Goal: Information Seeking & Learning: Learn about a topic

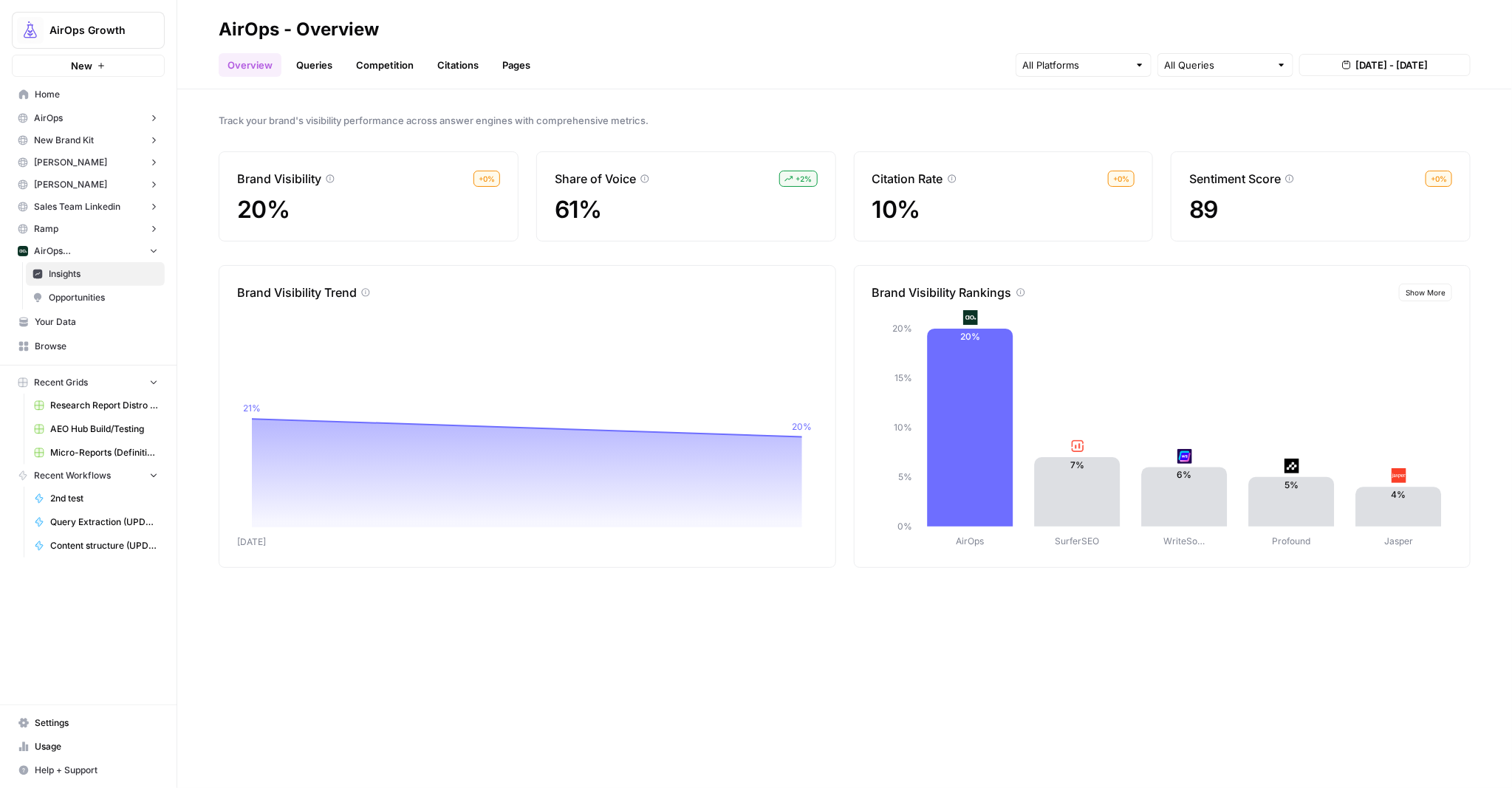
click at [449, 60] on link "Citations" at bounding box center [458, 65] width 59 height 24
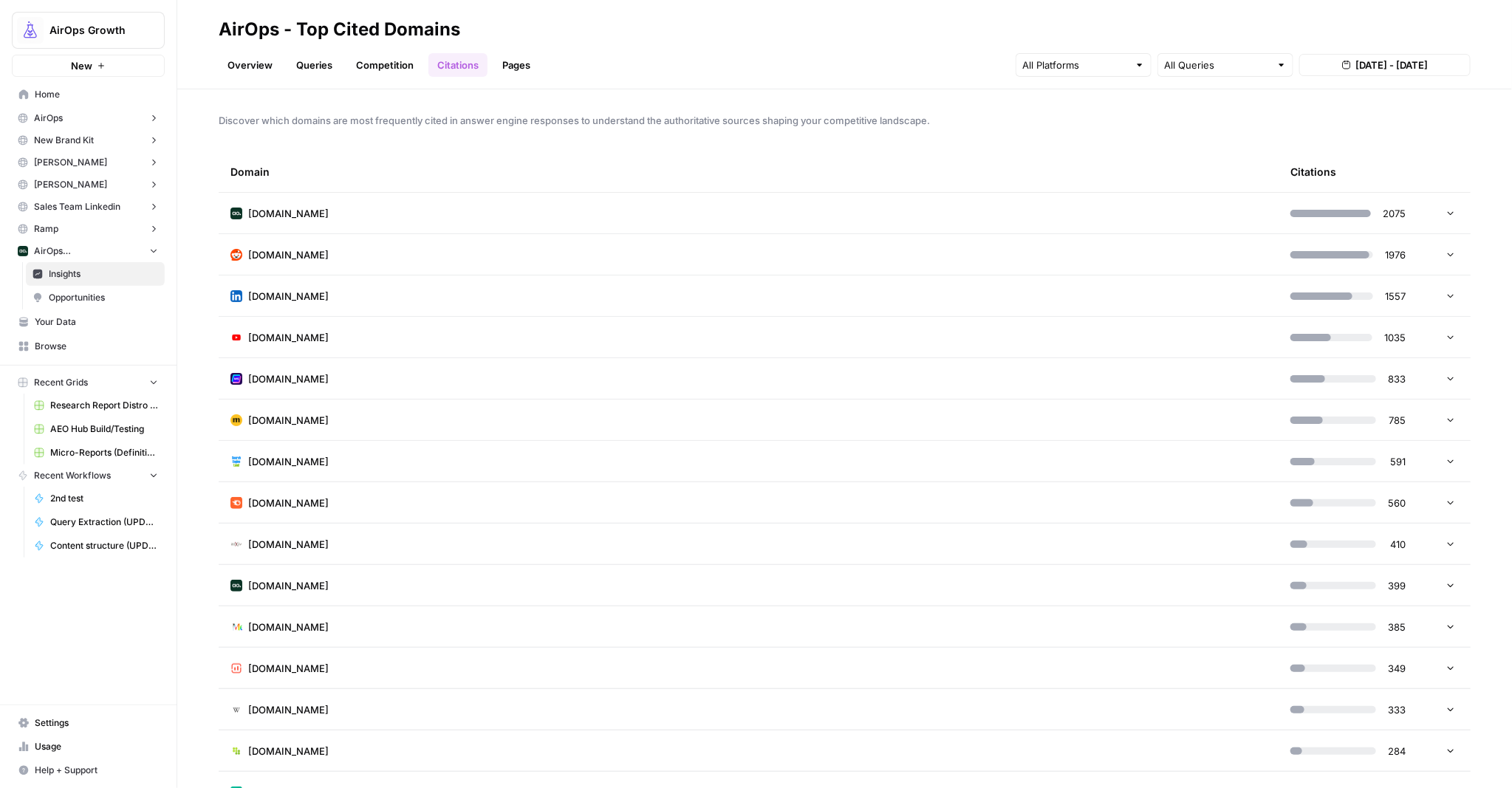
click at [61, 120] on span "AirOps" at bounding box center [48, 118] width 29 height 13
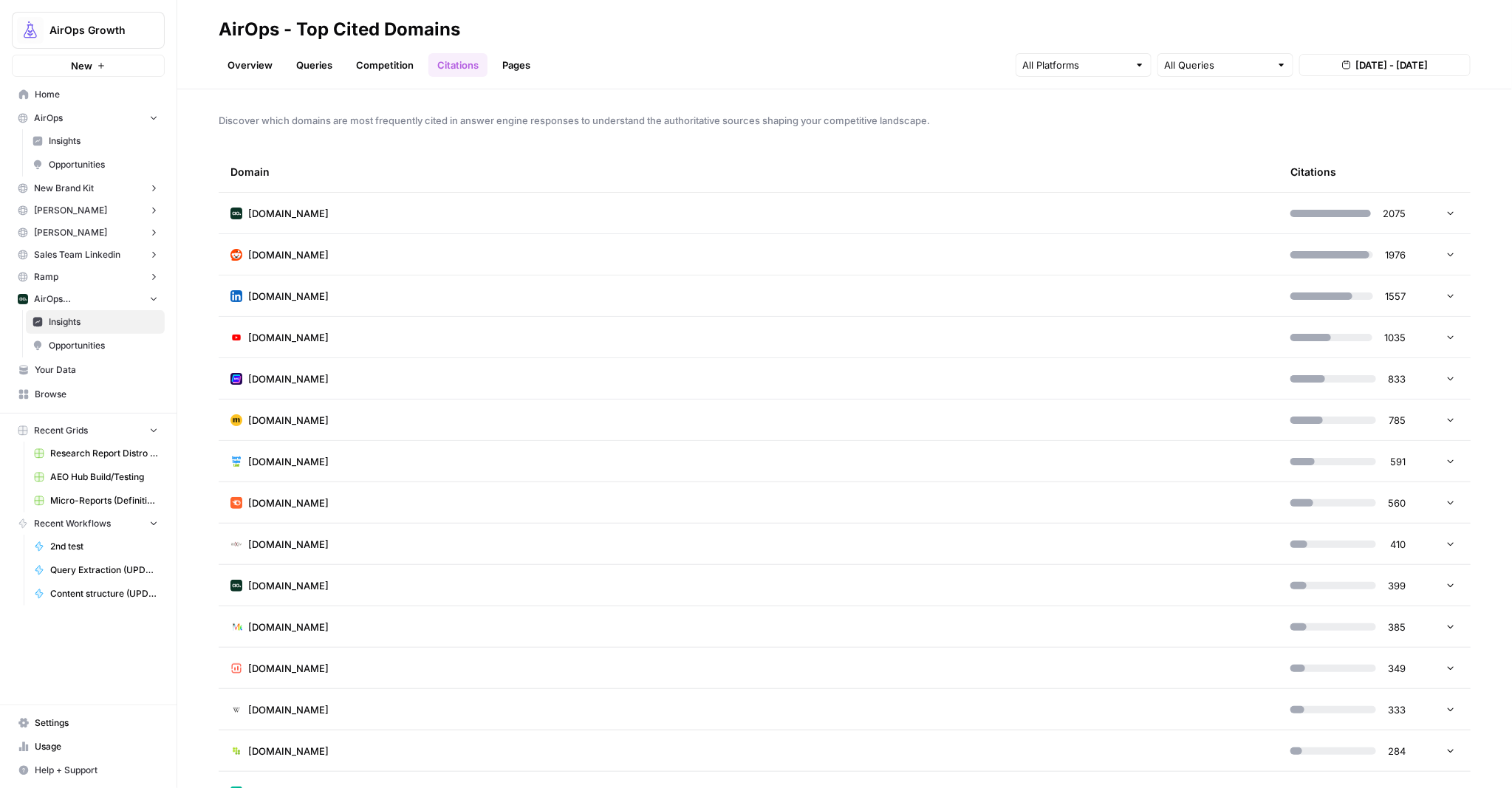
click at [55, 116] on span "AirOps" at bounding box center [48, 118] width 29 height 13
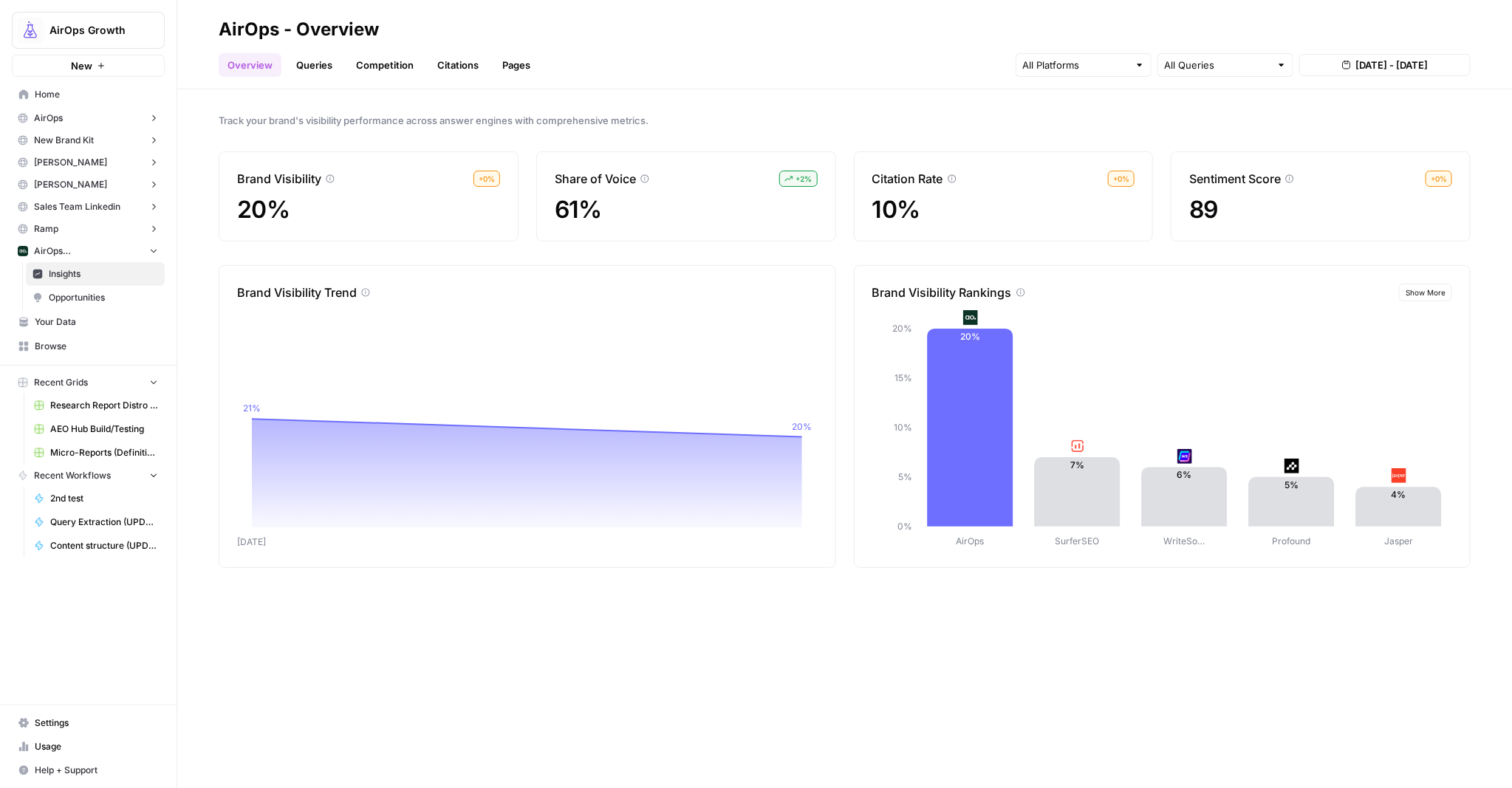
click at [451, 67] on link "Citations" at bounding box center [458, 65] width 59 height 24
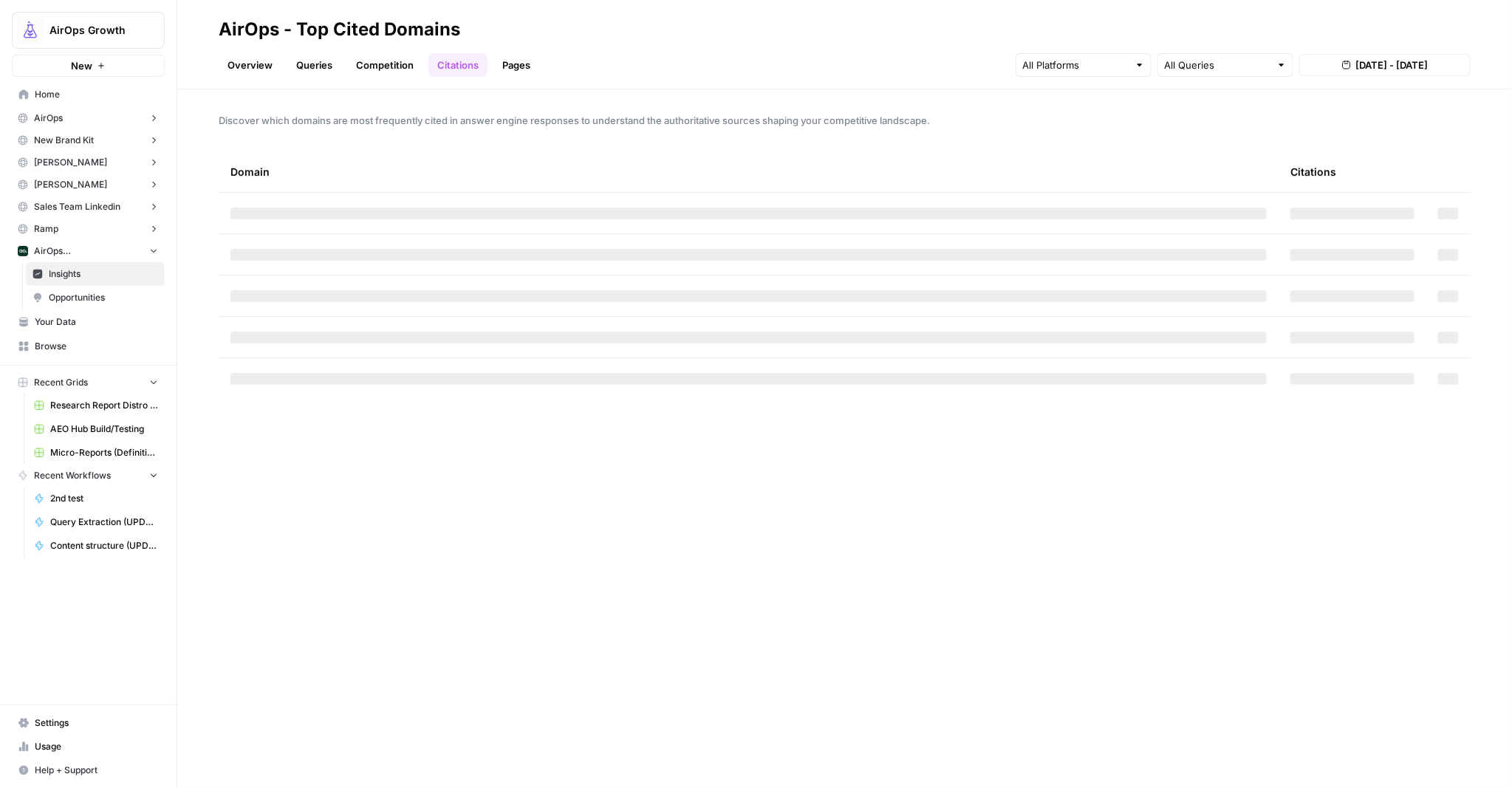
click at [396, 66] on link "Competition" at bounding box center [384, 65] width 75 height 24
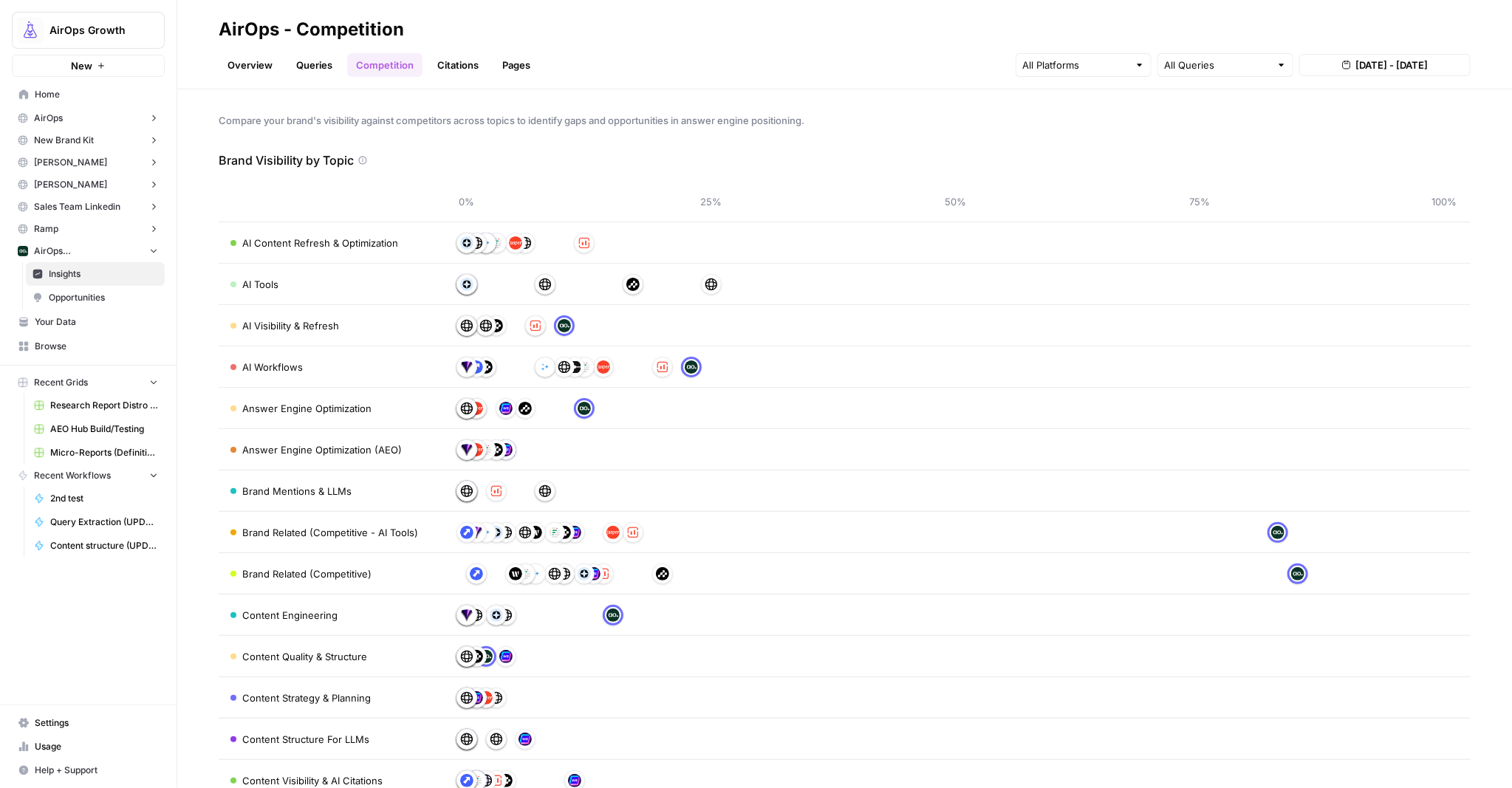
click at [323, 65] on link "Queries" at bounding box center [314, 65] width 54 height 24
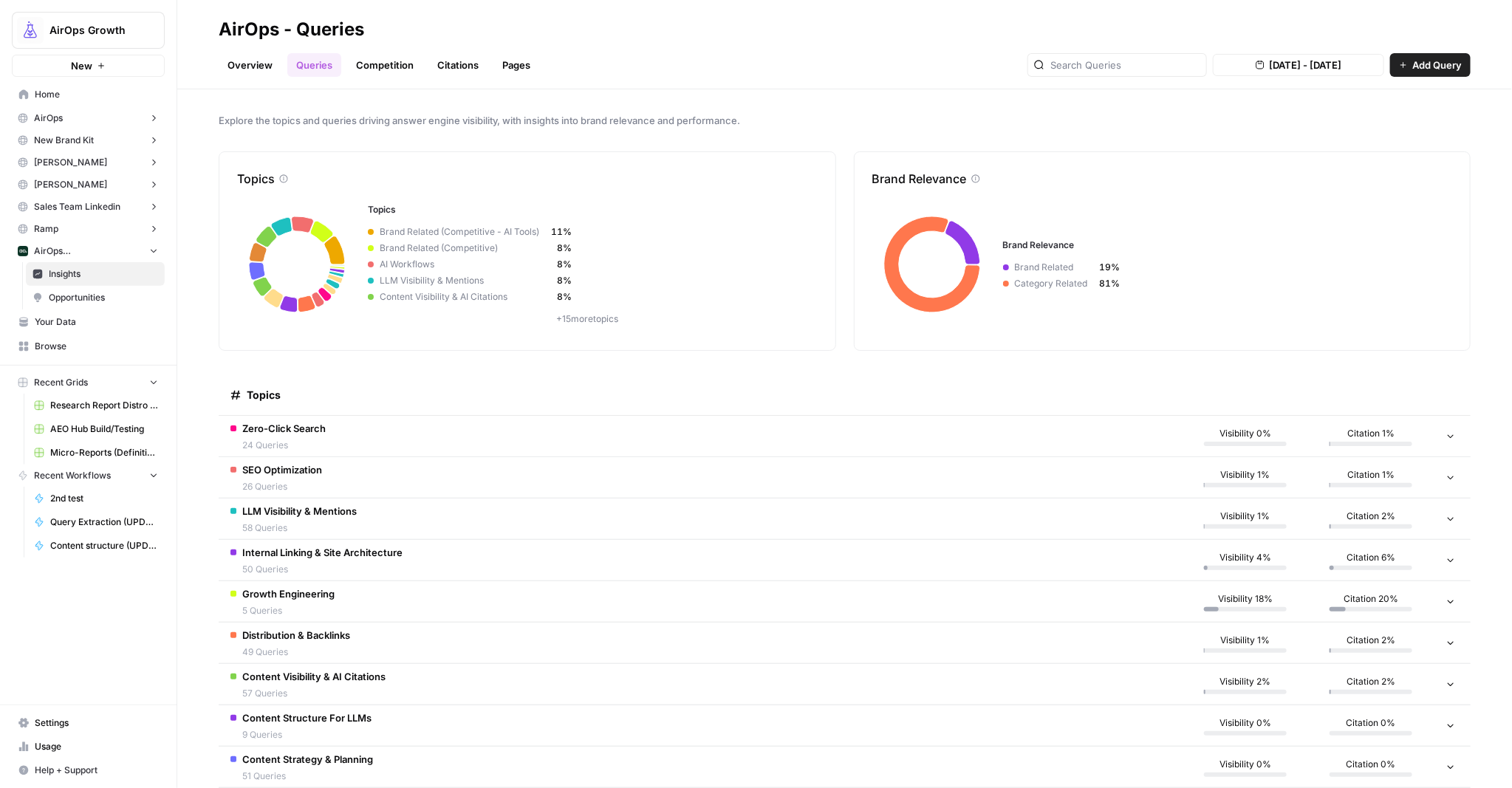
click at [587, 517] on td "LLM Visibility & Mentions 58 Queries" at bounding box center [700, 519] width 964 height 40
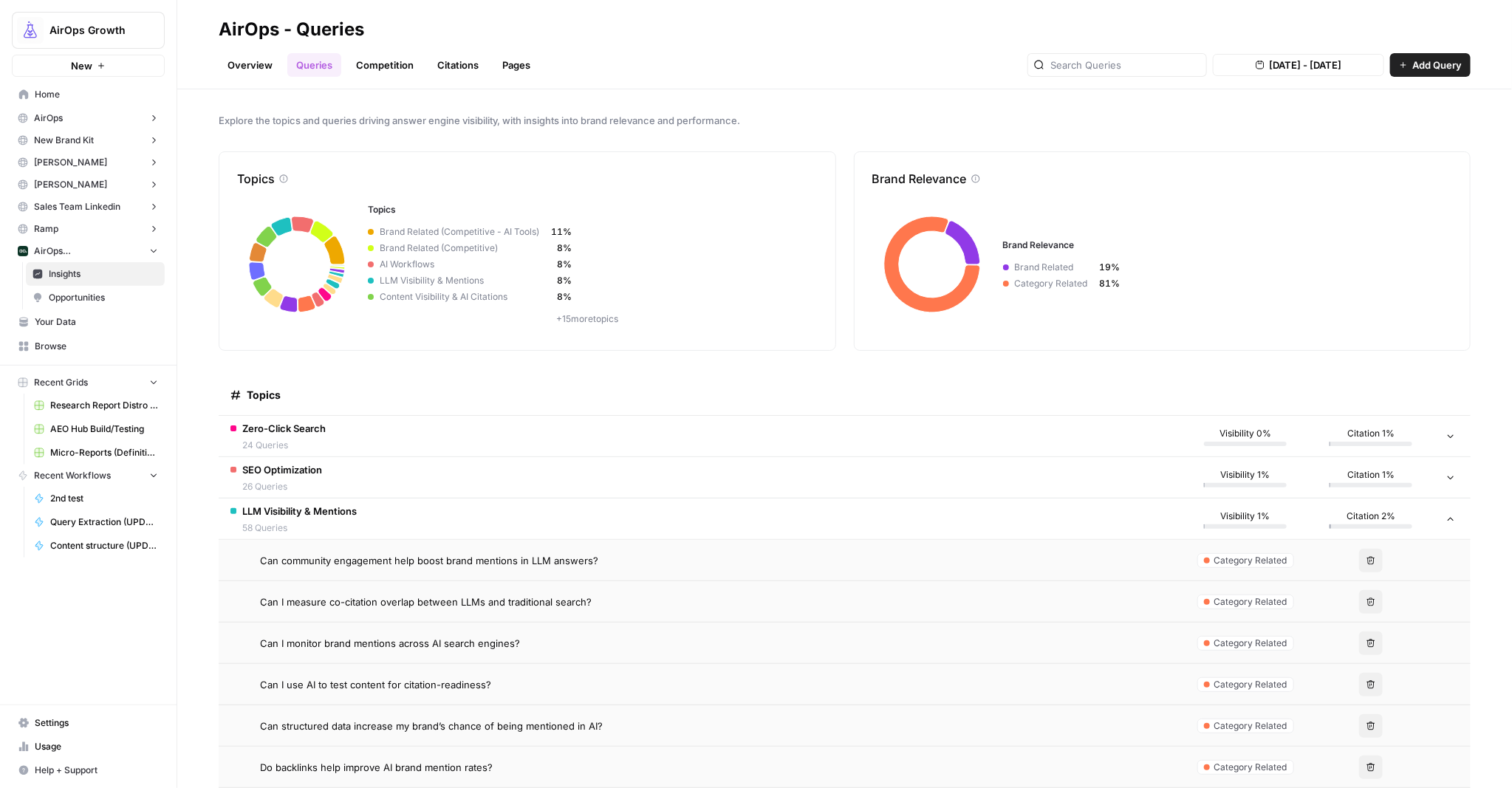
scroll to position [53, 0]
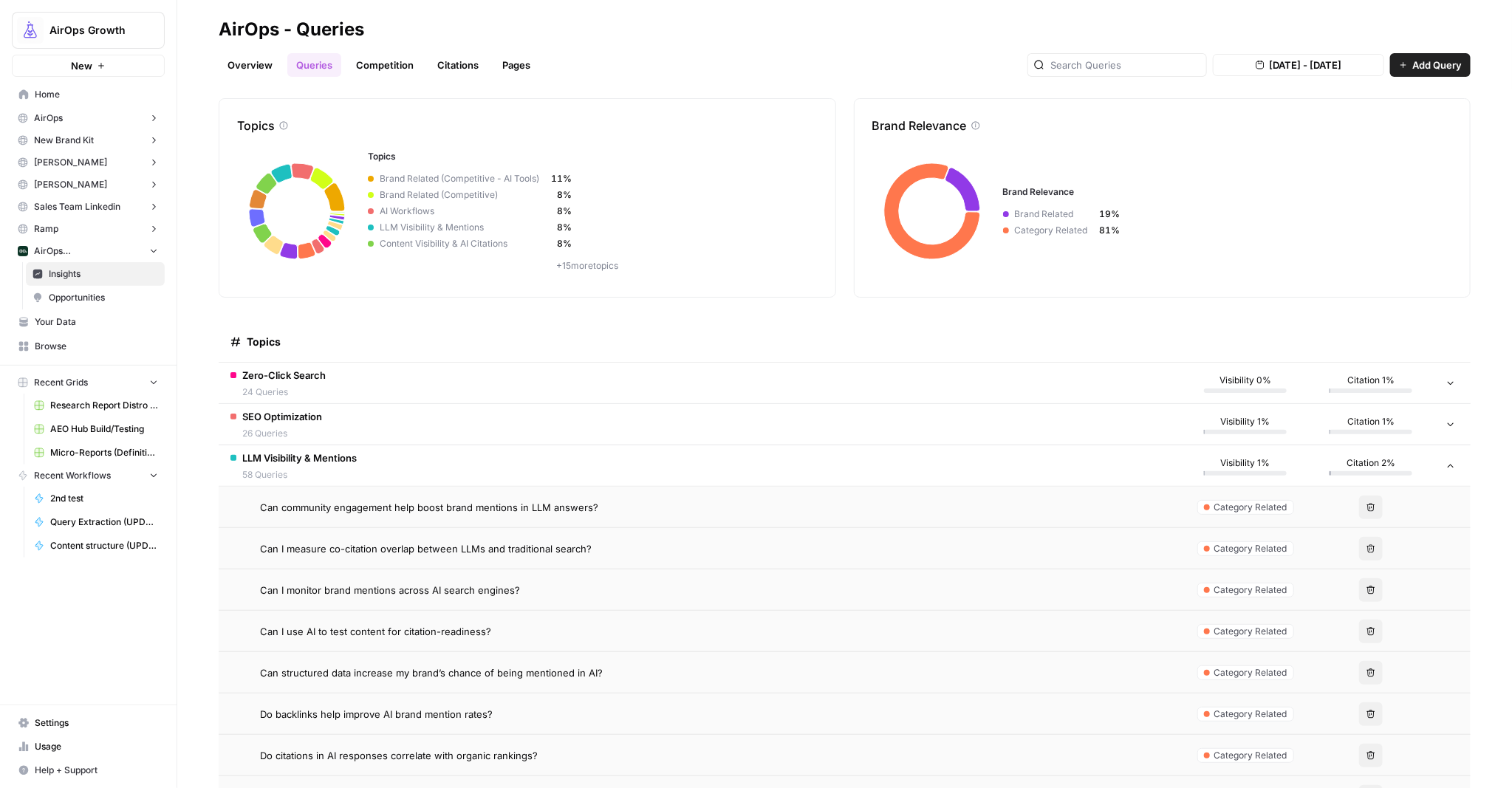
click at [718, 505] on div "Can community engagement help boost brand mentions in LLM answers?" at bounding box center [715, 508] width 910 height 15
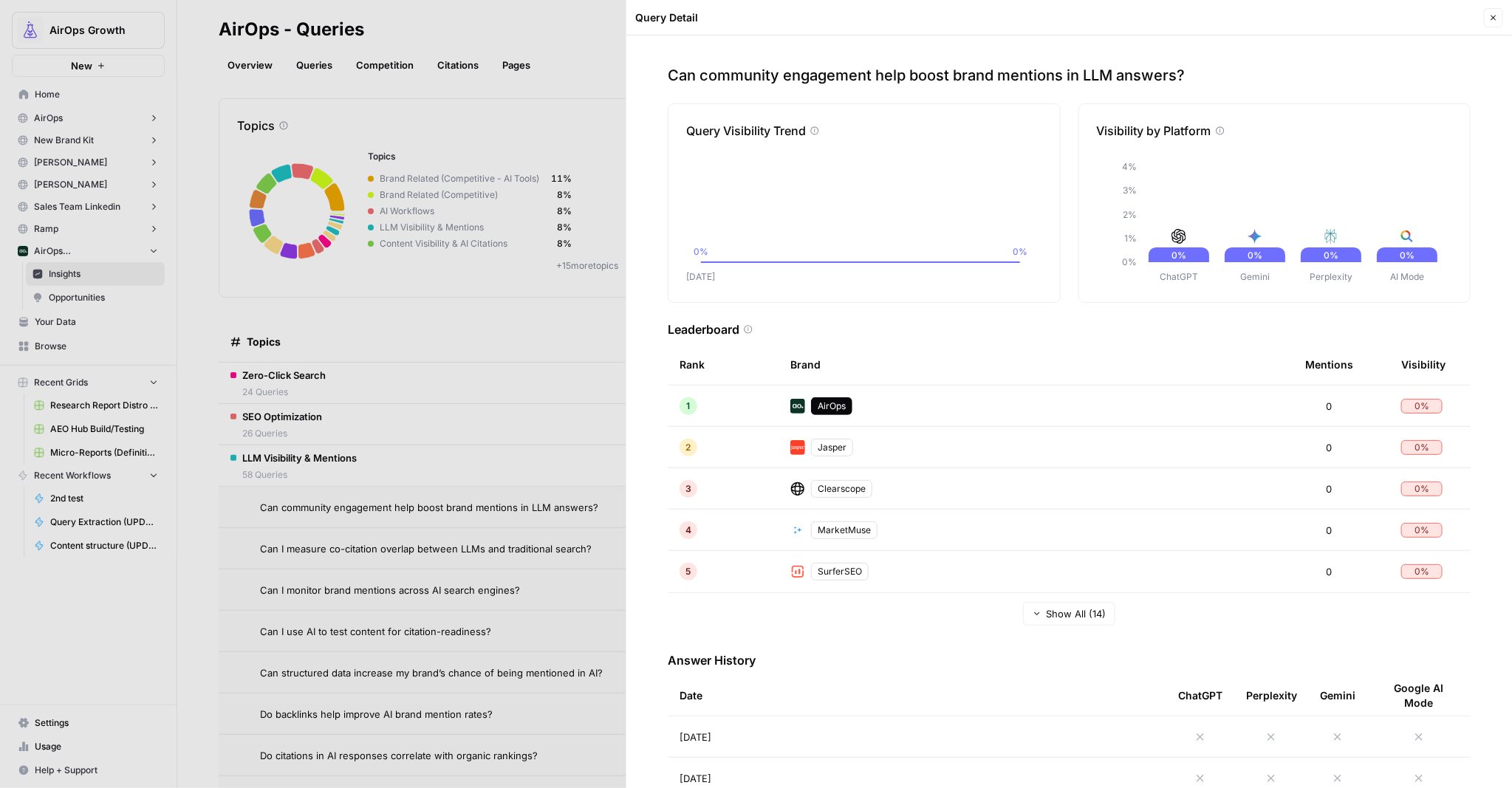
scroll to position [39, 0]
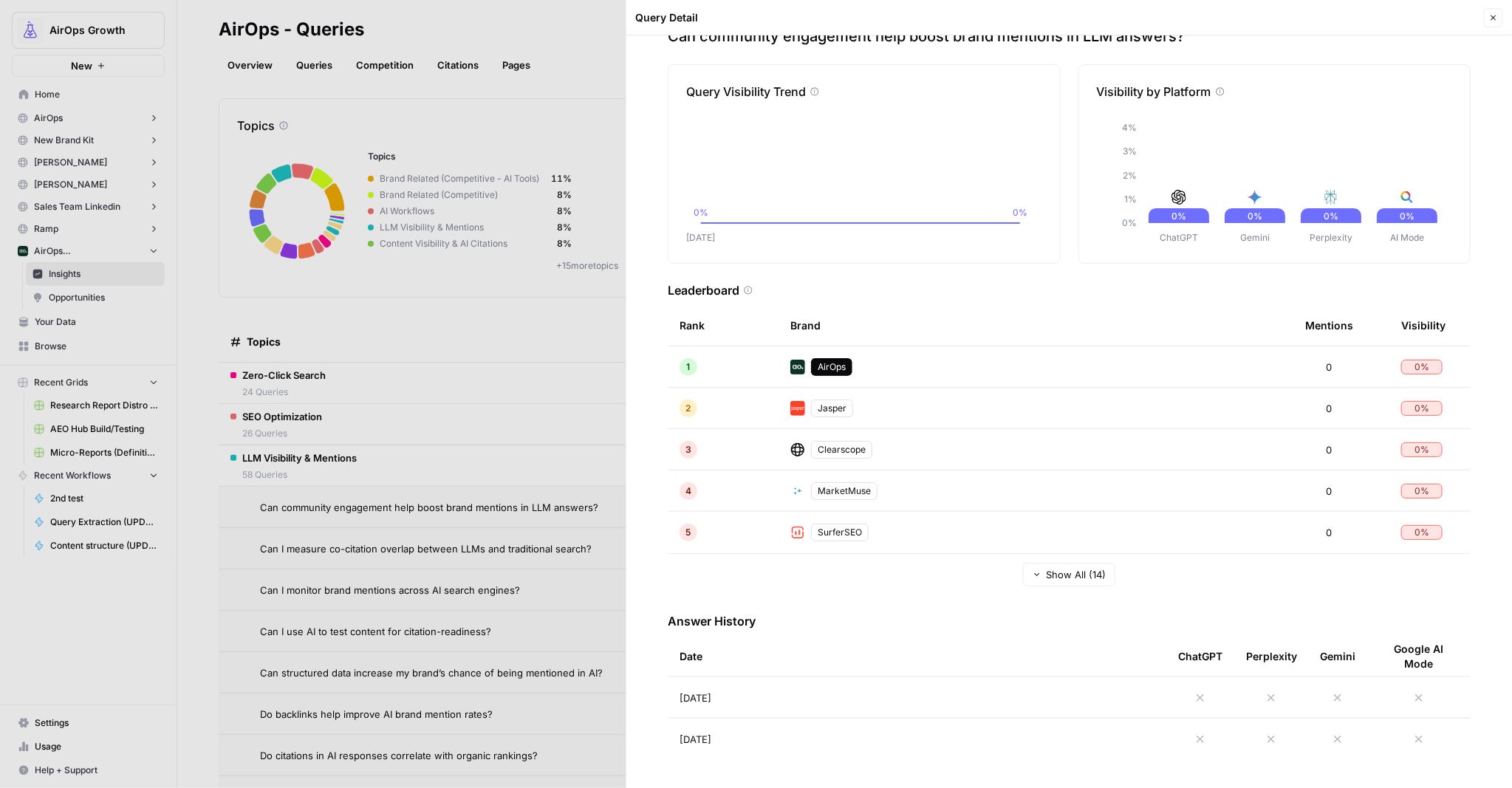
click at [84, 299] on div at bounding box center [756, 394] width 1512 height 788
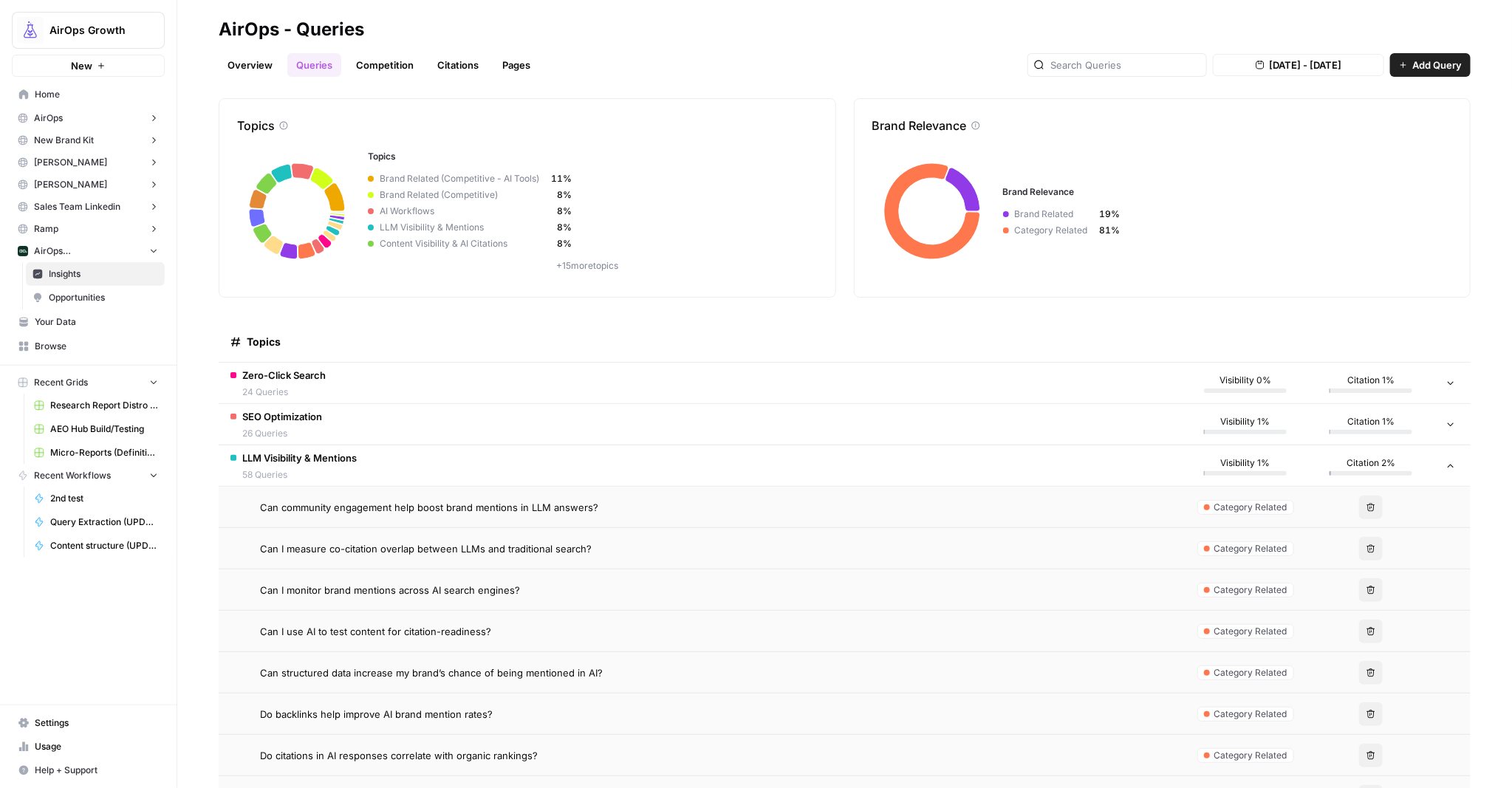
click at [66, 294] on span "Opportunities" at bounding box center [104, 298] width 110 height 13
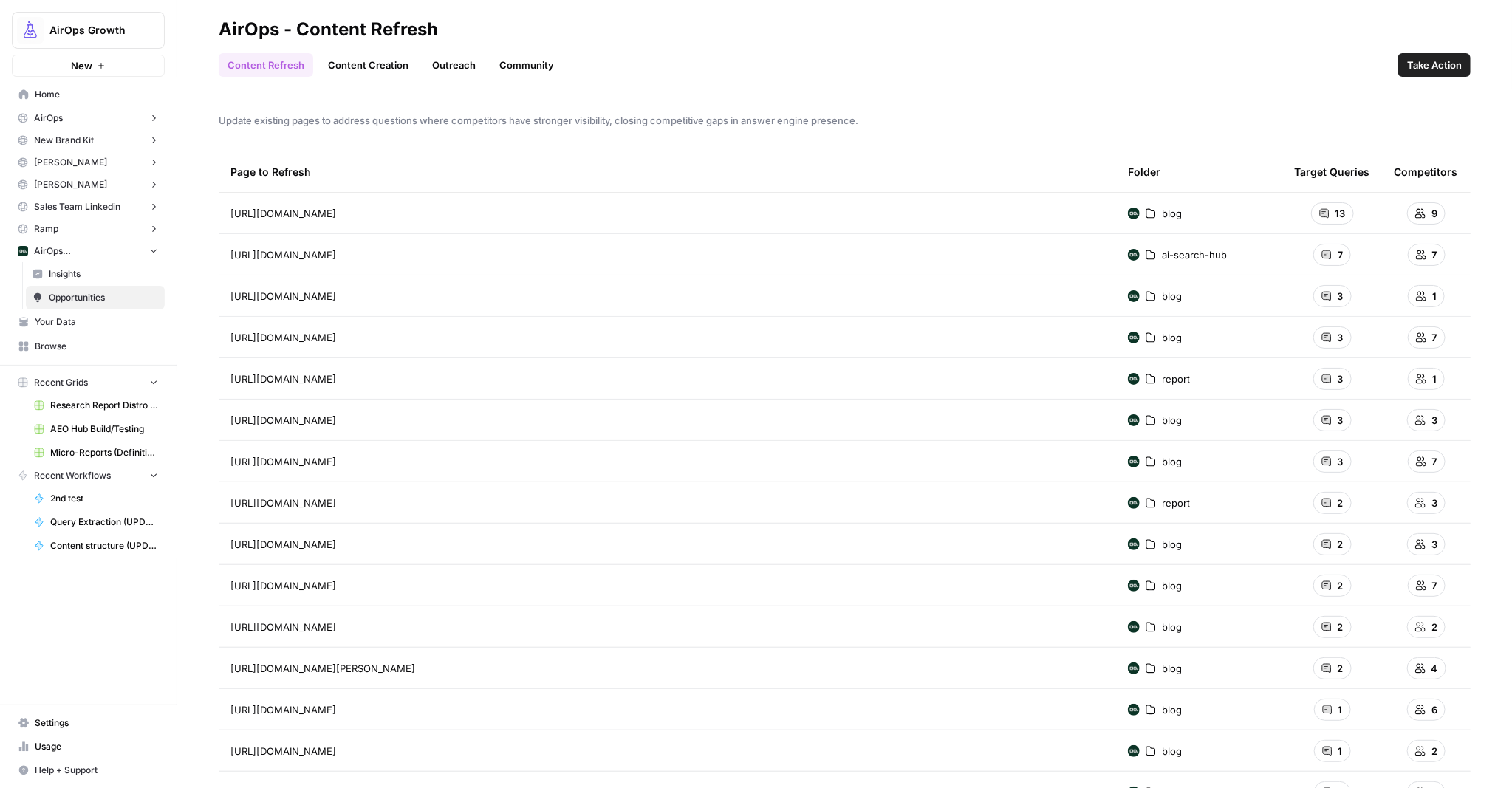
click at [70, 283] on link "Insights" at bounding box center [95, 274] width 139 height 24
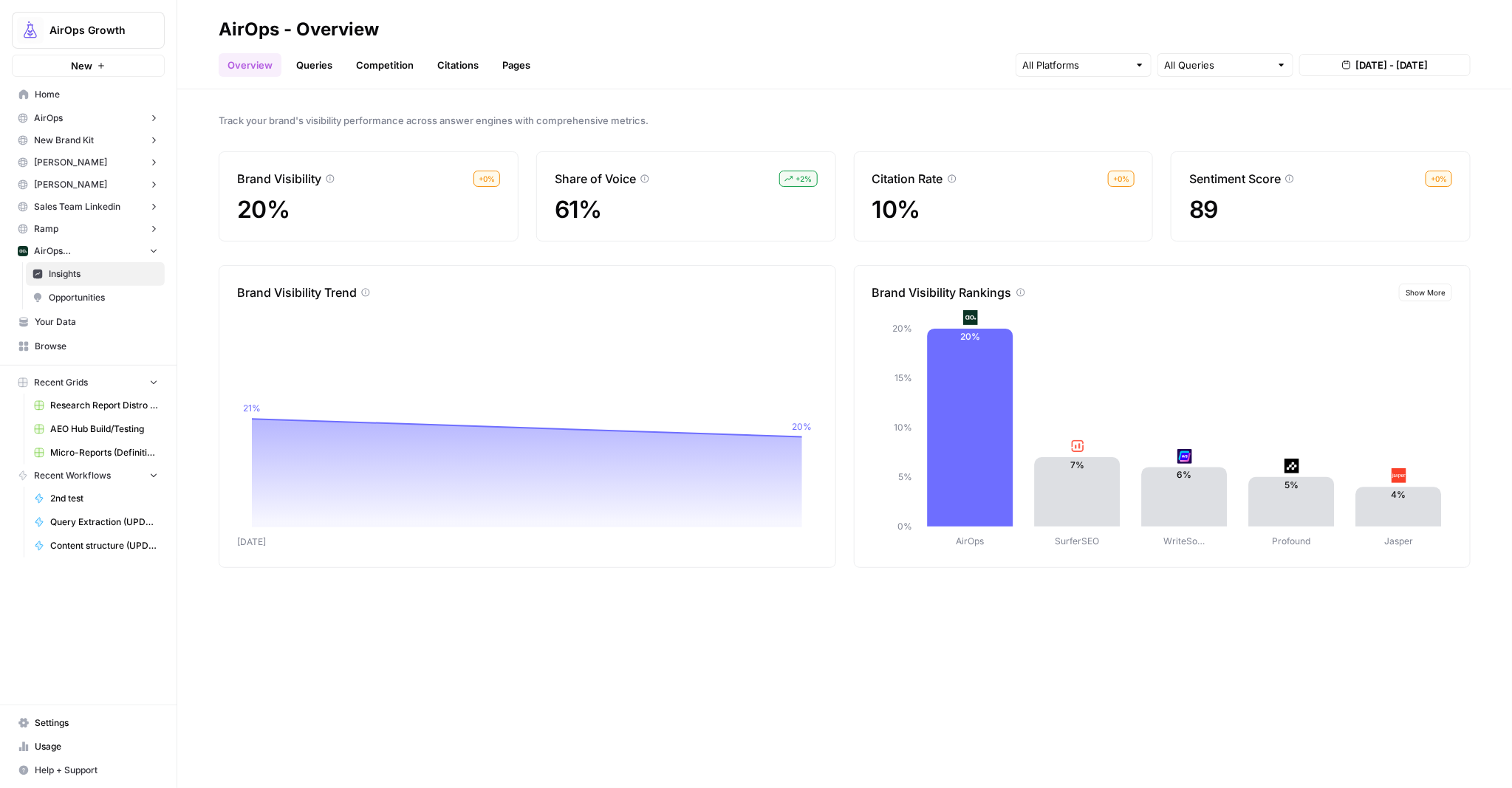
click at [506, 54] on link "Pages" at bounding box center [516, 65] width 46 height 24
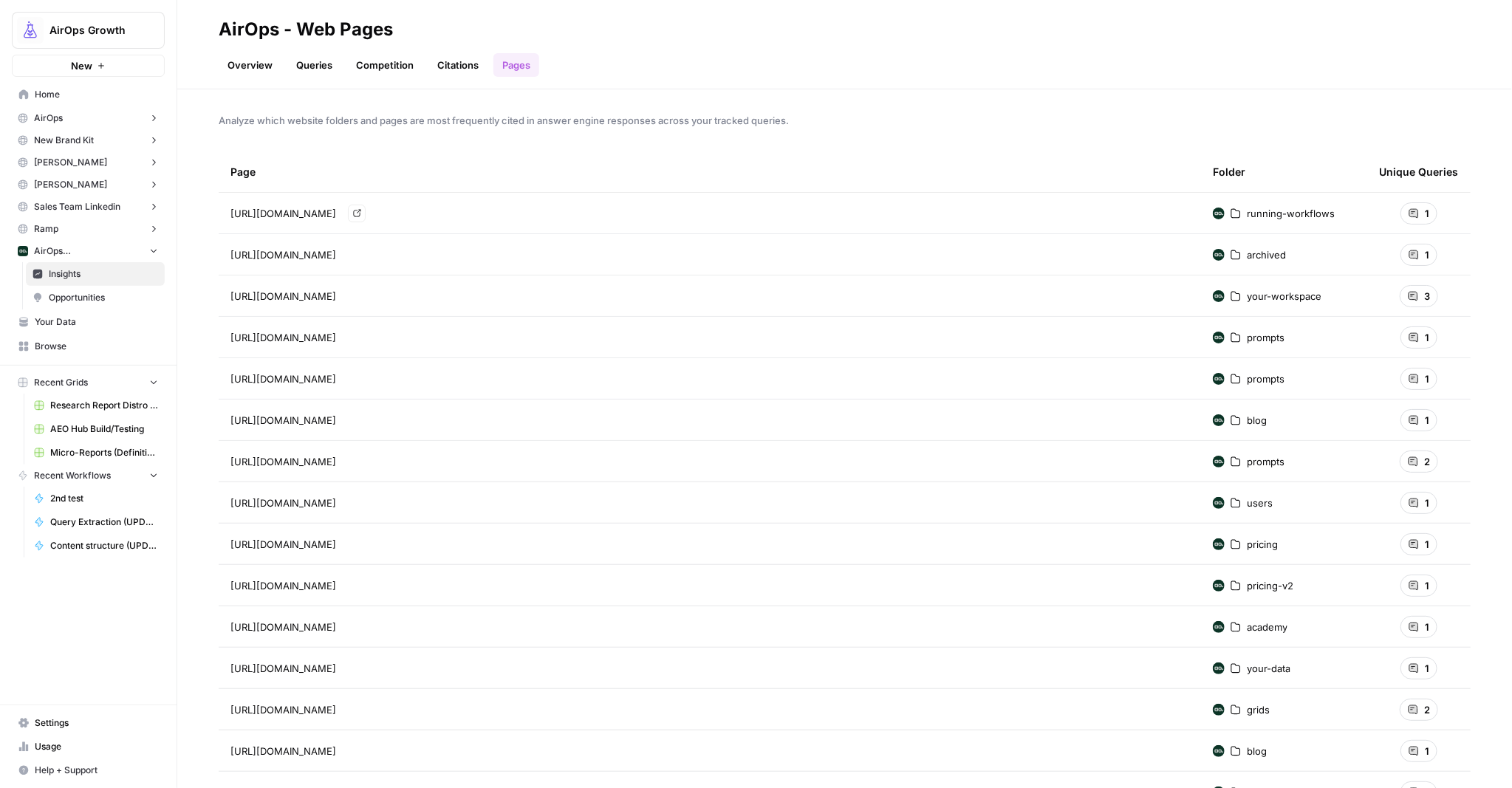
click at [336, 209] on span "[URL][DOMAIN_NAME]" at bounding box center [283, 213] width 105 height 15
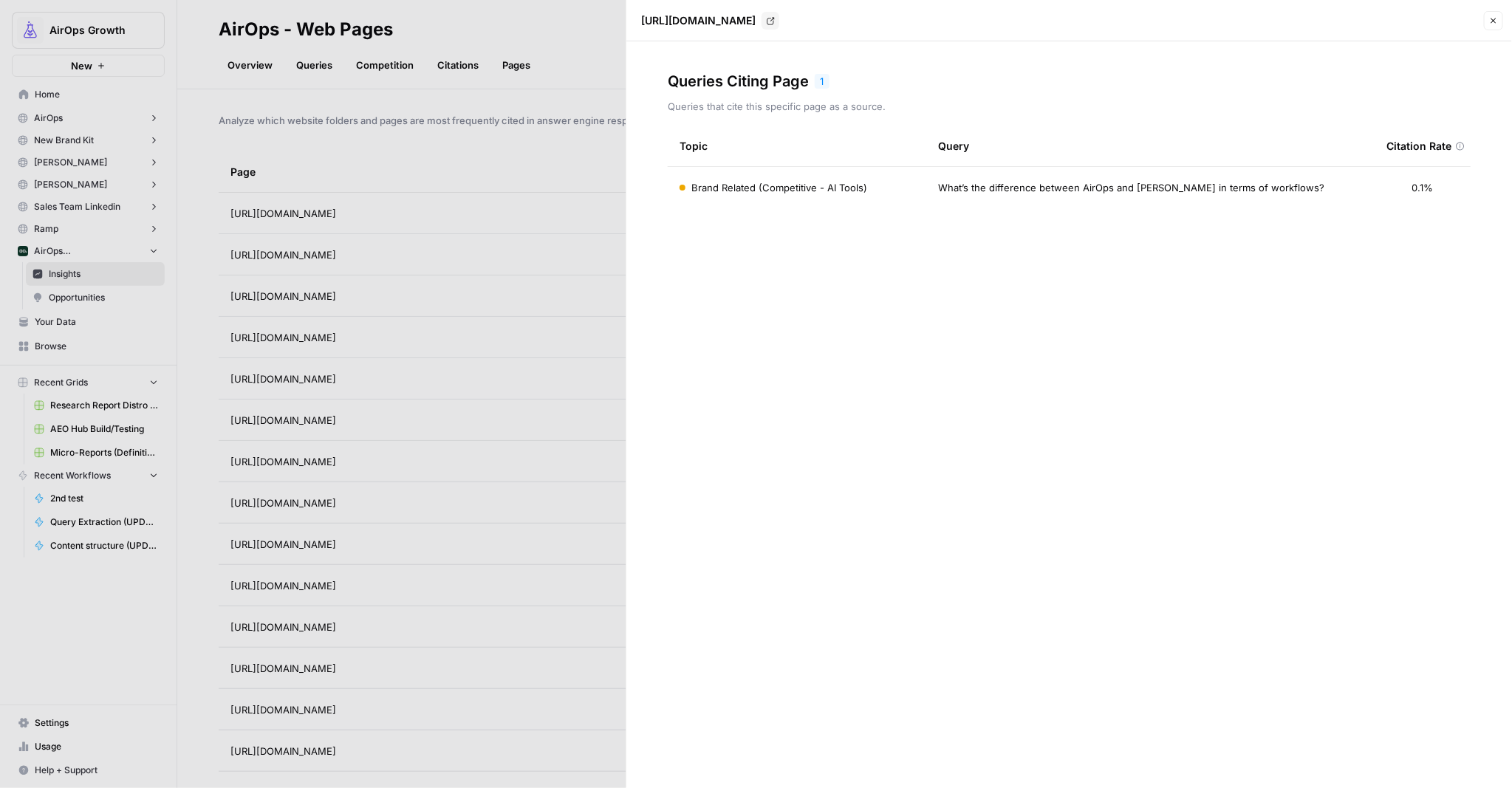
drag, startPoint x: 1497, startPoint y: 21, endPoint x: 1311, endPoint y: 24, distance: 186.0
click at [1496, 21] on icon "button" at bounding box center [1493, 20] width 9 height 9
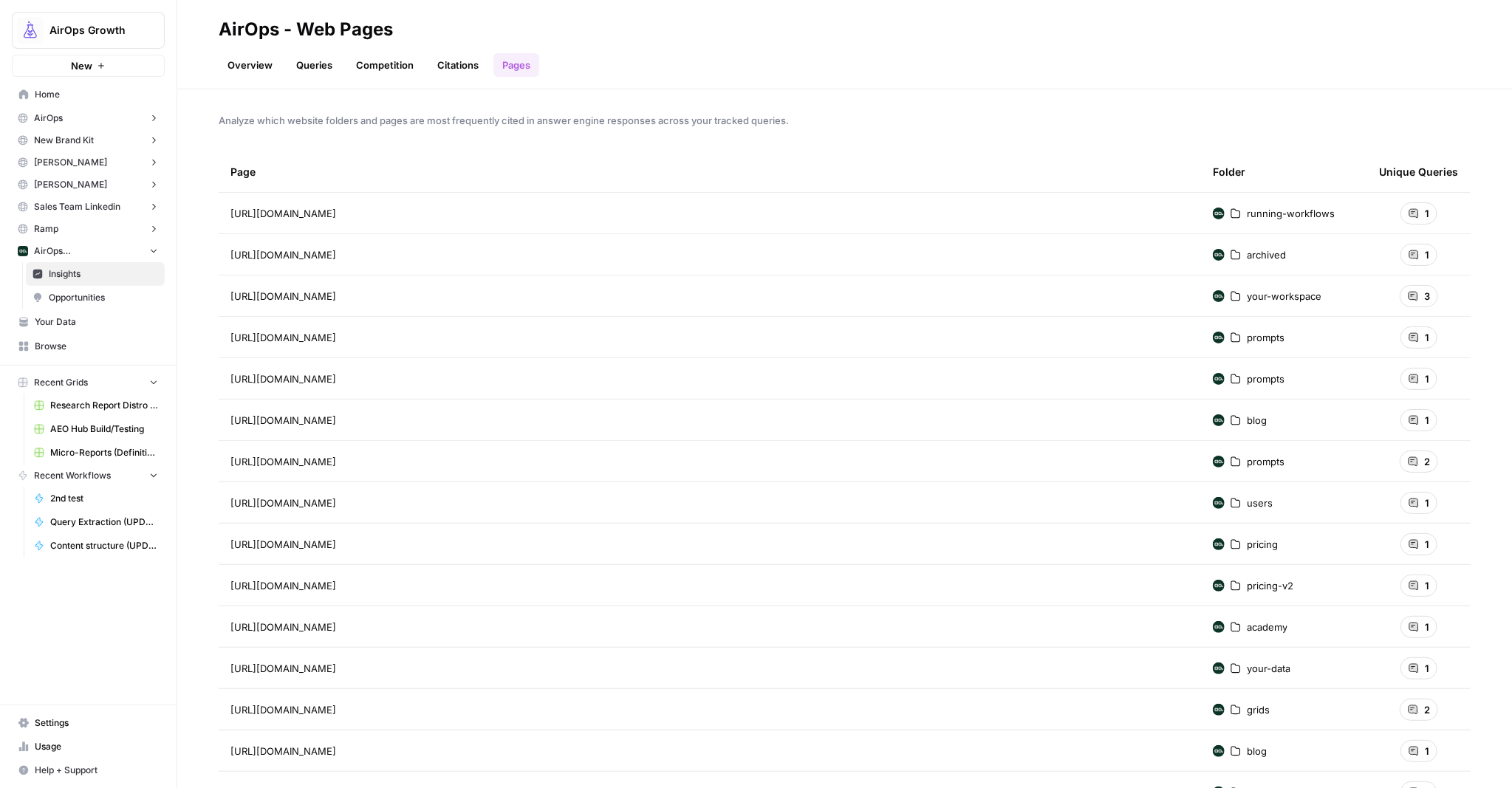
click at [57, 275] on span "Insights" at bounding box center [104, 274] width 110 height 13
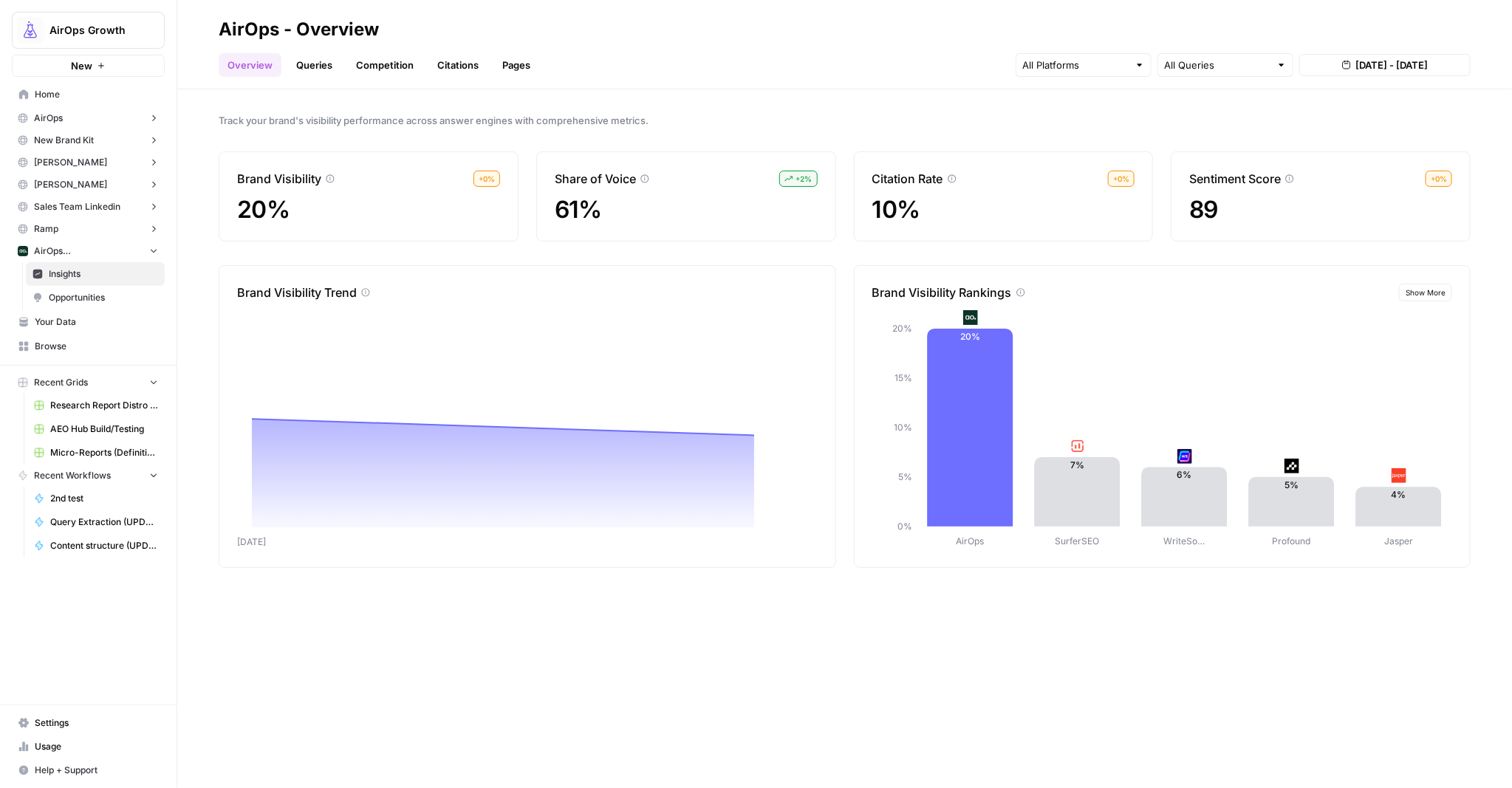
click at [513, 65] on link "Pages" at bounding box center [516, 65] width 46 height 24
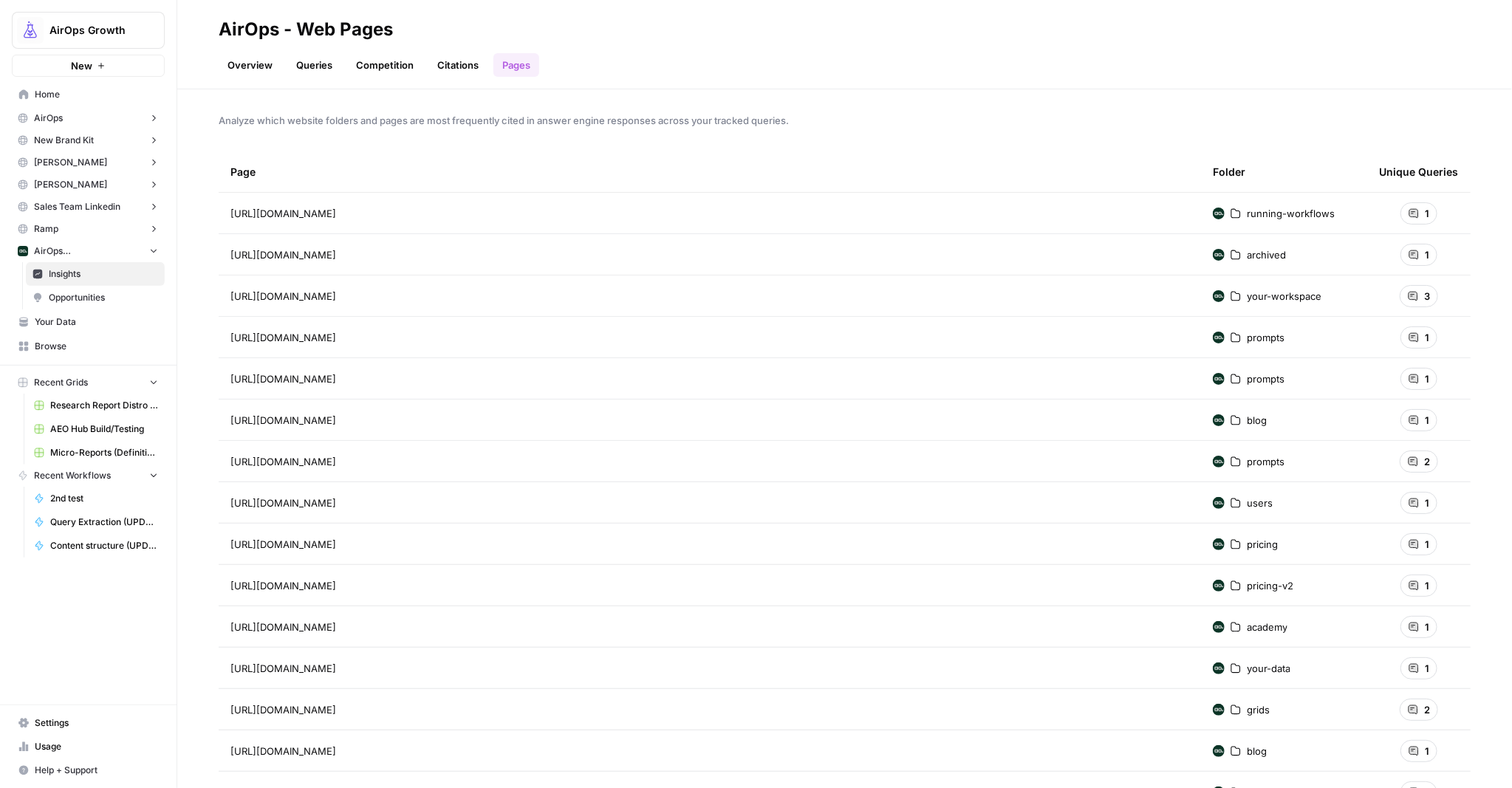
click at [443, 62] on link "Citations" at bounding box center [458, 65] width 59 height 24
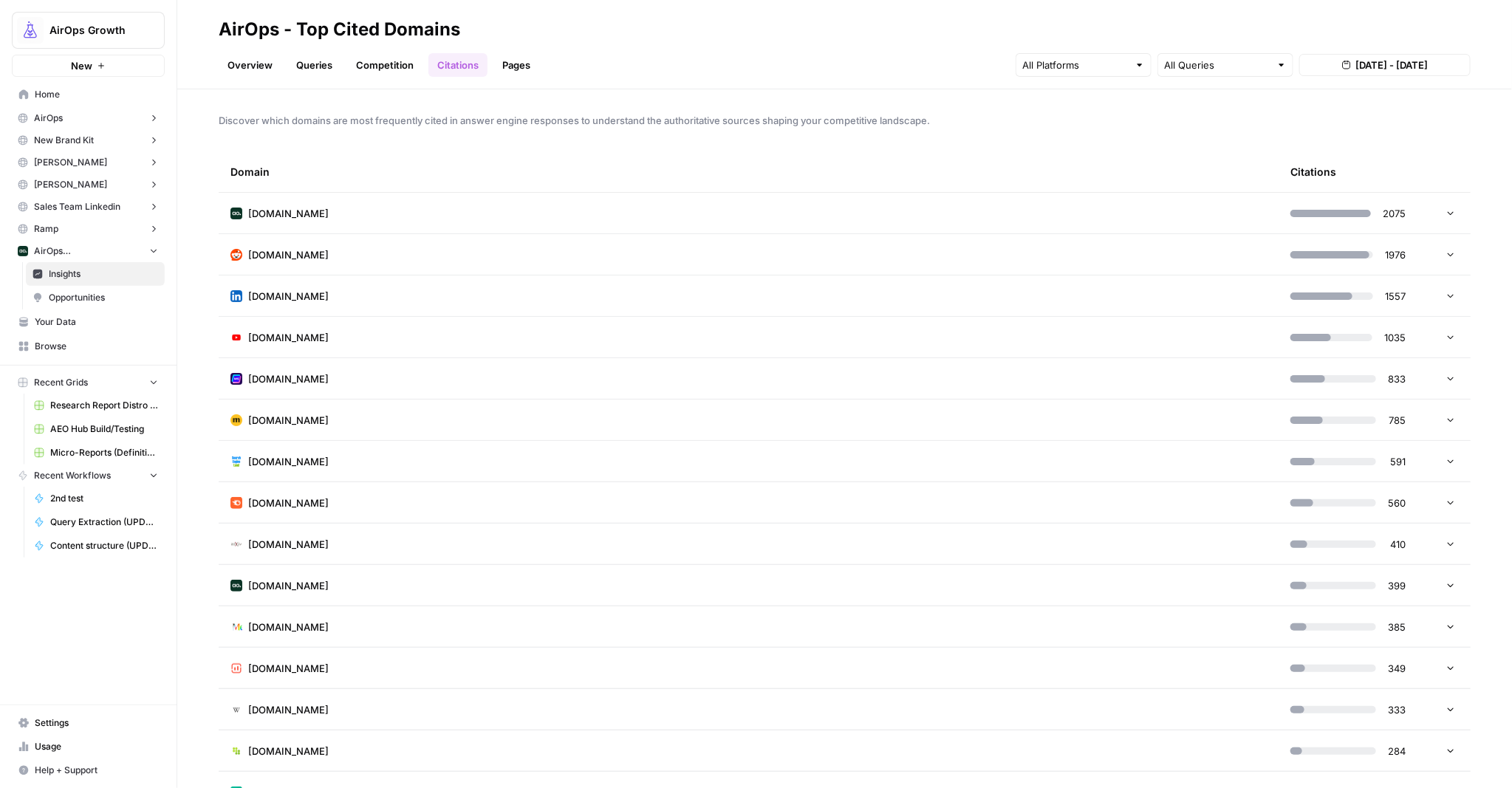
click at [251, 59] on link "Overview" at bounding box center [250, 65] width 62 height 24
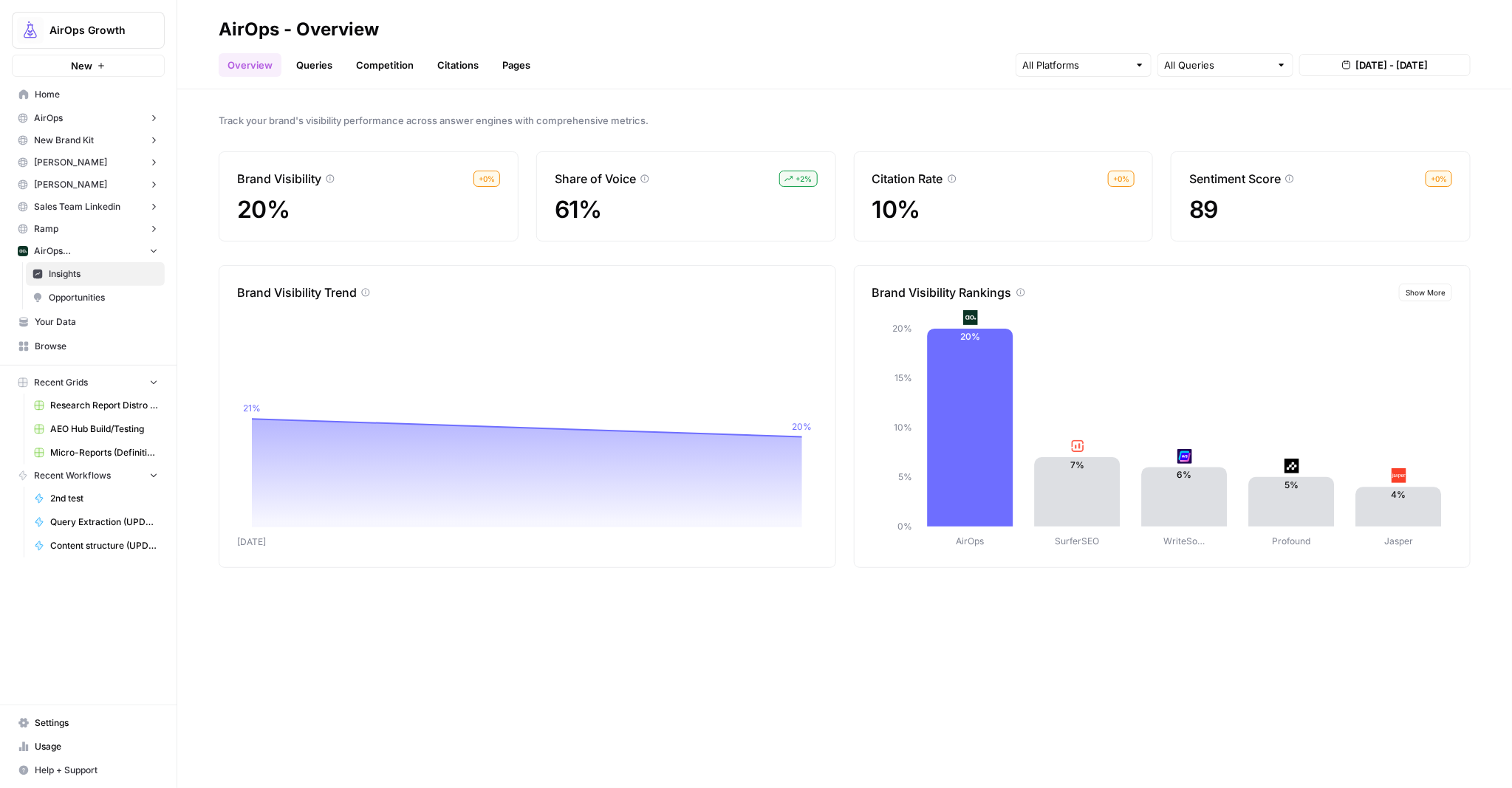
click at [448, 65] on link "Citations" at bounding box center [458, 65] width 59 height 24
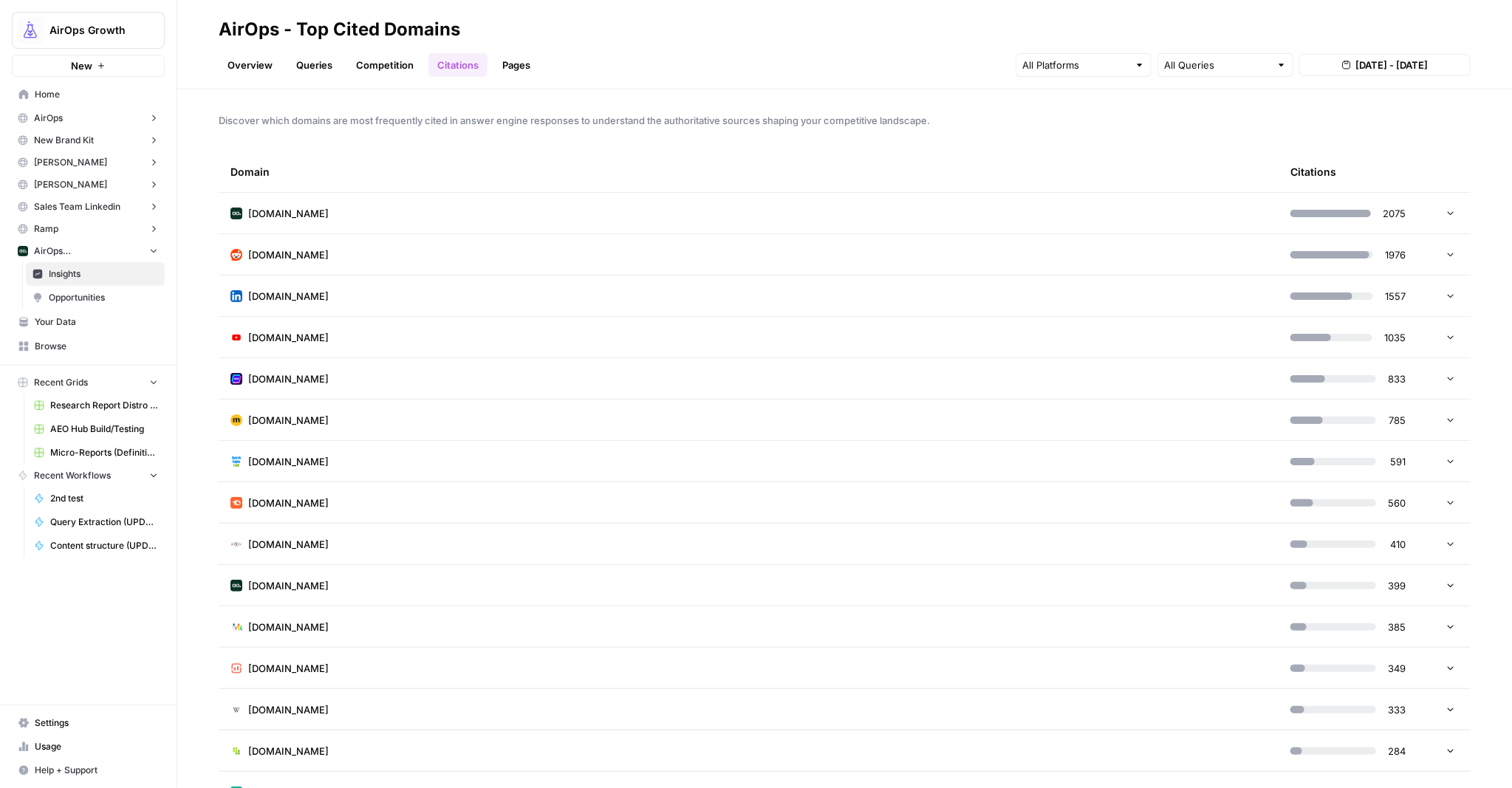
click at [306, 219] on td "[DOMAIN_NAME]" at bounding box center [748, 213] width 1060 height 40
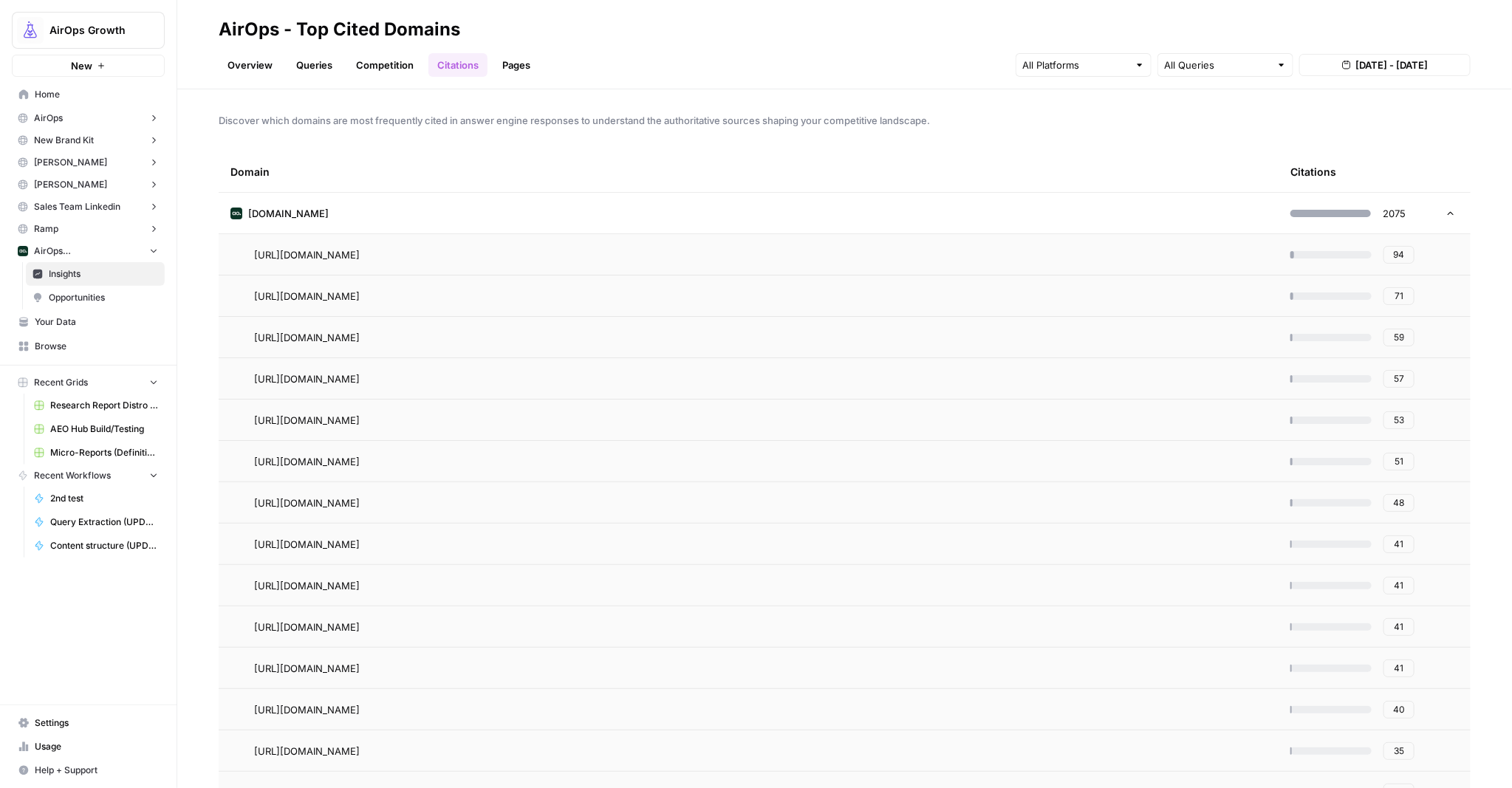
click at [516, 62] on link "Pages" at bounding box center [516, 65] width 46 height 24
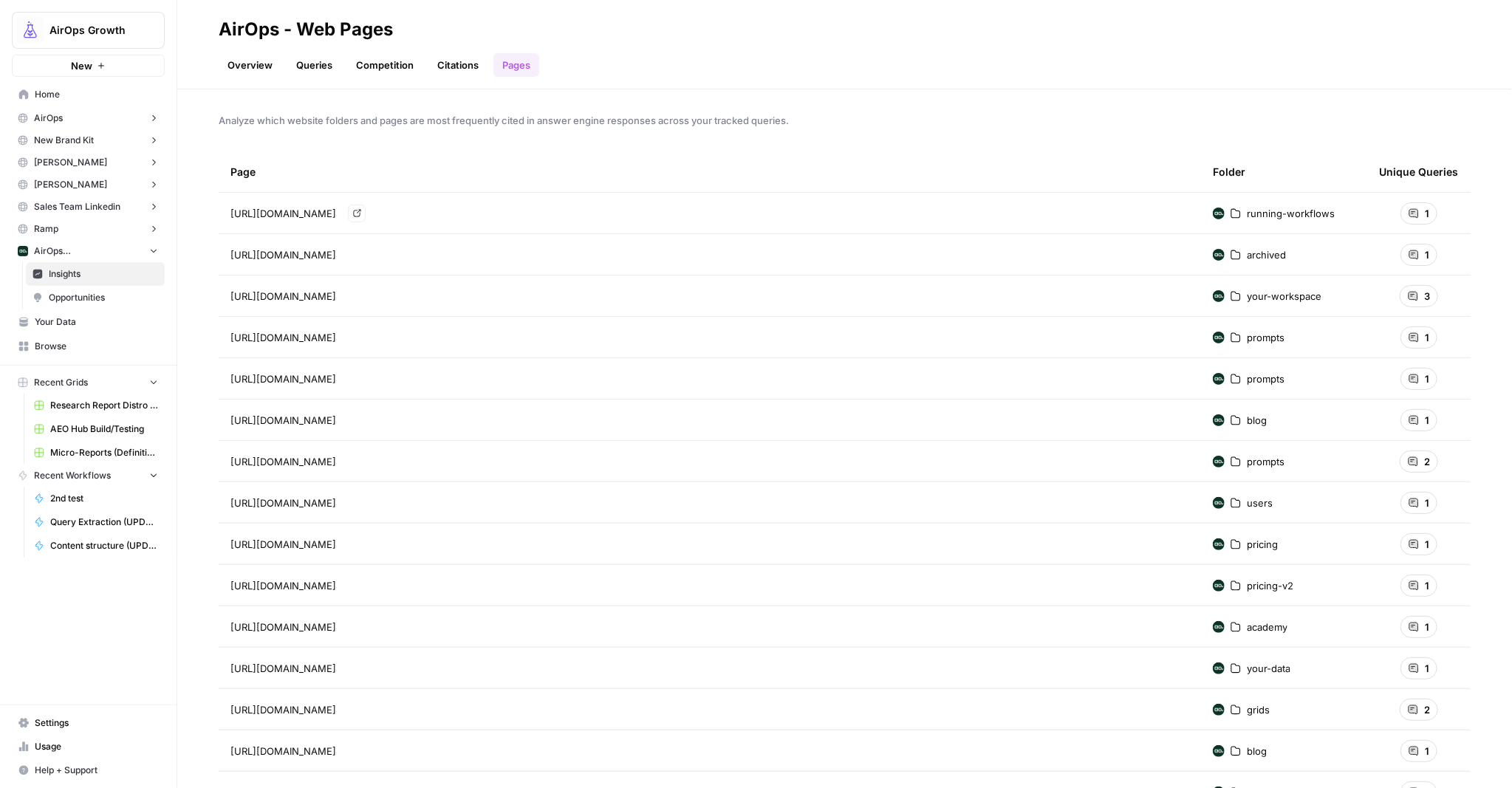
click at [336, 218] on span "[URL][DOMAIN_NAME]" at bounding box center [283, 213] width 105 height 15
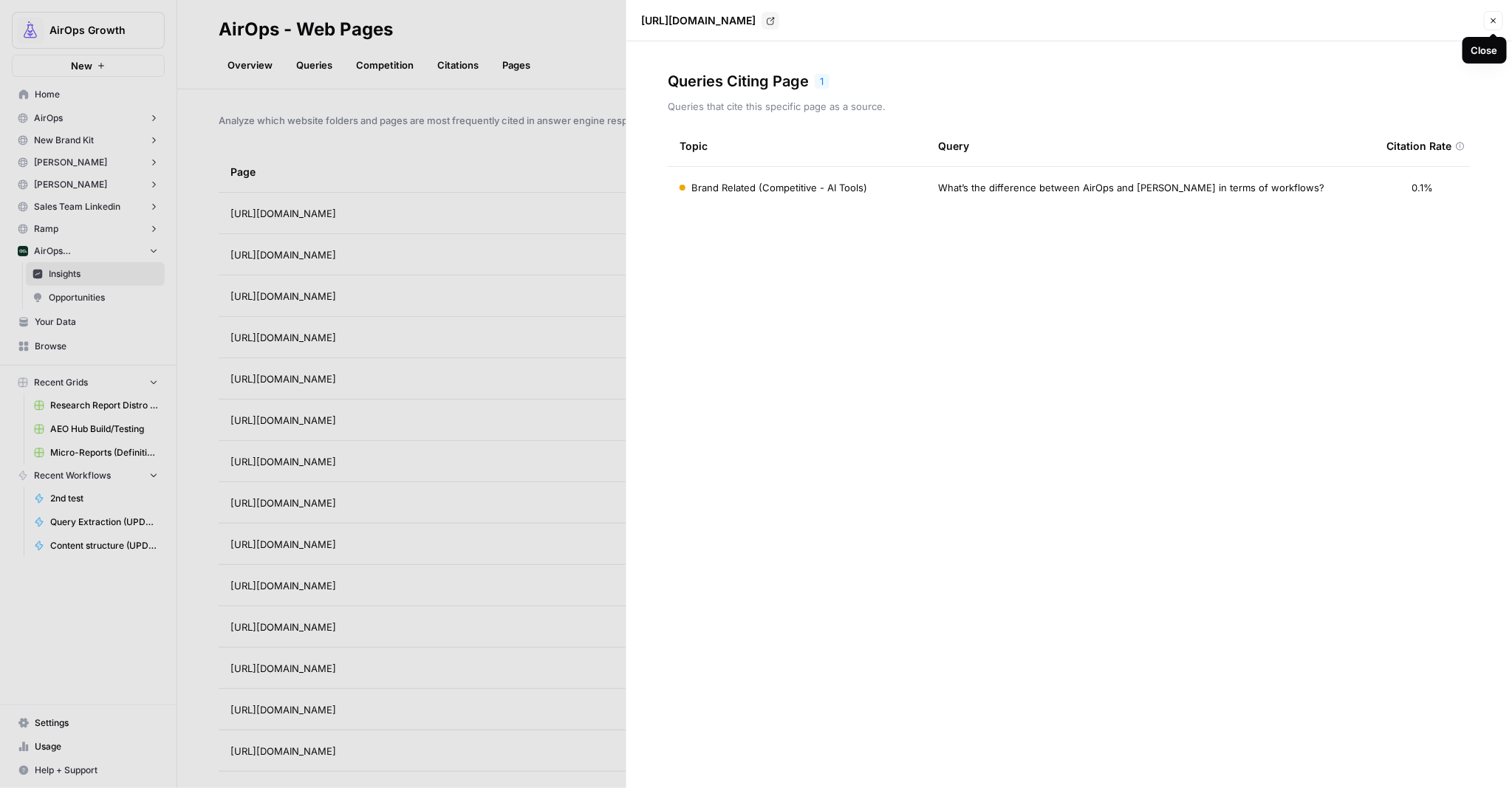
click at [1490, 19] on icon "button" at bounding box center [1493, 20] width 9 height 9
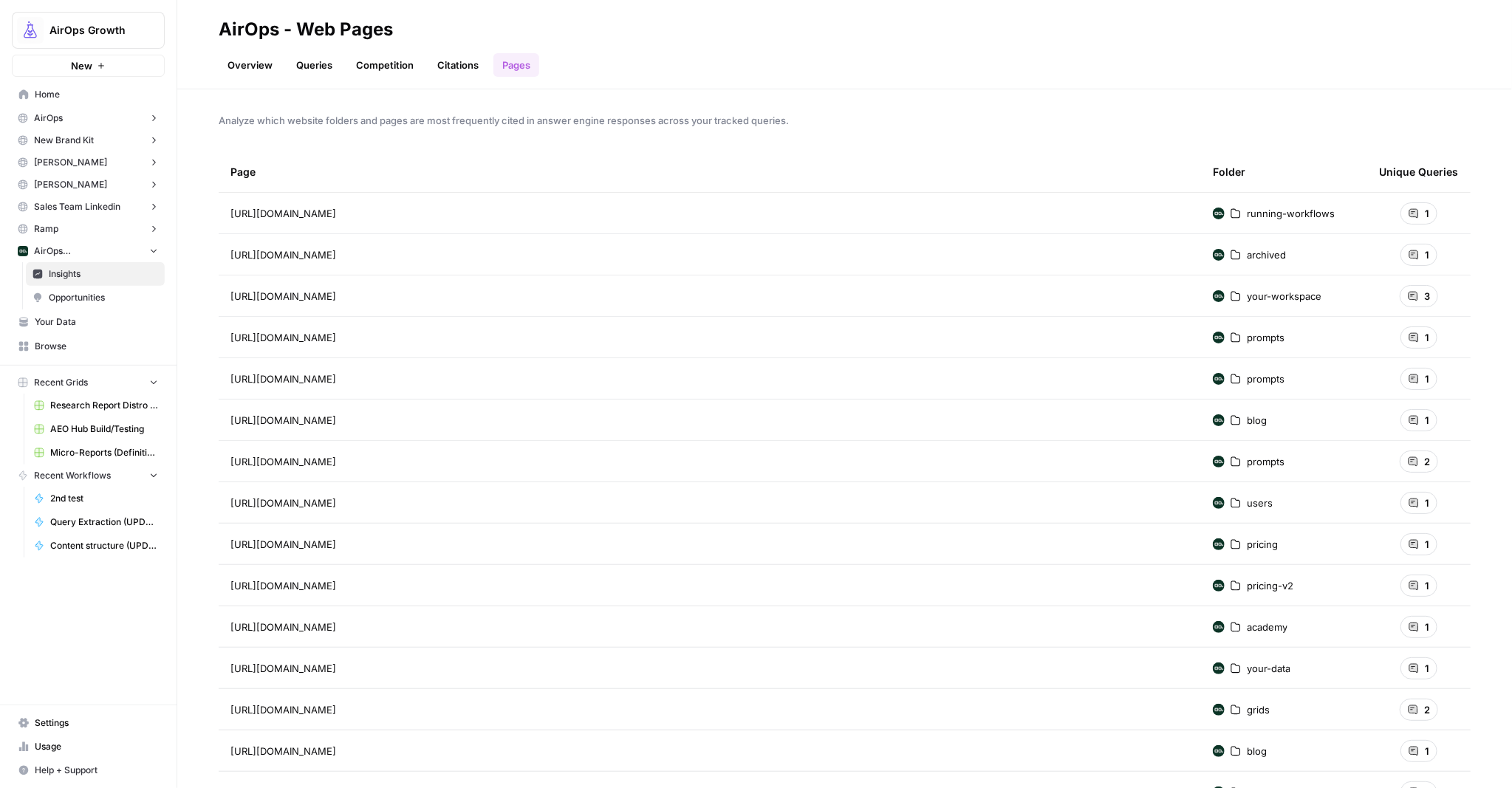
click at [256, 68] on link "Overview" at bounding box center [250, 65] width 62 height 24
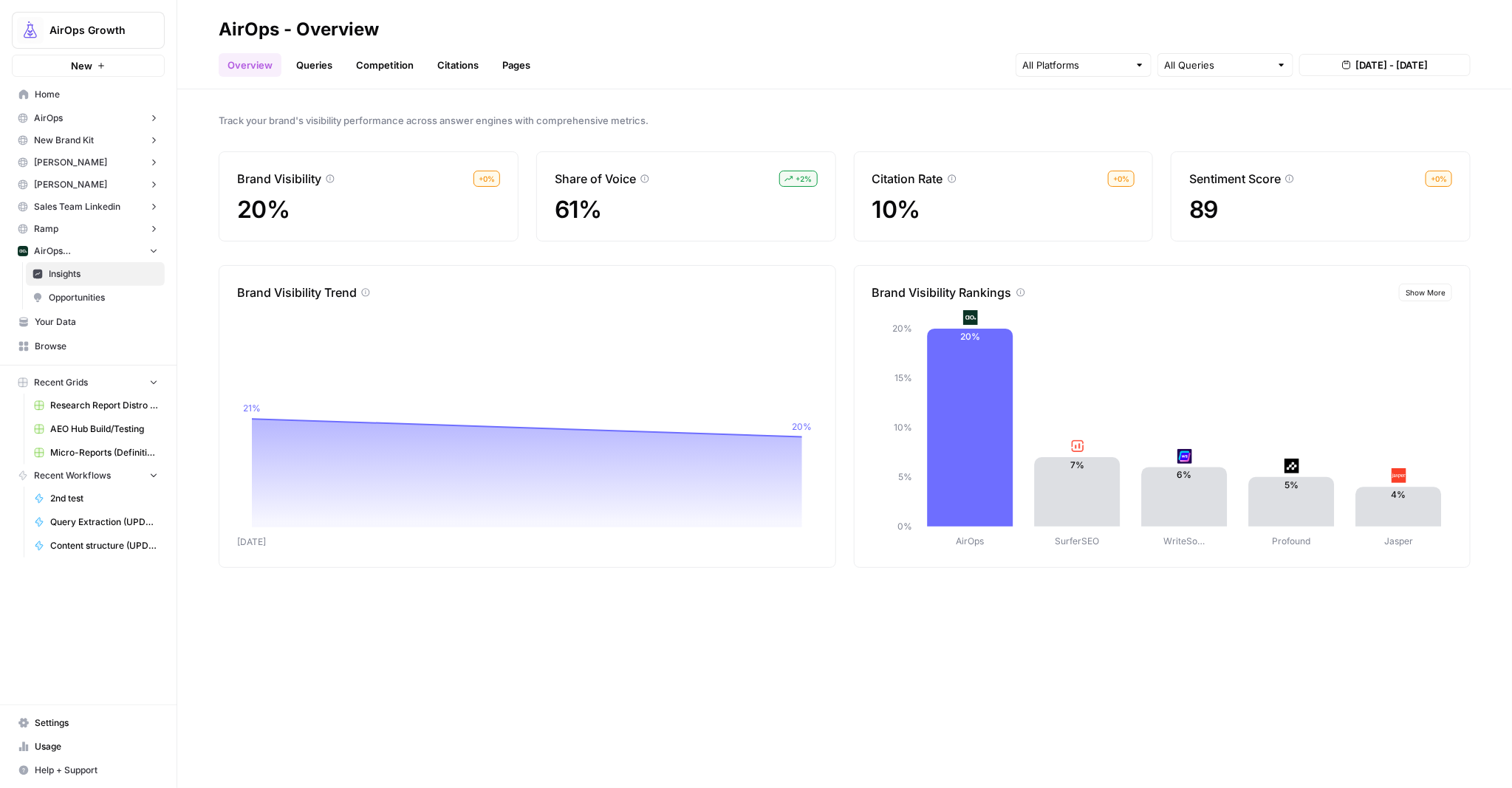
click at [80, 251] on span "AirOps ([GEOGRAPHIC_DATA])" at bounding box center [88, 251] width 109 height 13
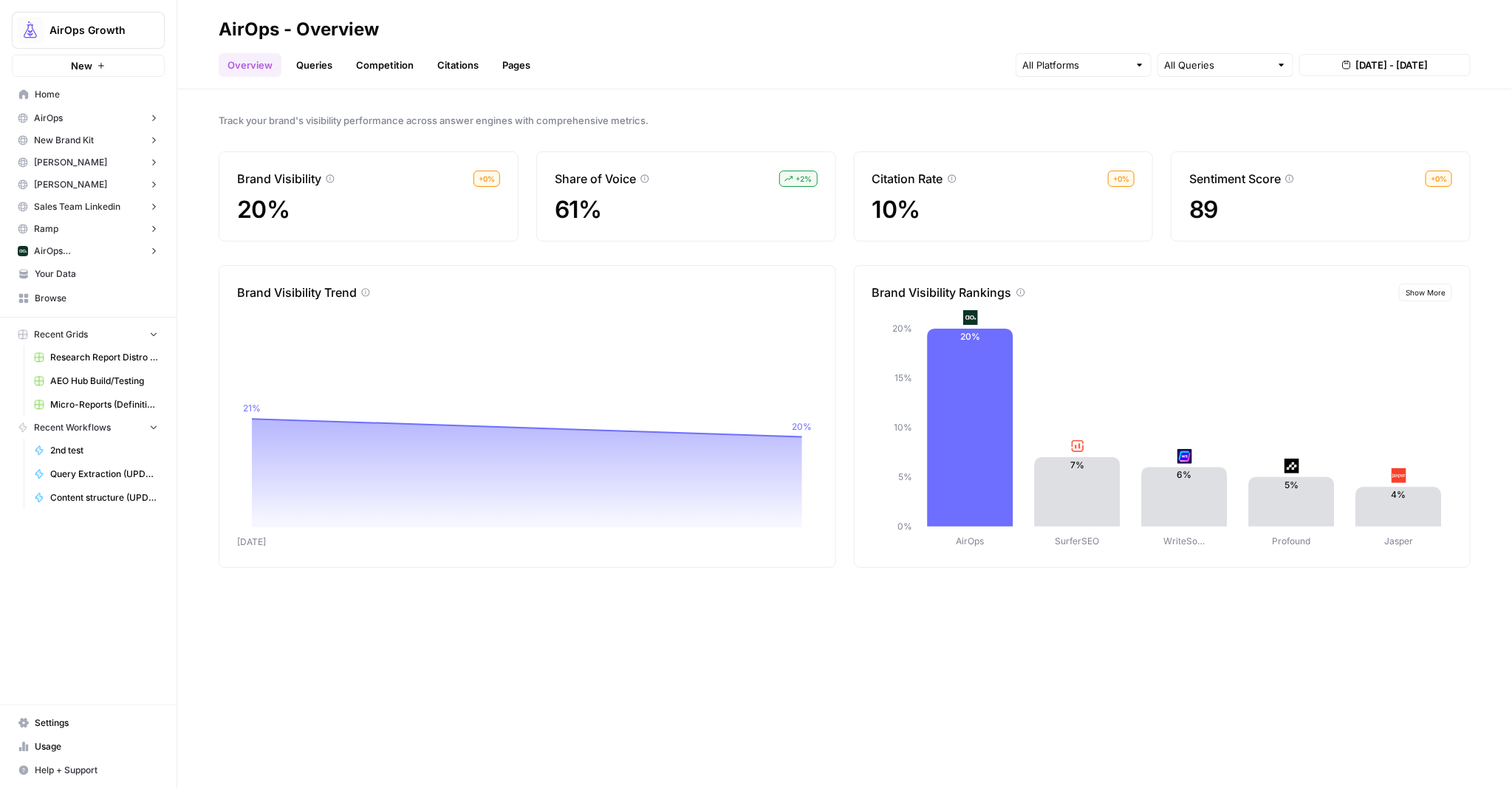
click at [45, 116] on span "AirOps" at bounding box center [48, 118] width 29 height 13
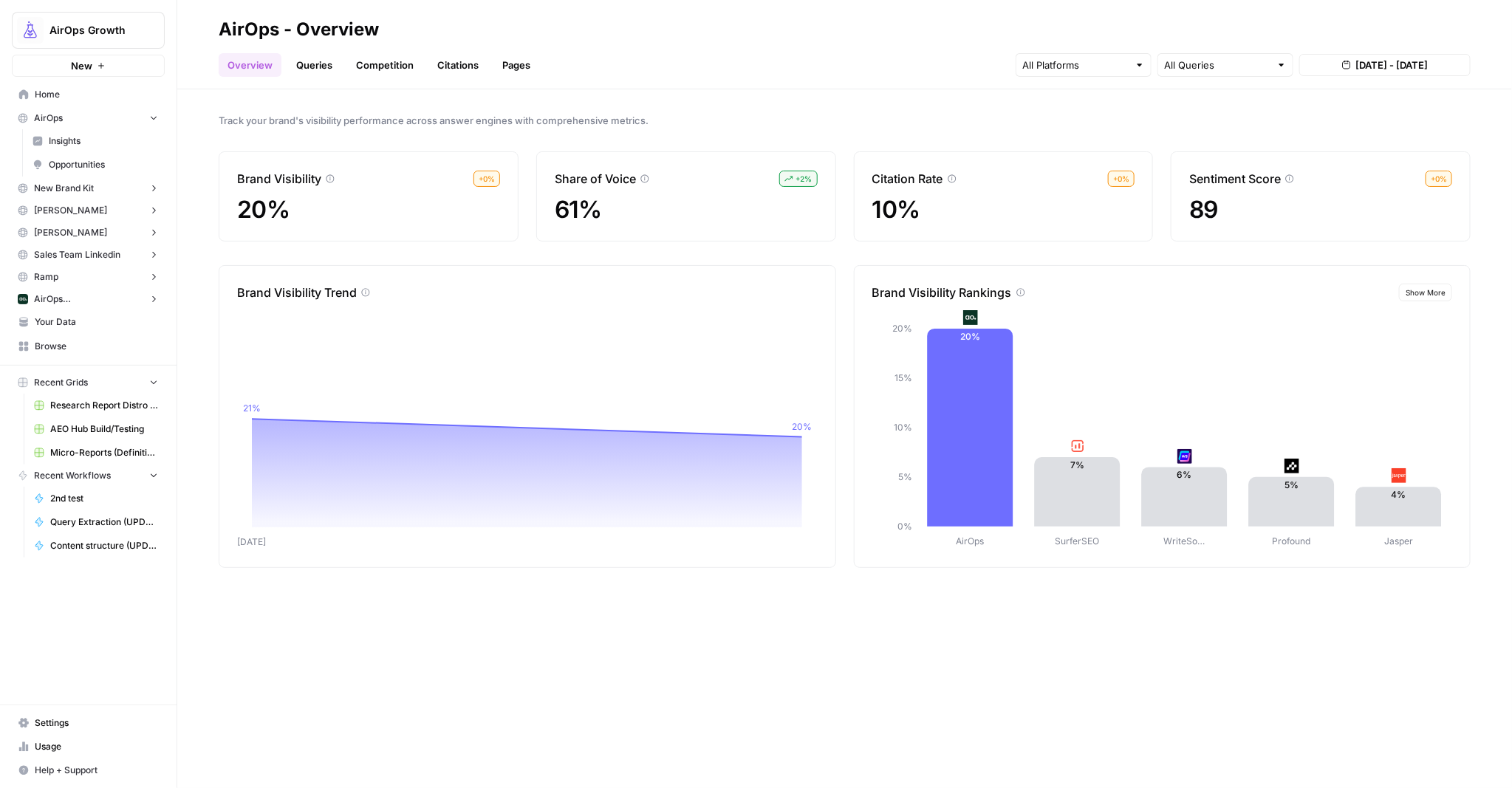
click at [45, 134] on link "Insights" at bounding box center [95, 141] width 139 height 24
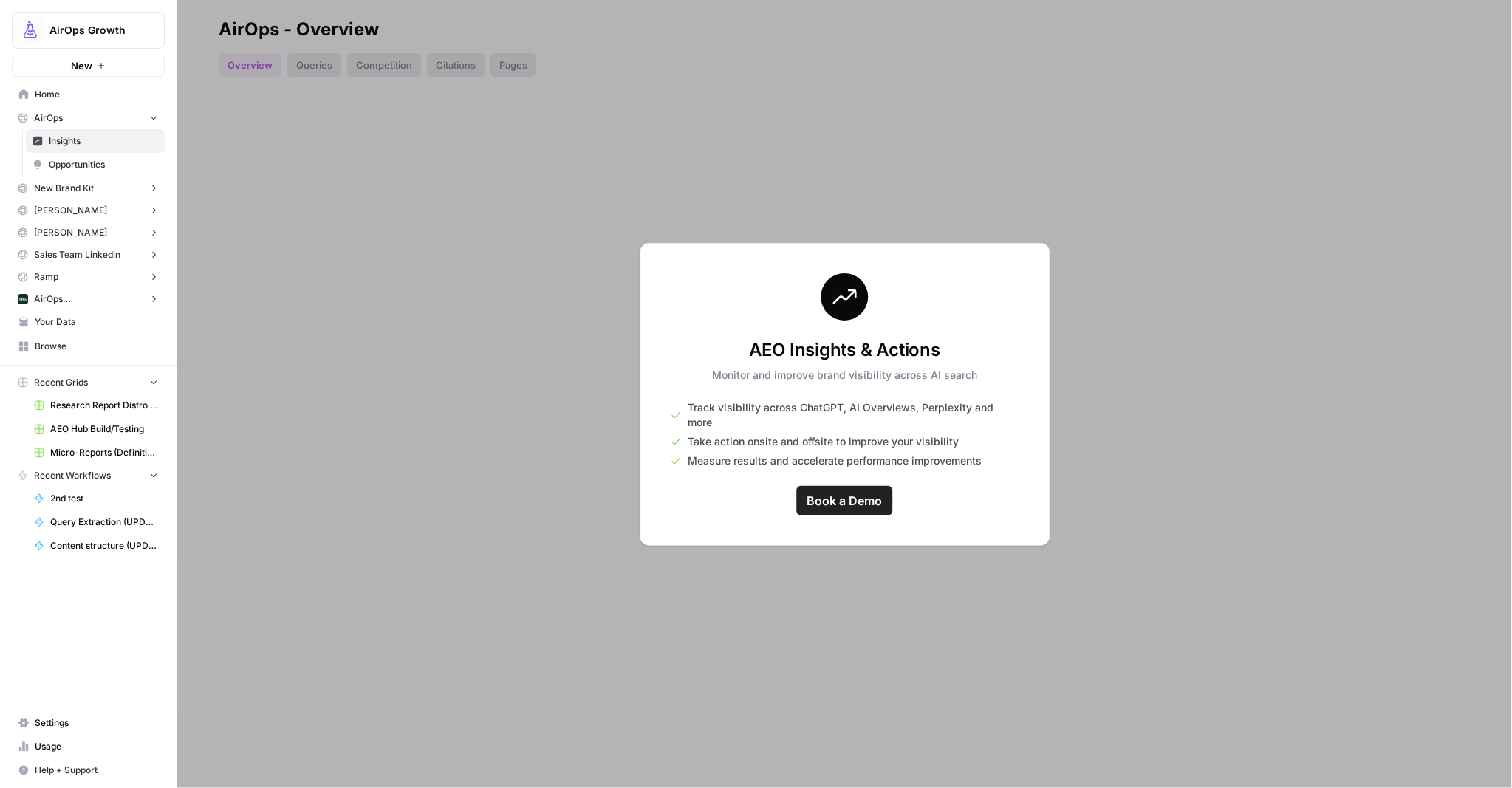
click at [45, 114] on span "AirOps" at bounding box center [48, 118] width 29 height 13
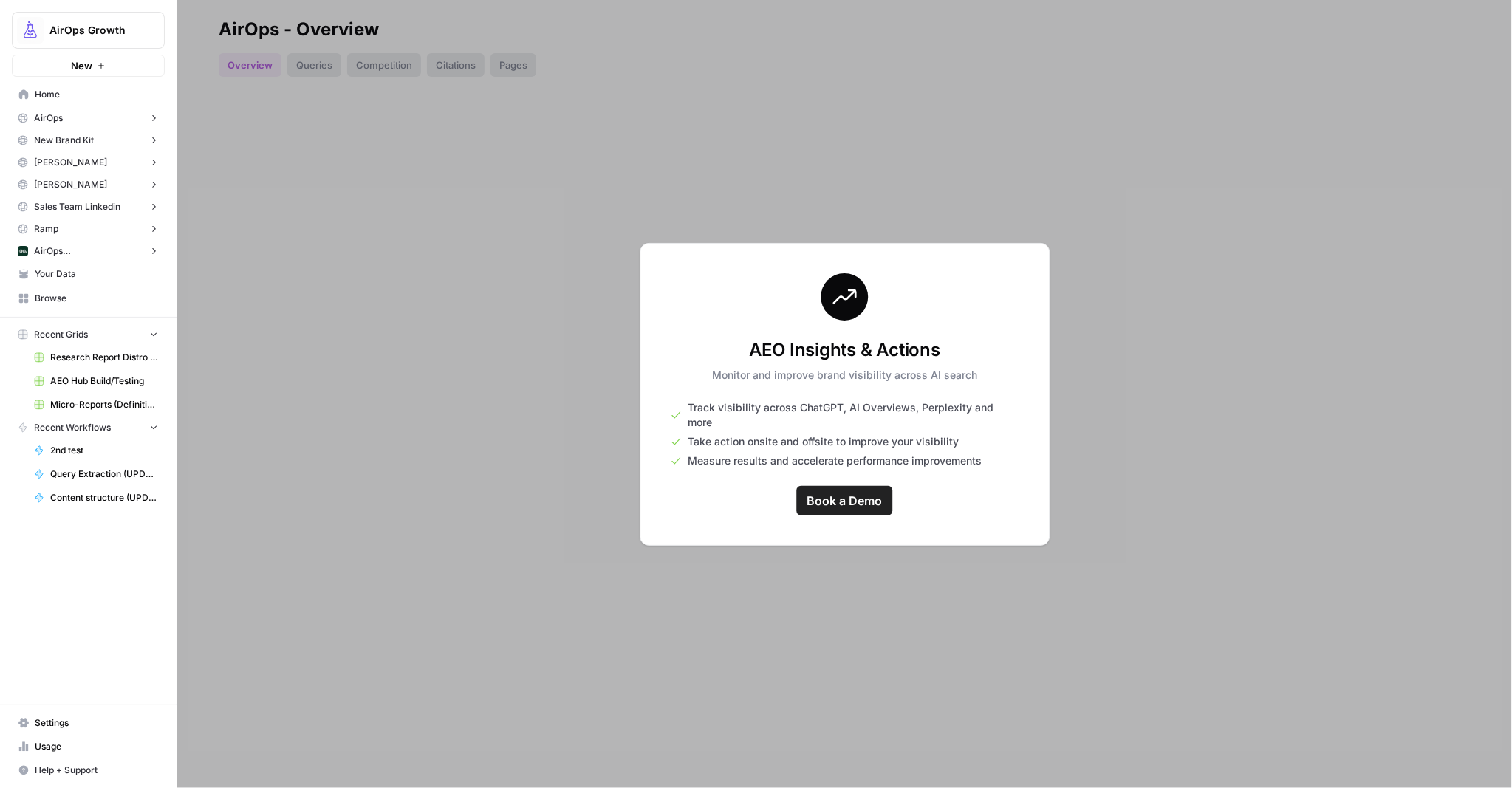
click at [46, 248] on span "AirOps ([GEOGRAPHIC_DATA])" at bounding box center [88, 251] width 109 height 13
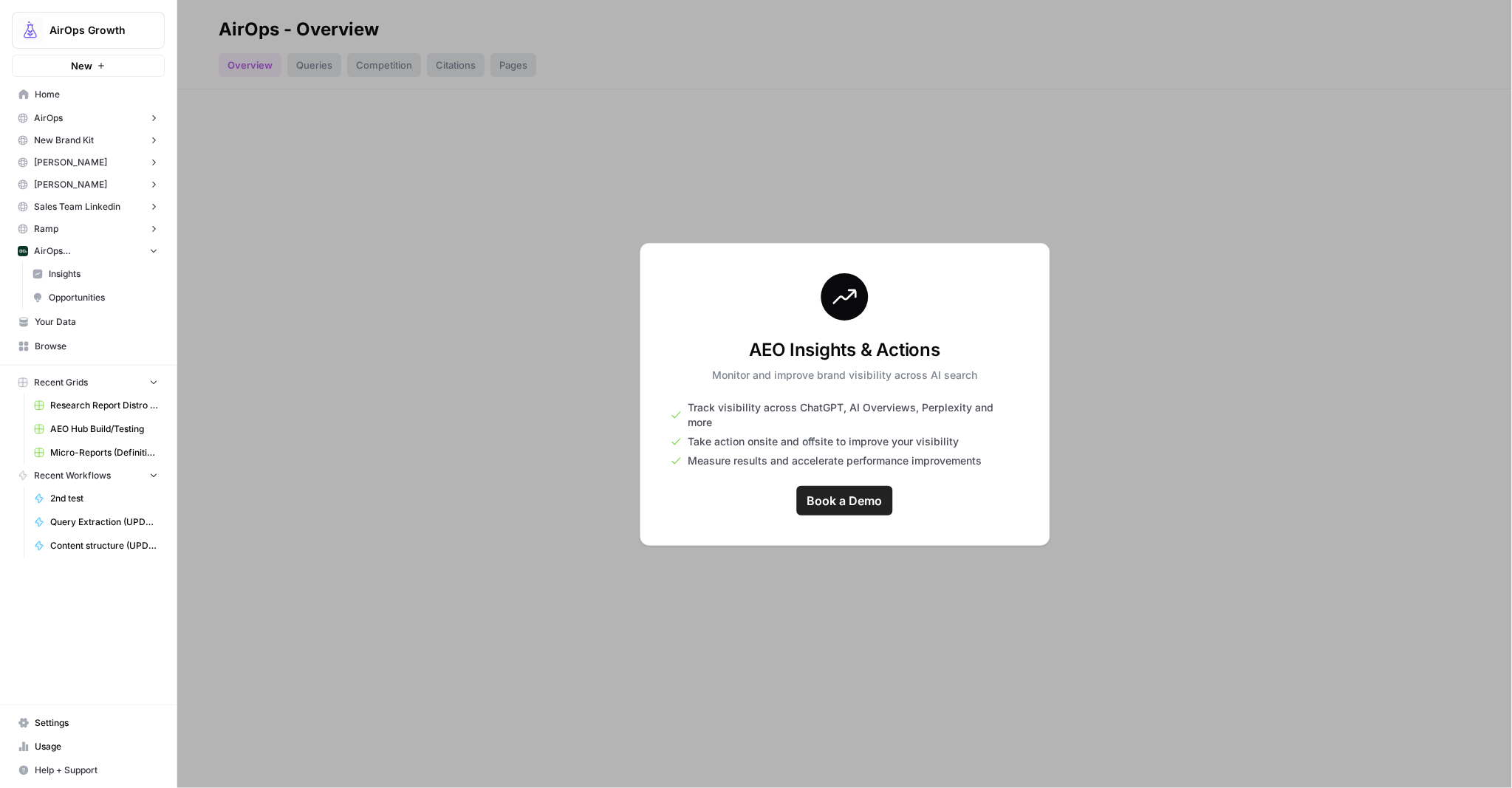
click at [52, 273] on span "Insights" at bounding box center [104, 274] width 110 height 13
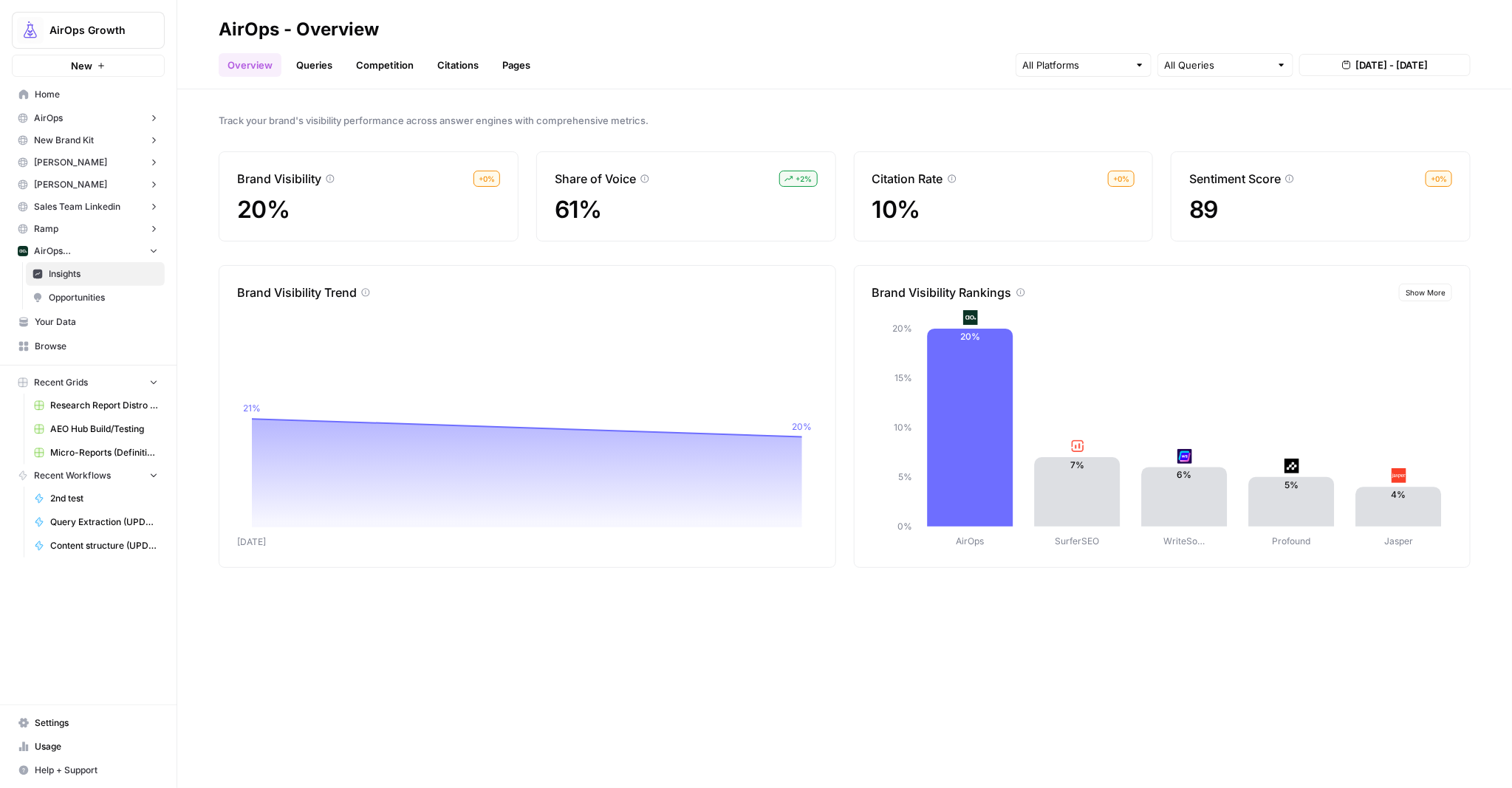
click at [57, 224] on button "Ramp" at bounding box center [88, 229] width 153 height 22
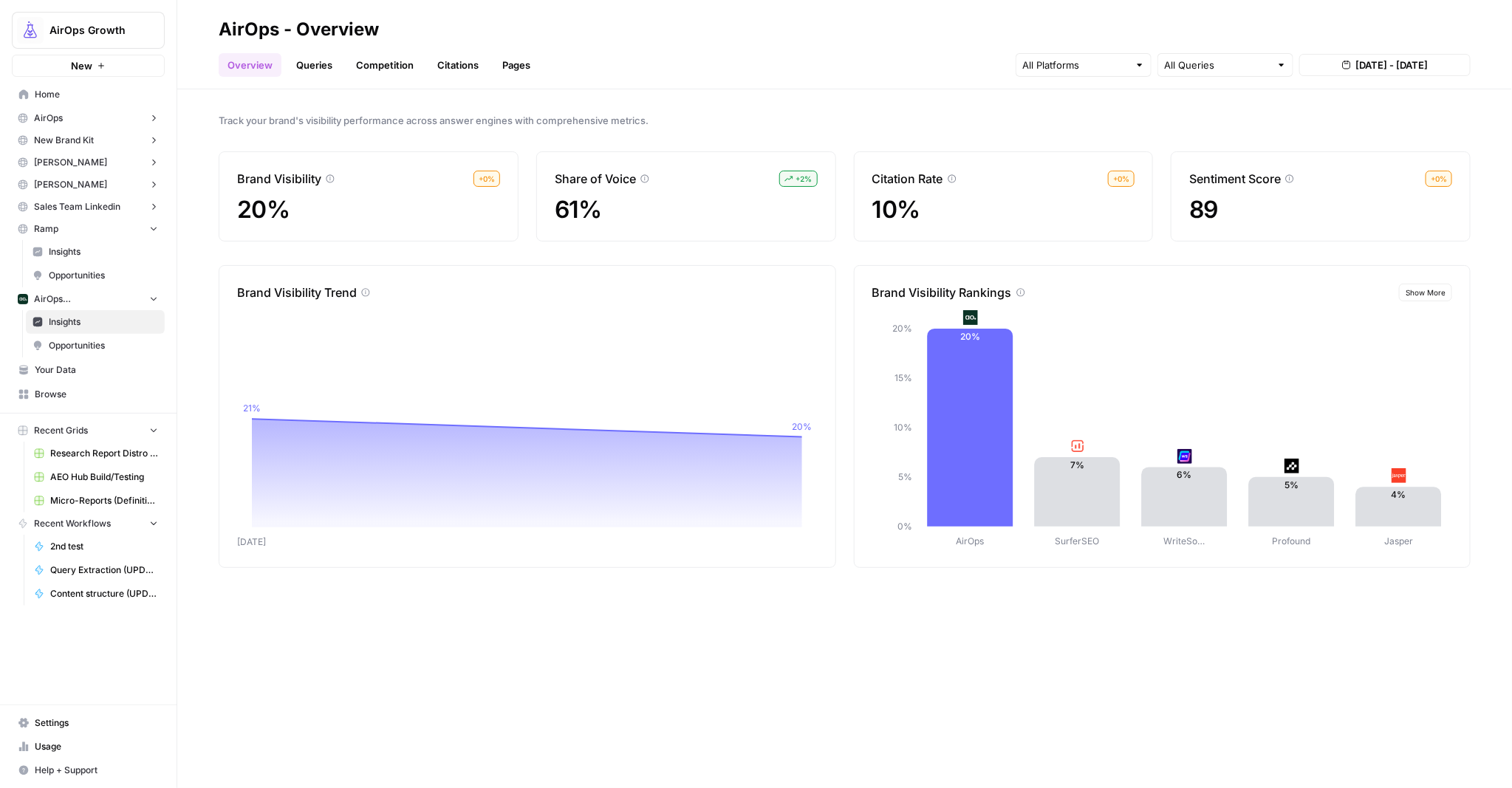
click at [75, 371] on span "Your Data" at bounding box center [96, 370] width 123 height 13
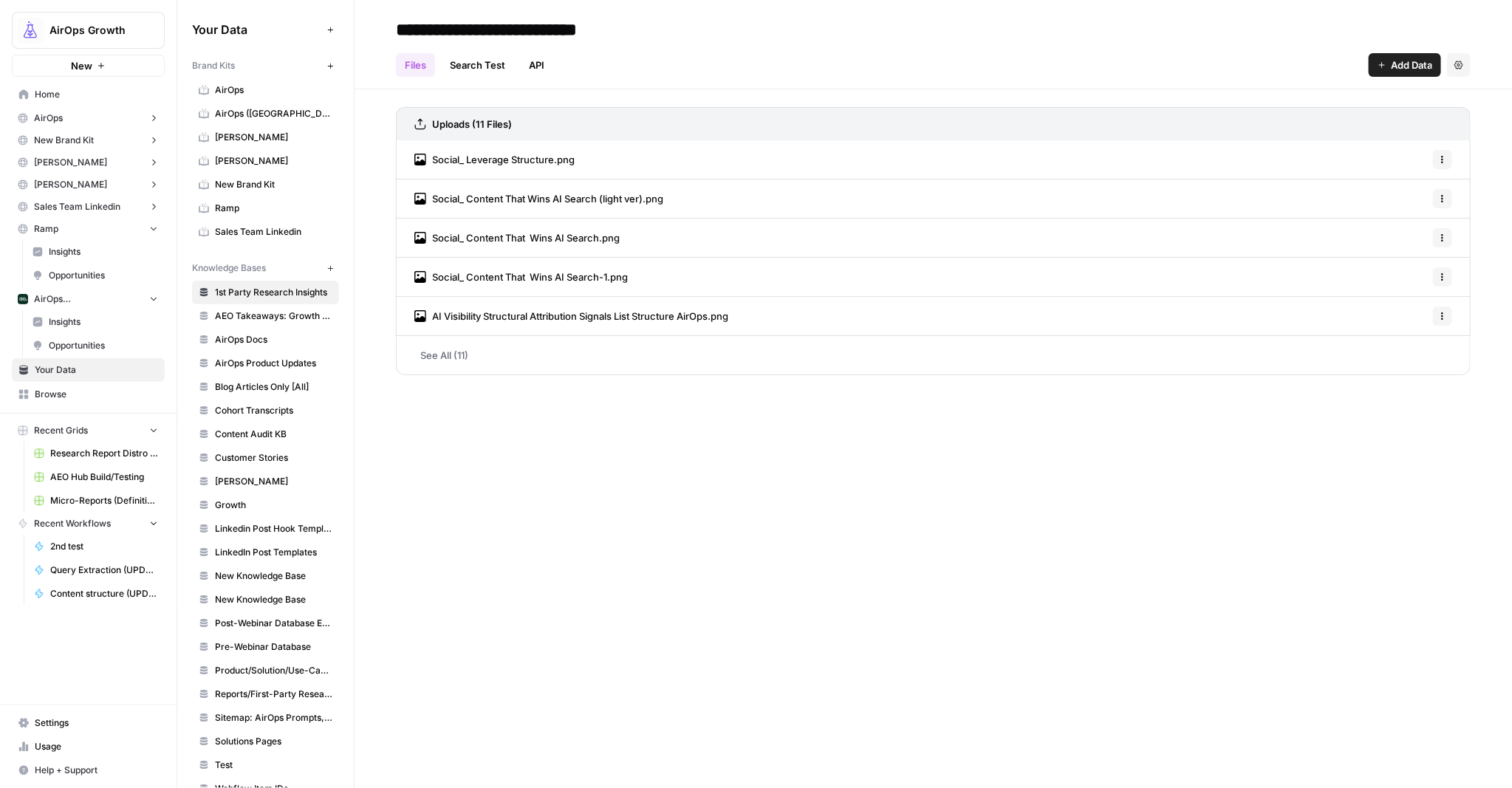
click at [52, 208] on span "Sales Team Linkedin" at bounding box center [77, 207] width 86 height 13
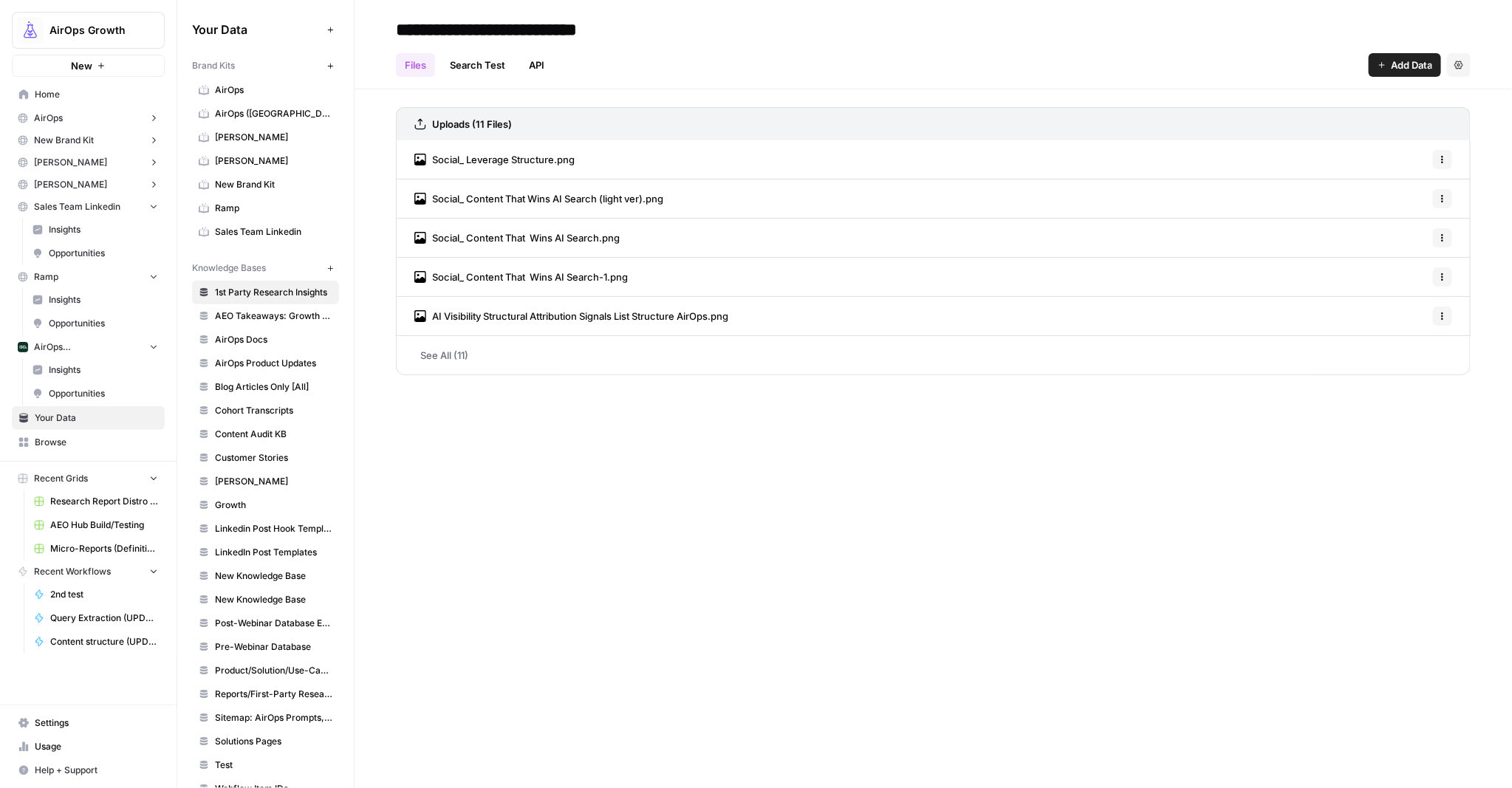
click at [52, 208] on span "Sales Team Linkedin" at bounding box center [77, 207] width 86 height 13
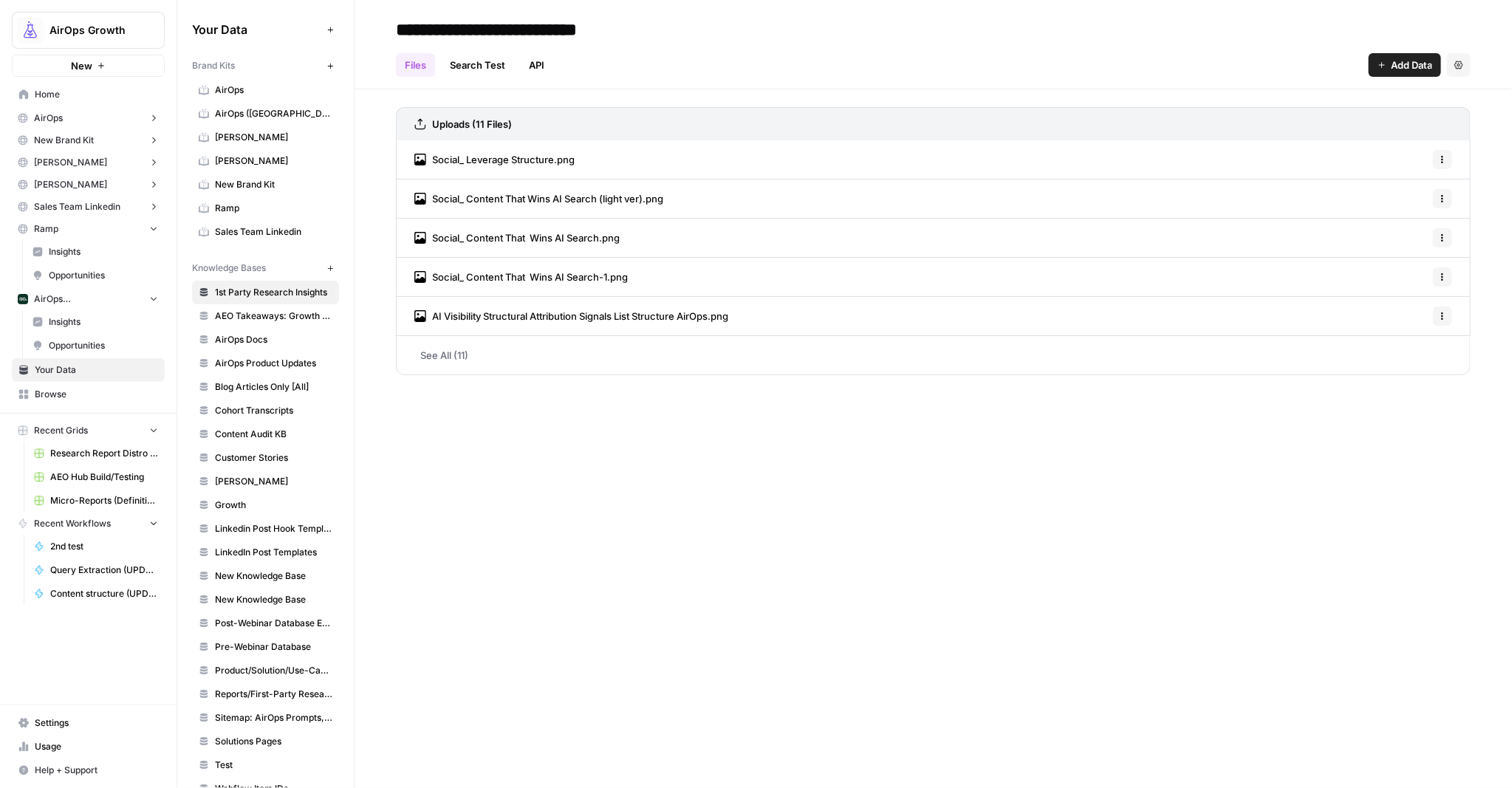
click at [80, 186] on span "[PERSON_NAME]" at bounding box center [70, 185] width 73 height 13
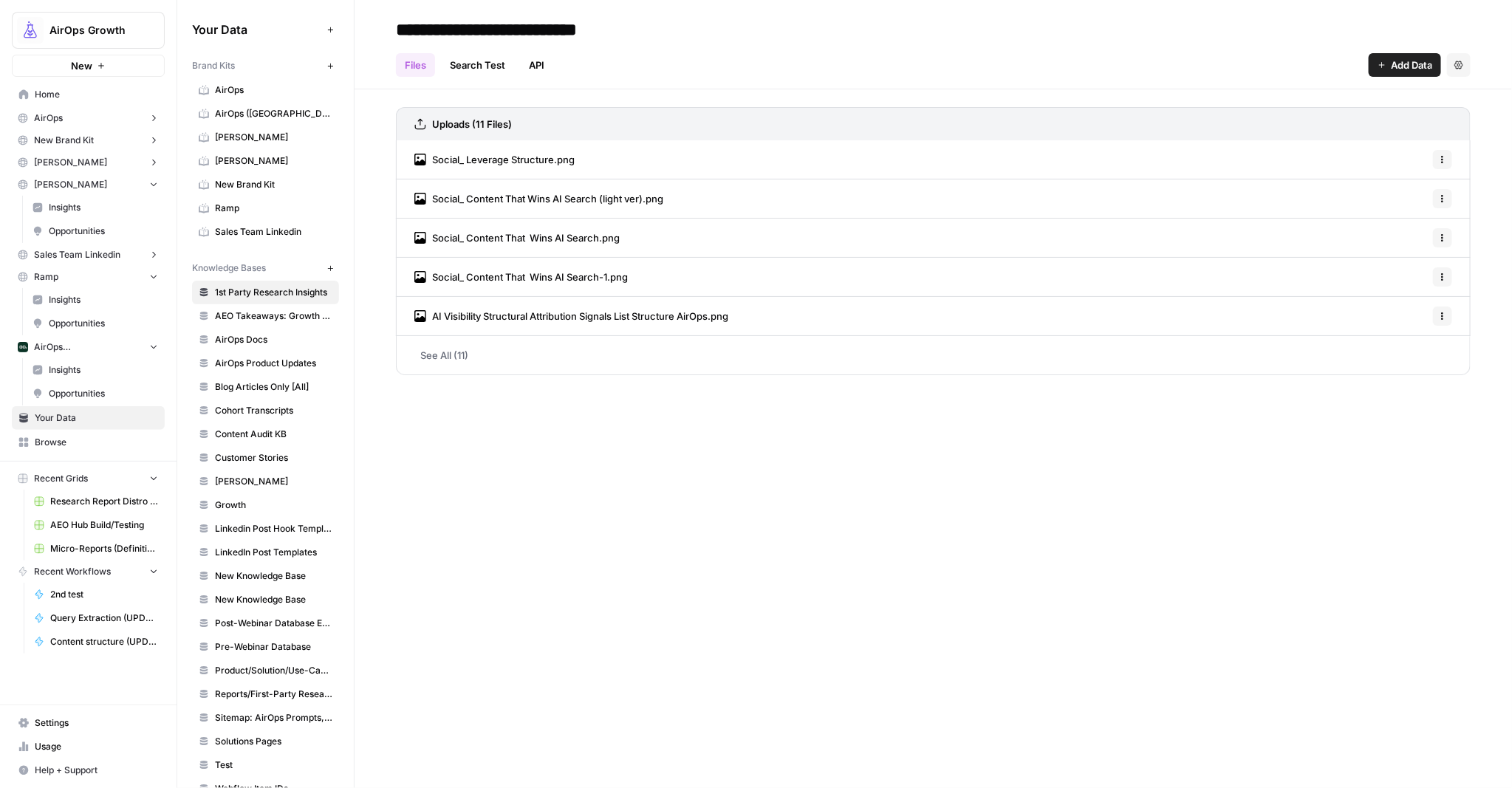
click at [66, 210] on span "Insights" at bounding box center [104, 208] width 110 height 13
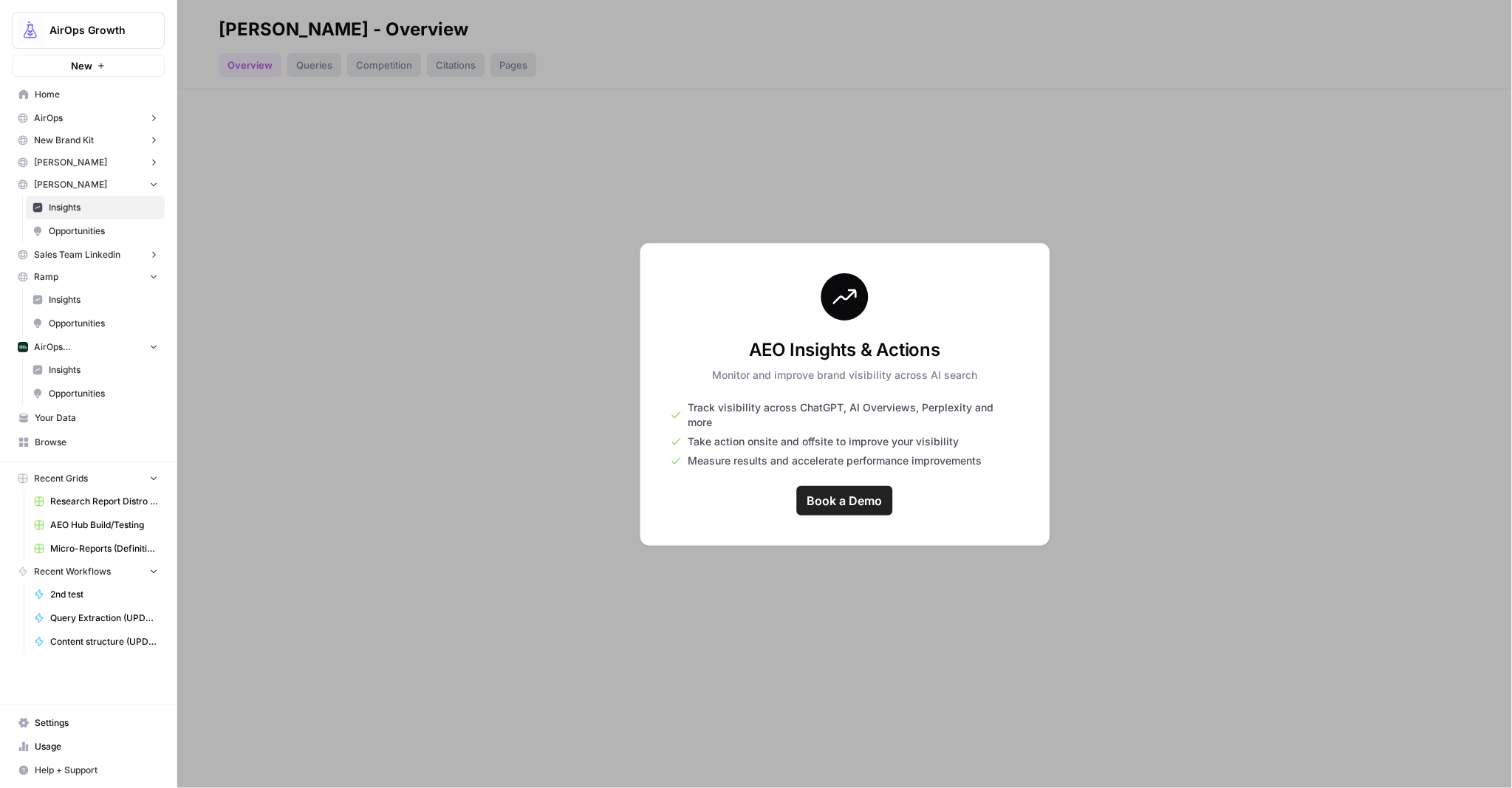
click at [65, 226] on span "Opportunities" at bounding box center [104, 231] width 110 height 13
click at [62, 167] on span "[PERSON_NAME]" at bounding box center [70, 163] width 73 height 13
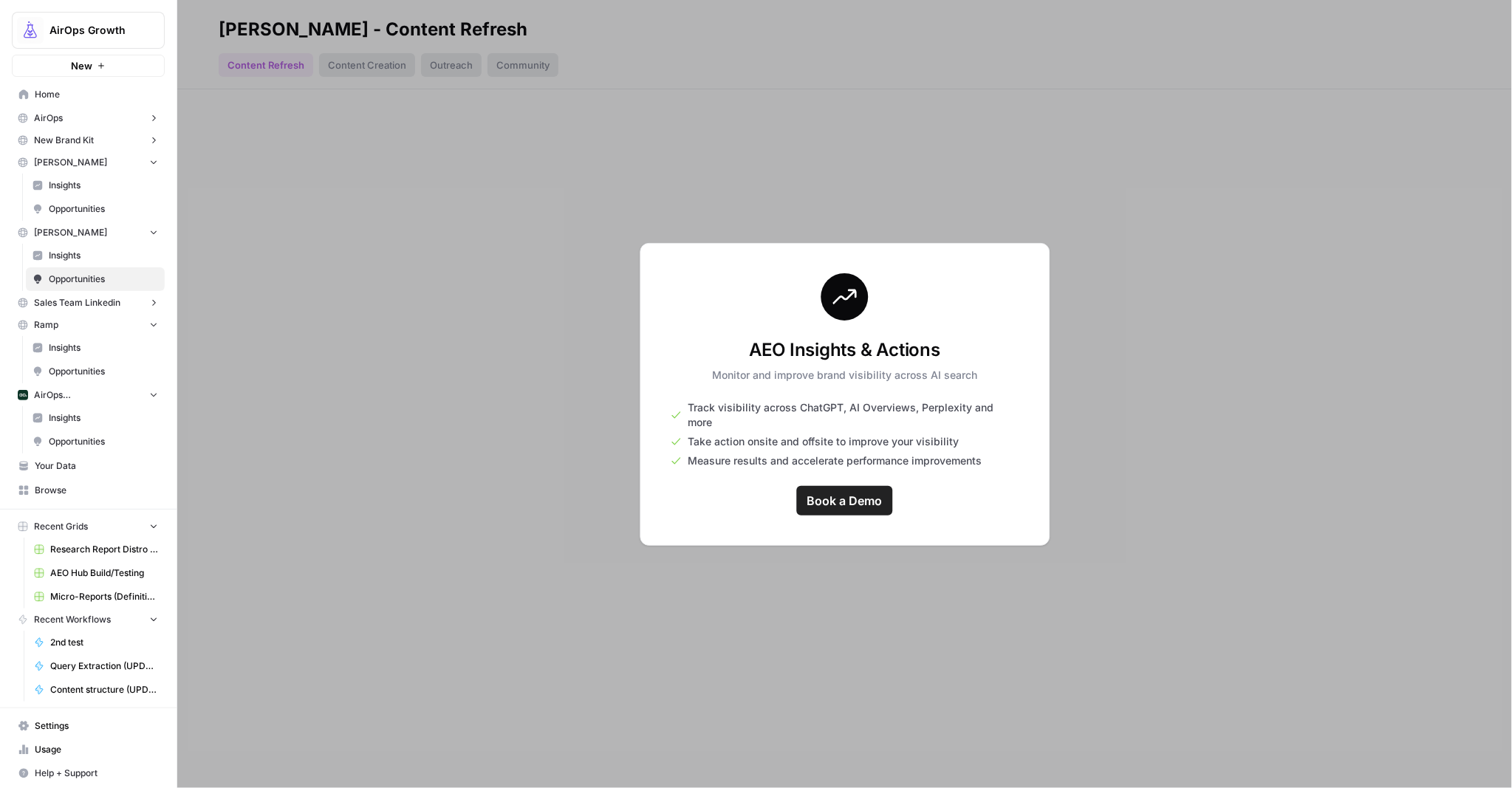
click at [63, 167] on span "[PERSON_NAME]" at bounding box center [70, 163] width 73 height 13
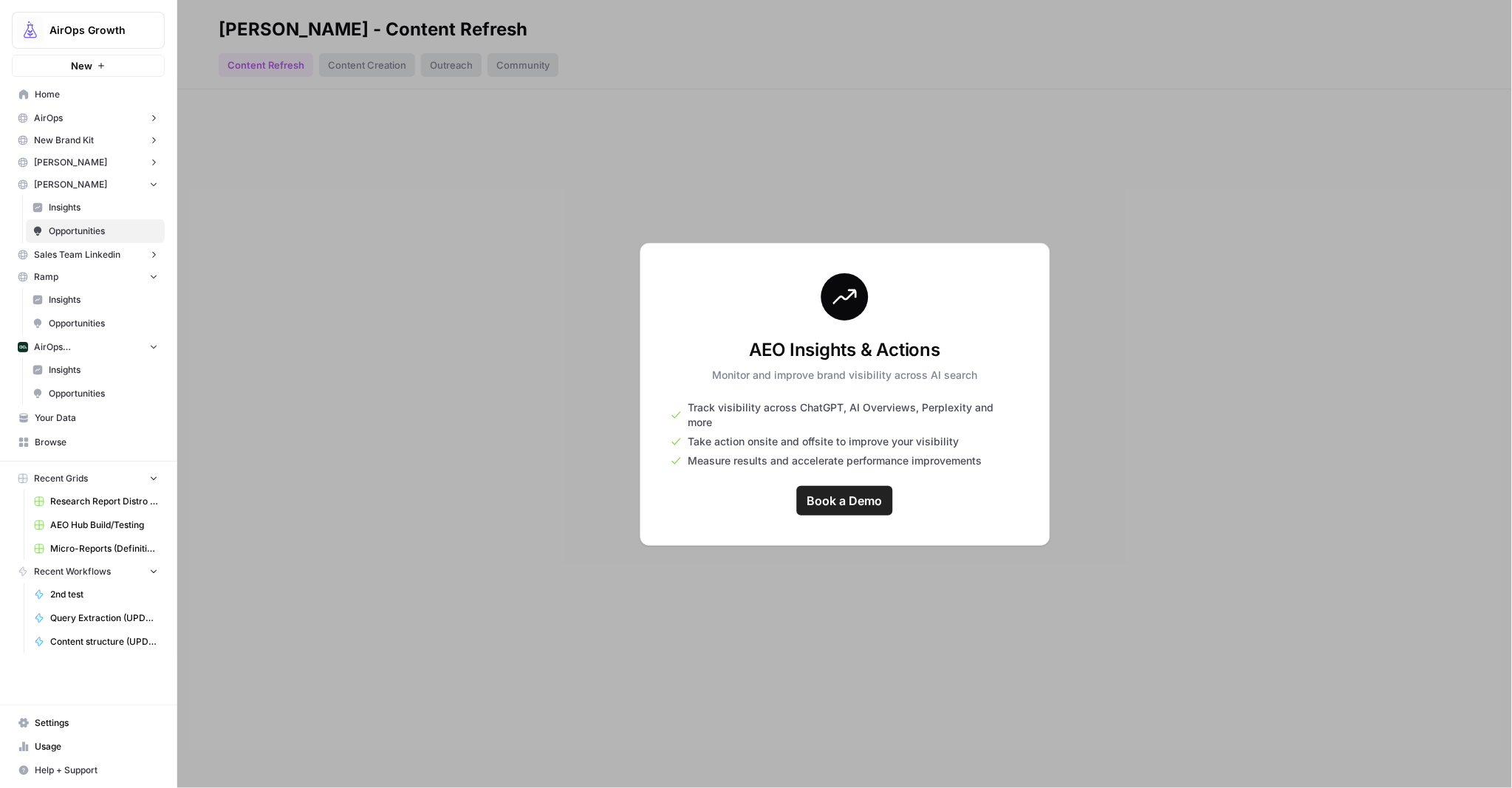
click at [65, 182] on span "[PERSON_NAME]" at bounding box center [70, 185] width 73 height 13
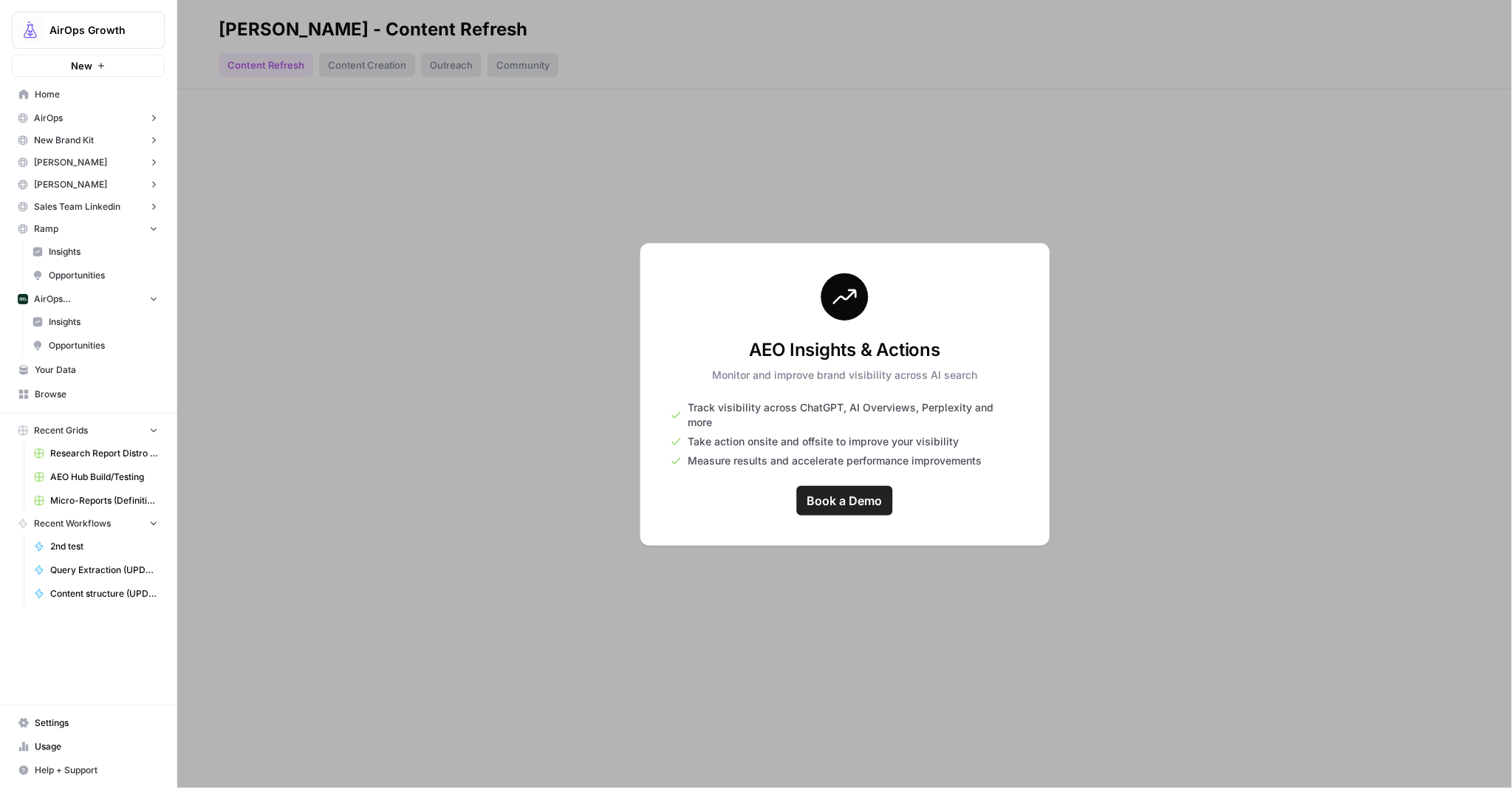
click at [55, 225] on span "Ramp" at bounding box center [46, 229] width 24 height 13
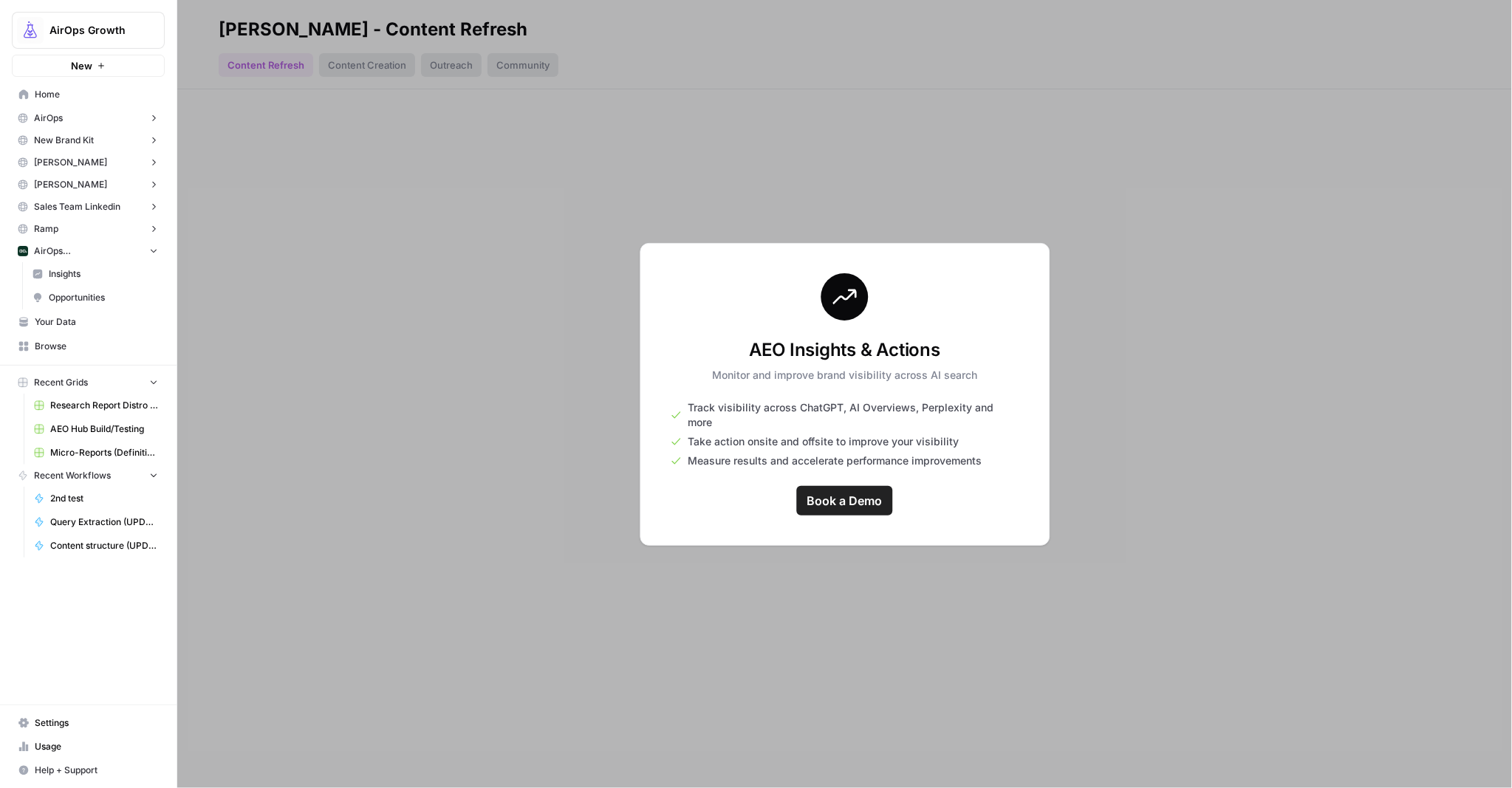
click at [51, 139] on span "New Brand Kit" at bounding box center [63, 140] width 60 height 13
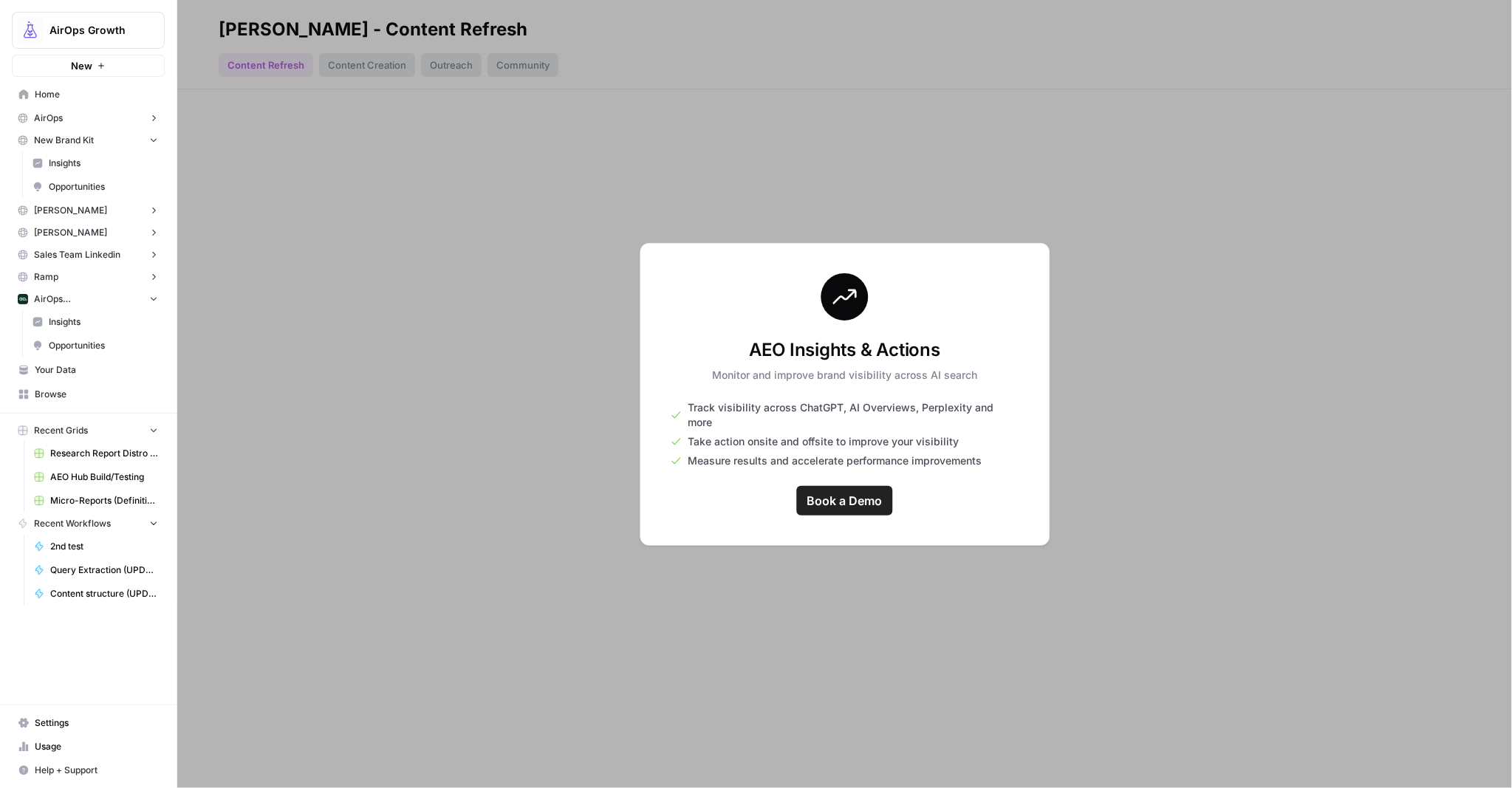
click at [51, 139] on span "New Brand Kit" at bounding box center [63, 140] width 60 height 13
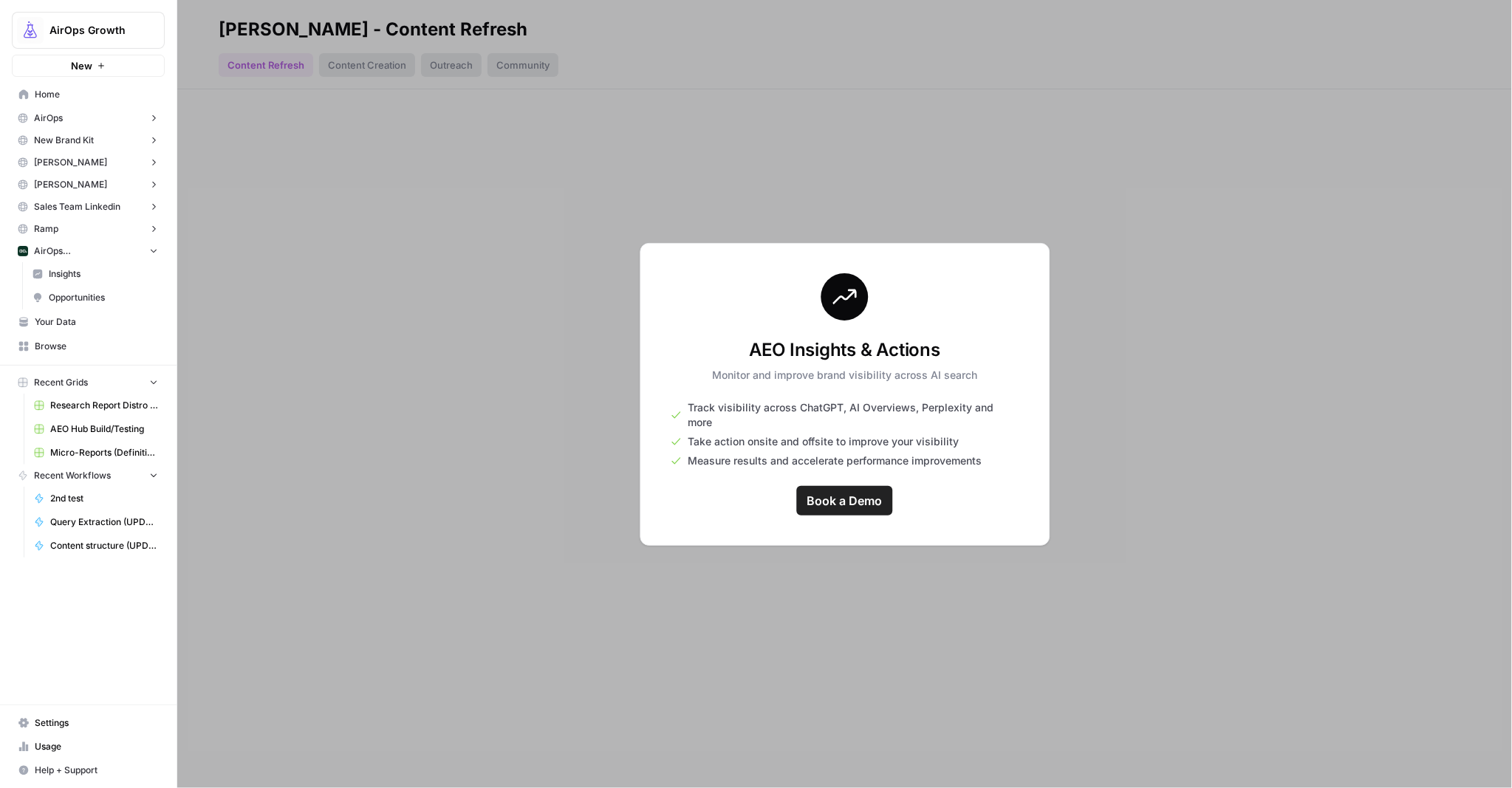
click at [51, 115] on span "AirOps" at bounding box center [48, 118] width 29 height 13
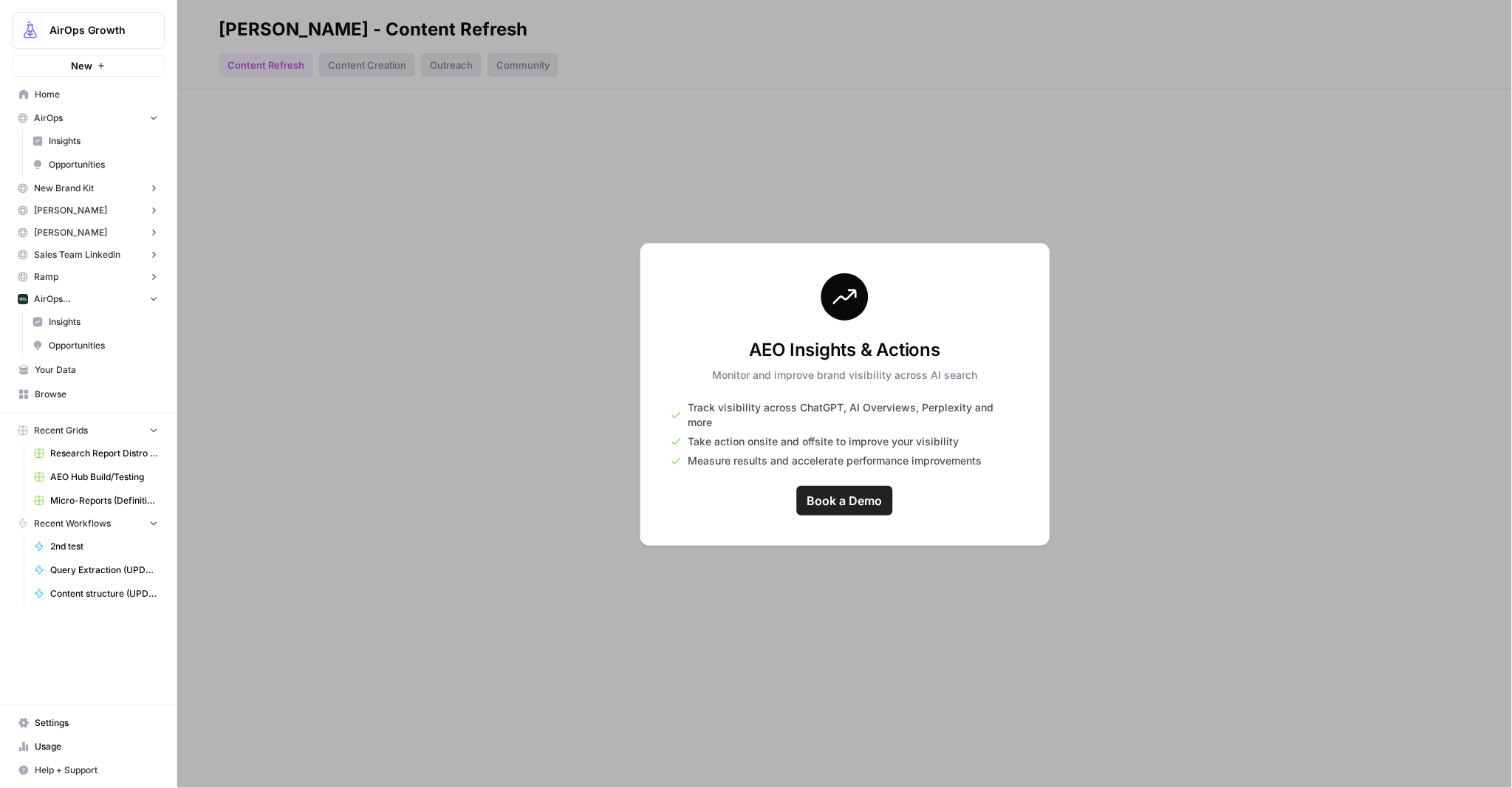
click at [48, 116] on span "AirOps" at bounding box center [48, 118] width 29 height 13
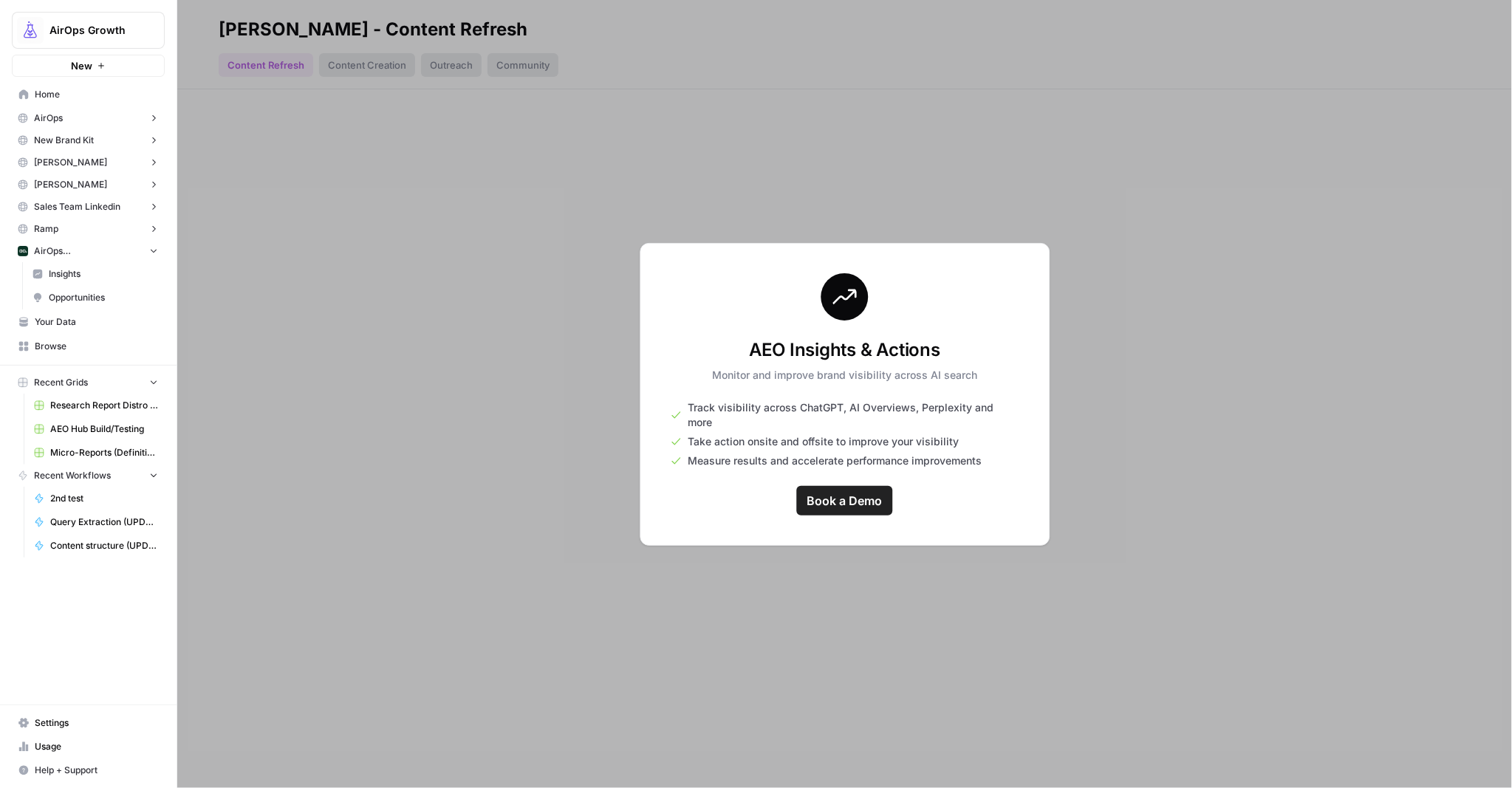
click at [72, 321] on span "Your Data" at bounding box center [96, 322] width 123 height 13
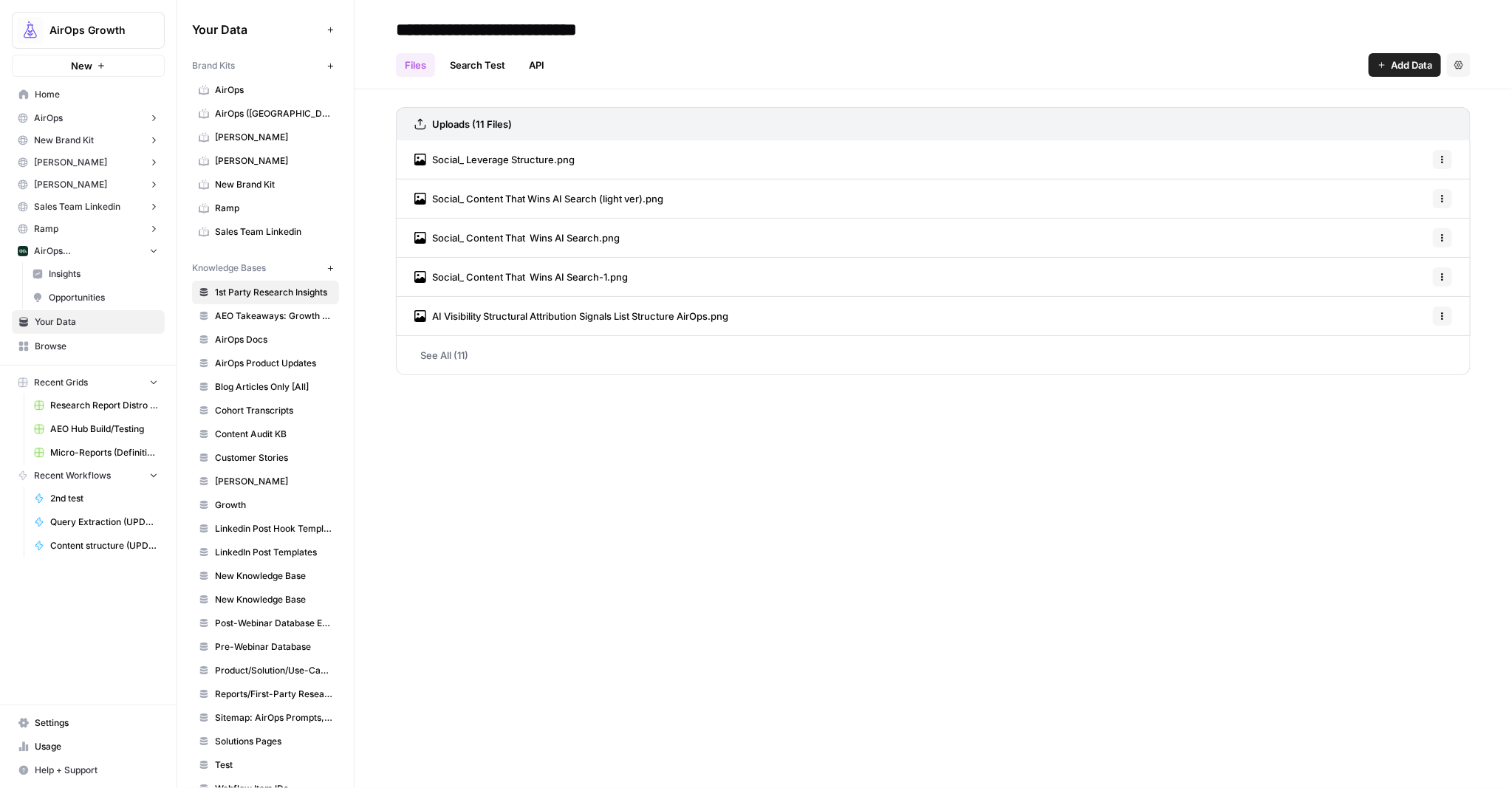
click at [57, 349] on span "Browse" at bounding box center [96, 347] width 123 height 13
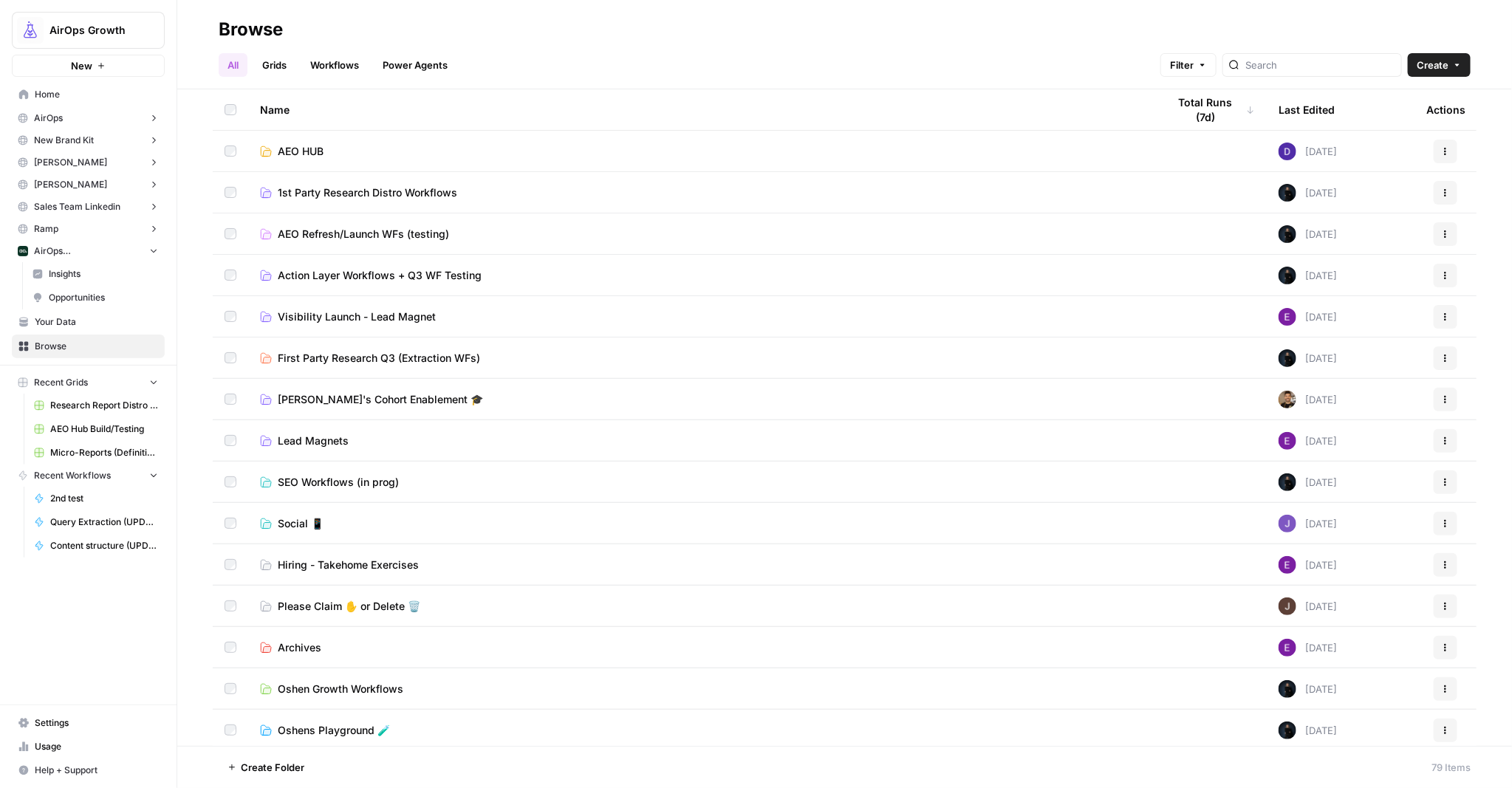
click at [324, 146] on link "AEO HUB" at bounding box center [702, 152] width 884 height 15
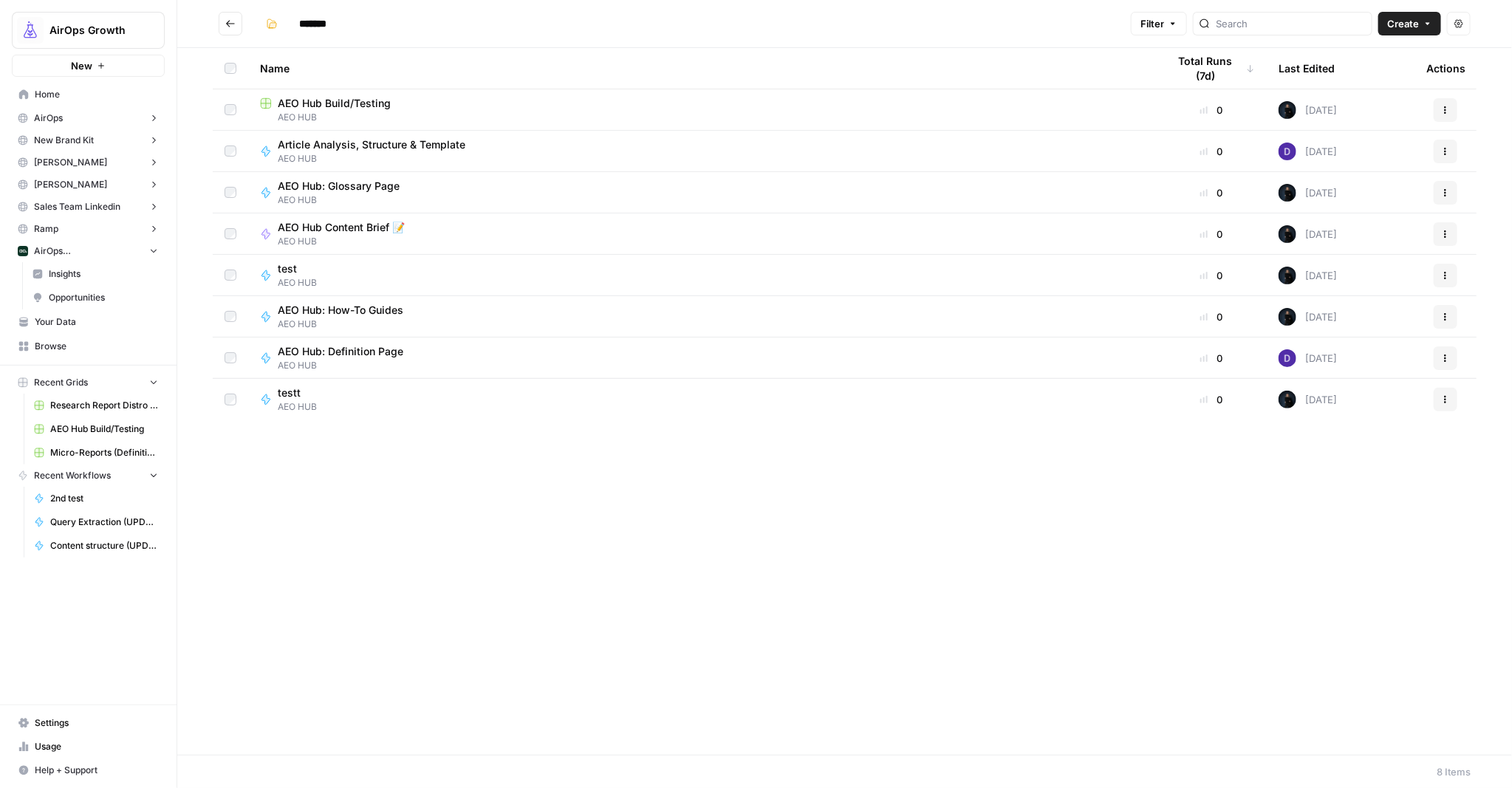
click at [451, 145] on span "Article Analysis, Structure & Template" at bounding box center [371, 145] width 187 height 15
type input "*******"
click at [380, 354] on span "AEO Hub: Definition Page" at bounding box center [340, 352] width 126 height 15
type input "*******"
click at [321, 348] on span "AEO Hub: Definition Page" at bounding box center [340, 352] width 126 height 15
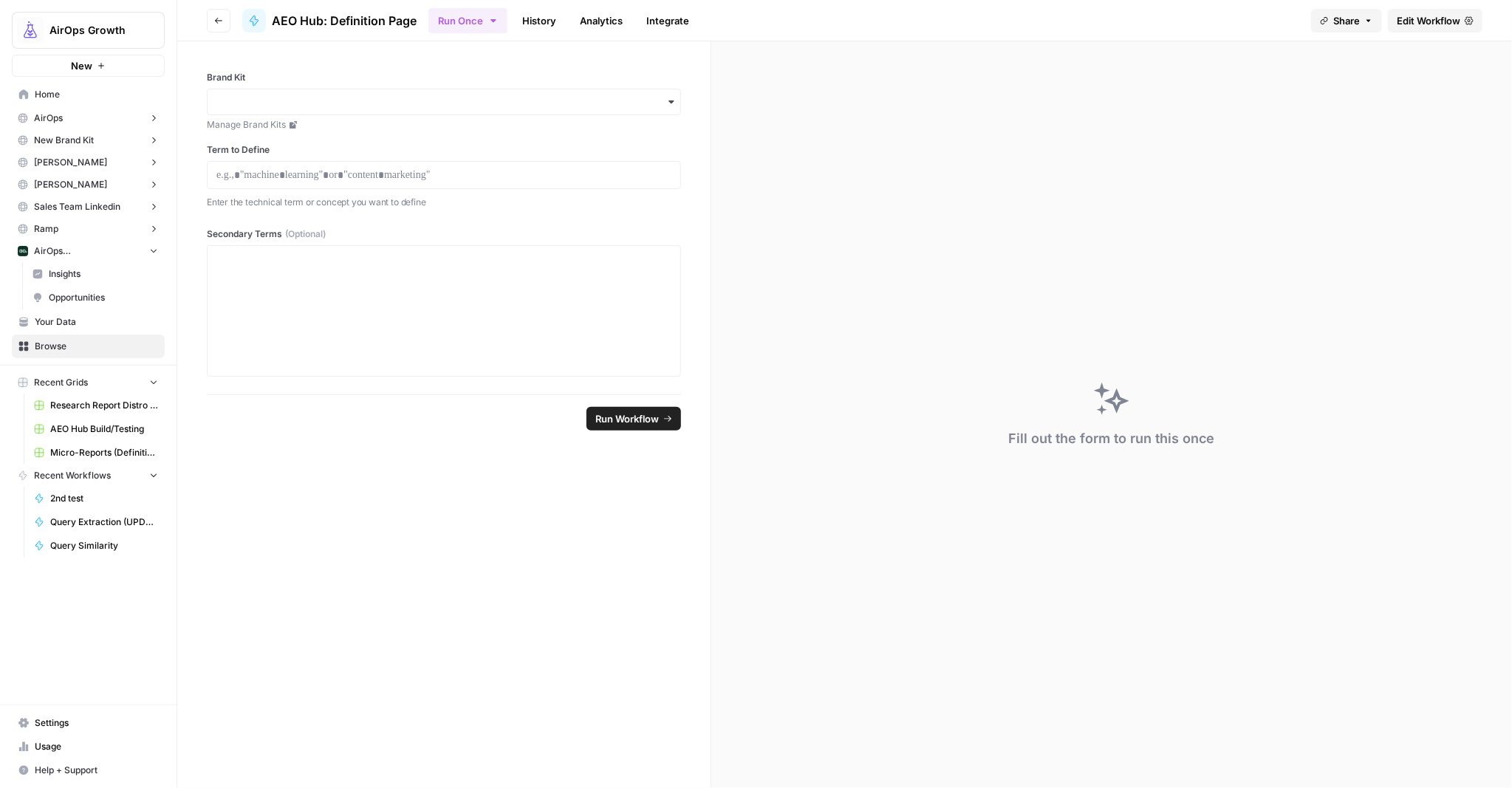
click at [1426, 21] on span "Edit Workflow" at bounding box center [1428, 21] width 63 height 15
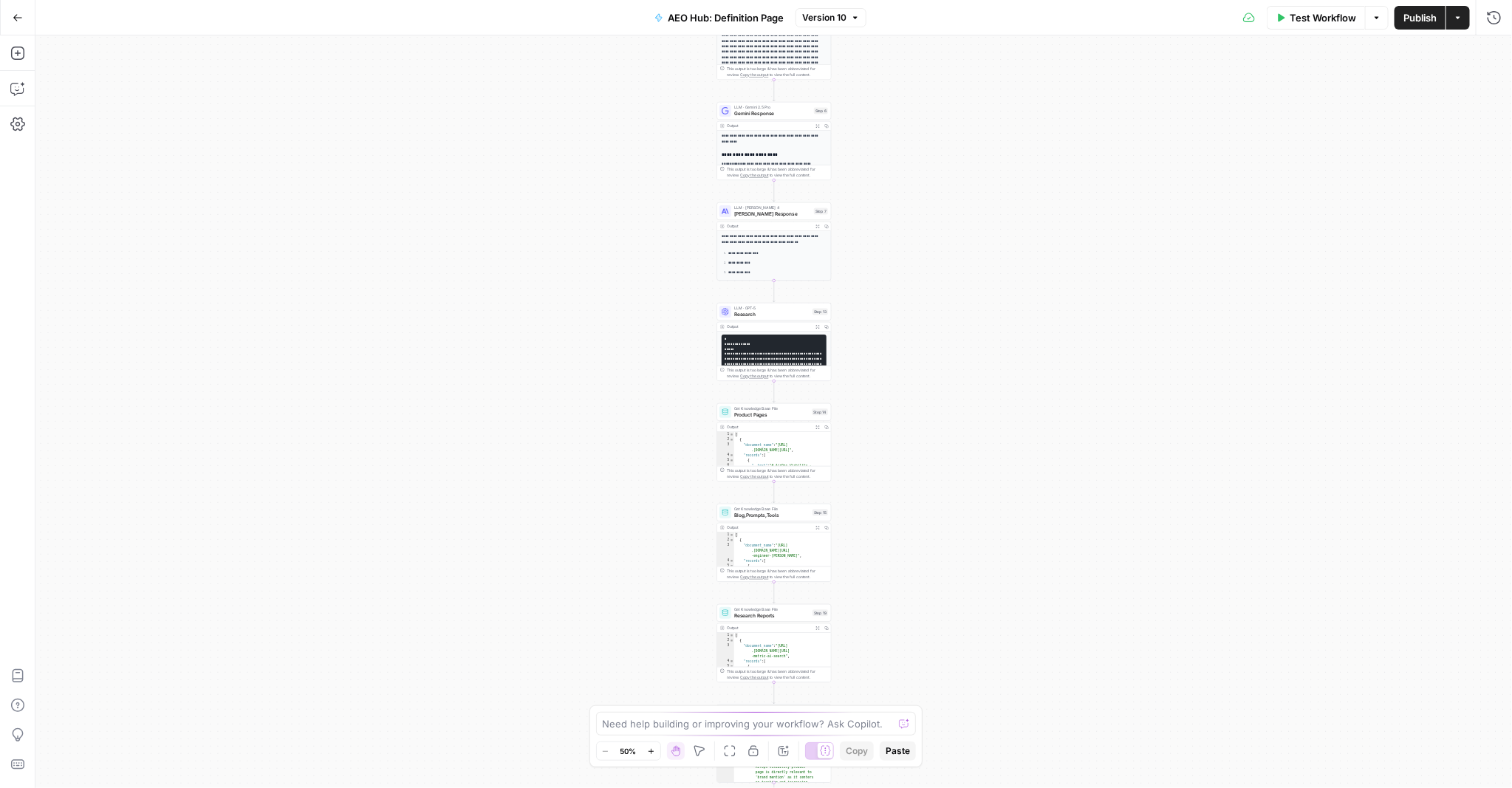
click at [846, 16] on span "Version 10" at bounding box center [824, 18] width 45 height 13
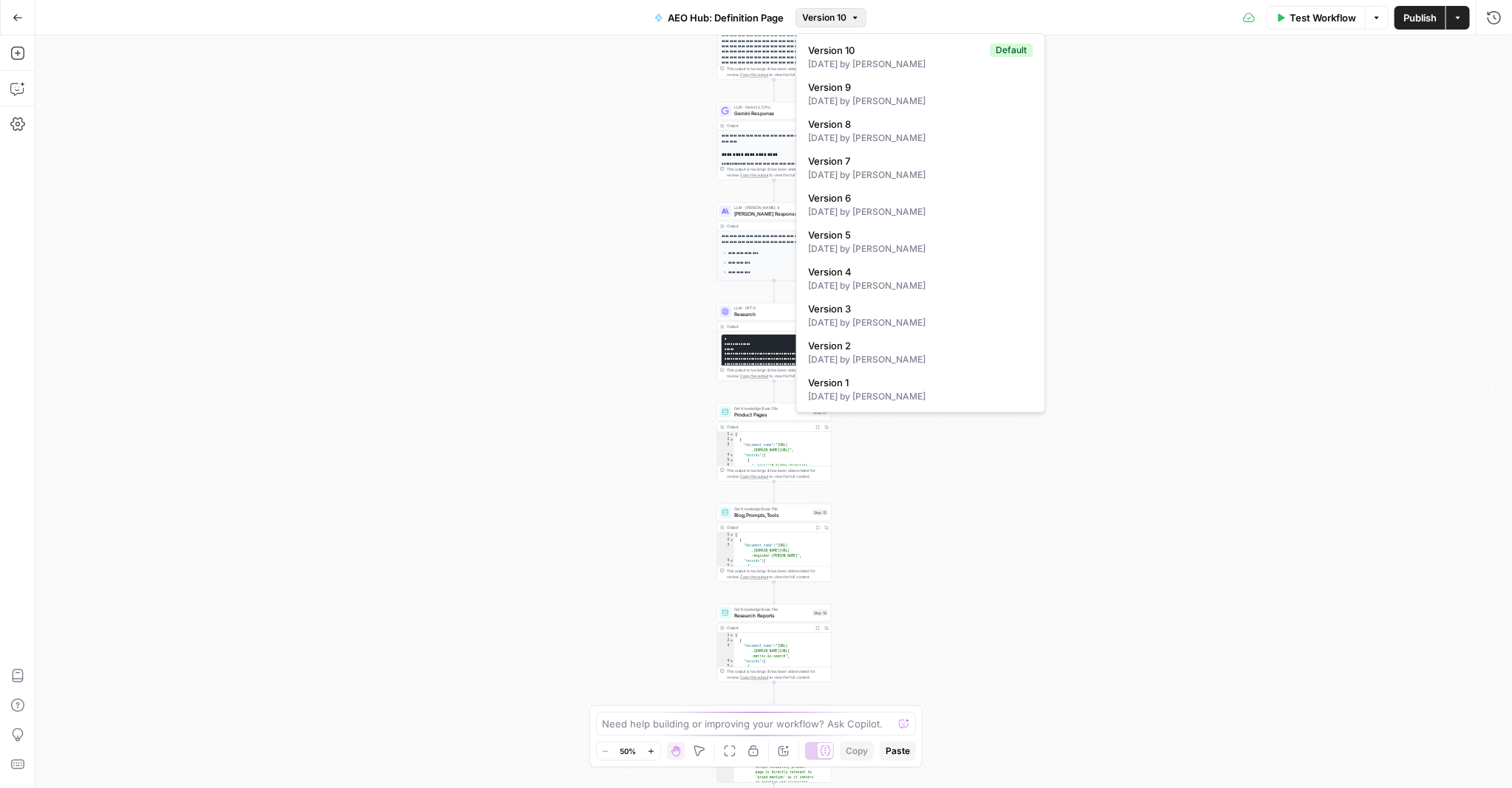
drag, startPoint x: 1219, startPoint y: 94, endPoint x: 1201, endPoint y: 94, distance: 18.0
click at [1219, 94] on div "Workflow Set Inputs Inputs Perplexity Deep Research Research Term Definition St…" at bounding box center [774, 412] width 1477 height 753
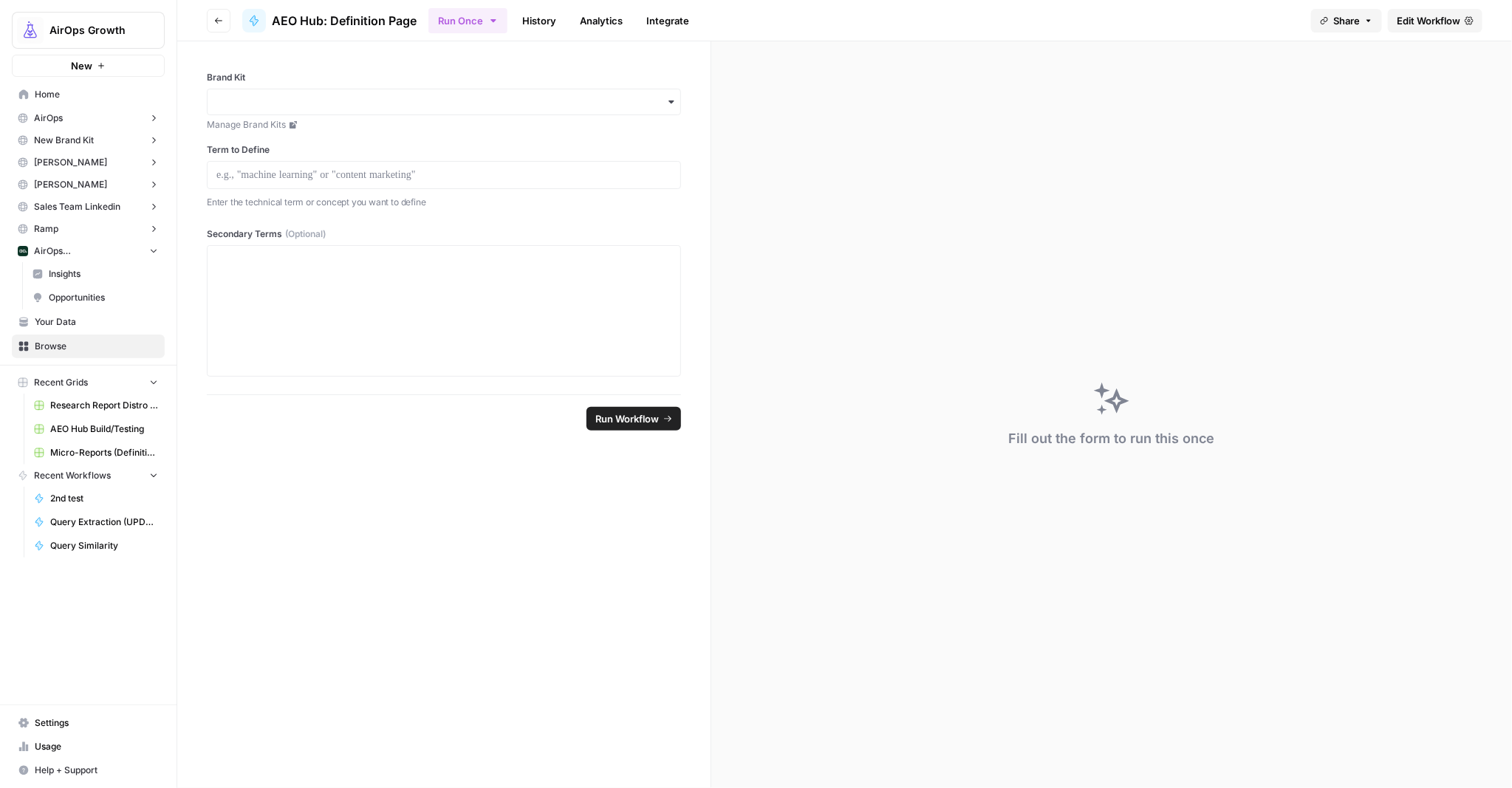
click at [88, 275] on span "Insights" at bounding box center [104, 274] width 110 height 13
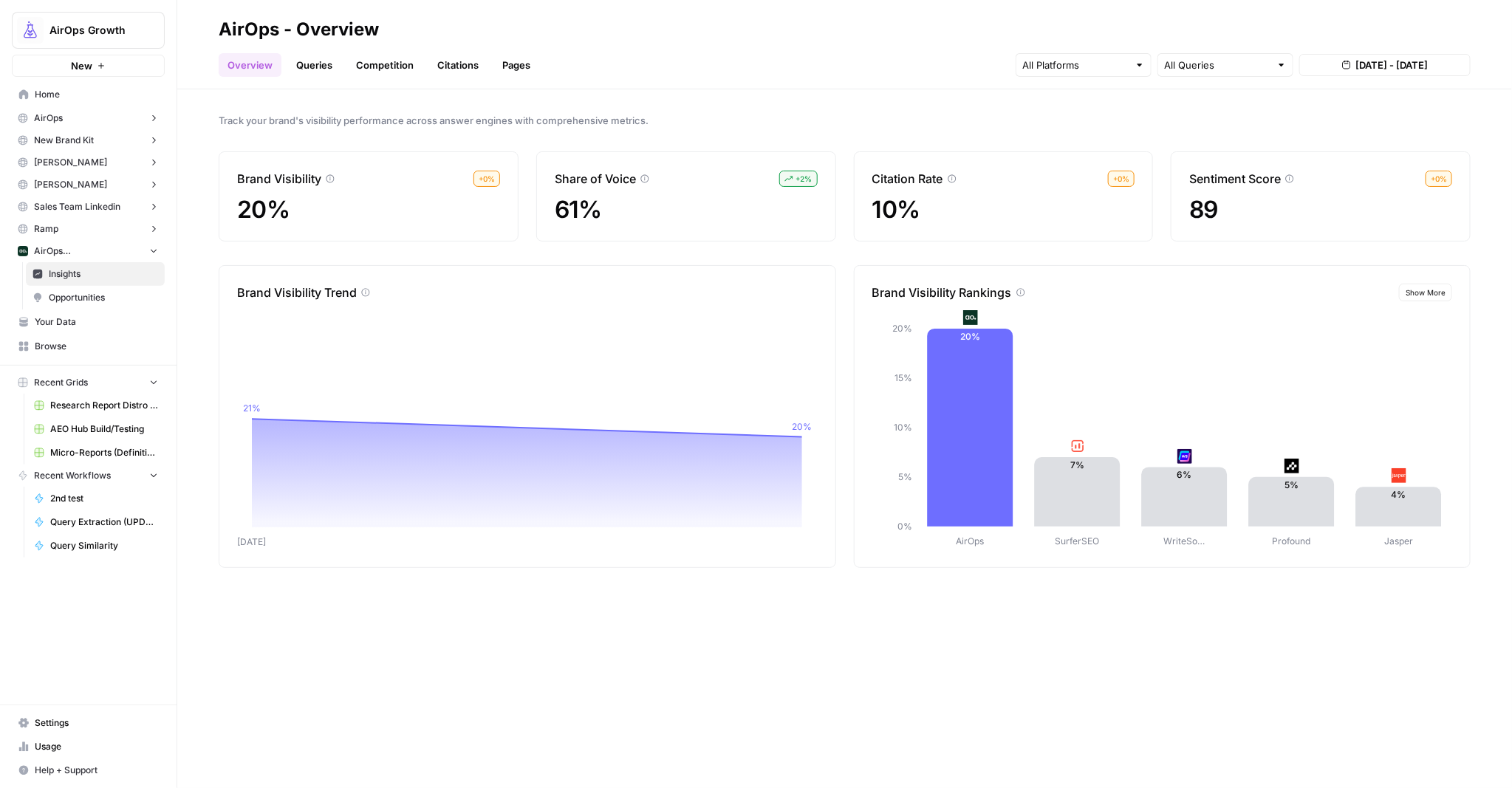
click at [523, 73] on link "Pages" at bounding box center [516, 65] width 46 height 24
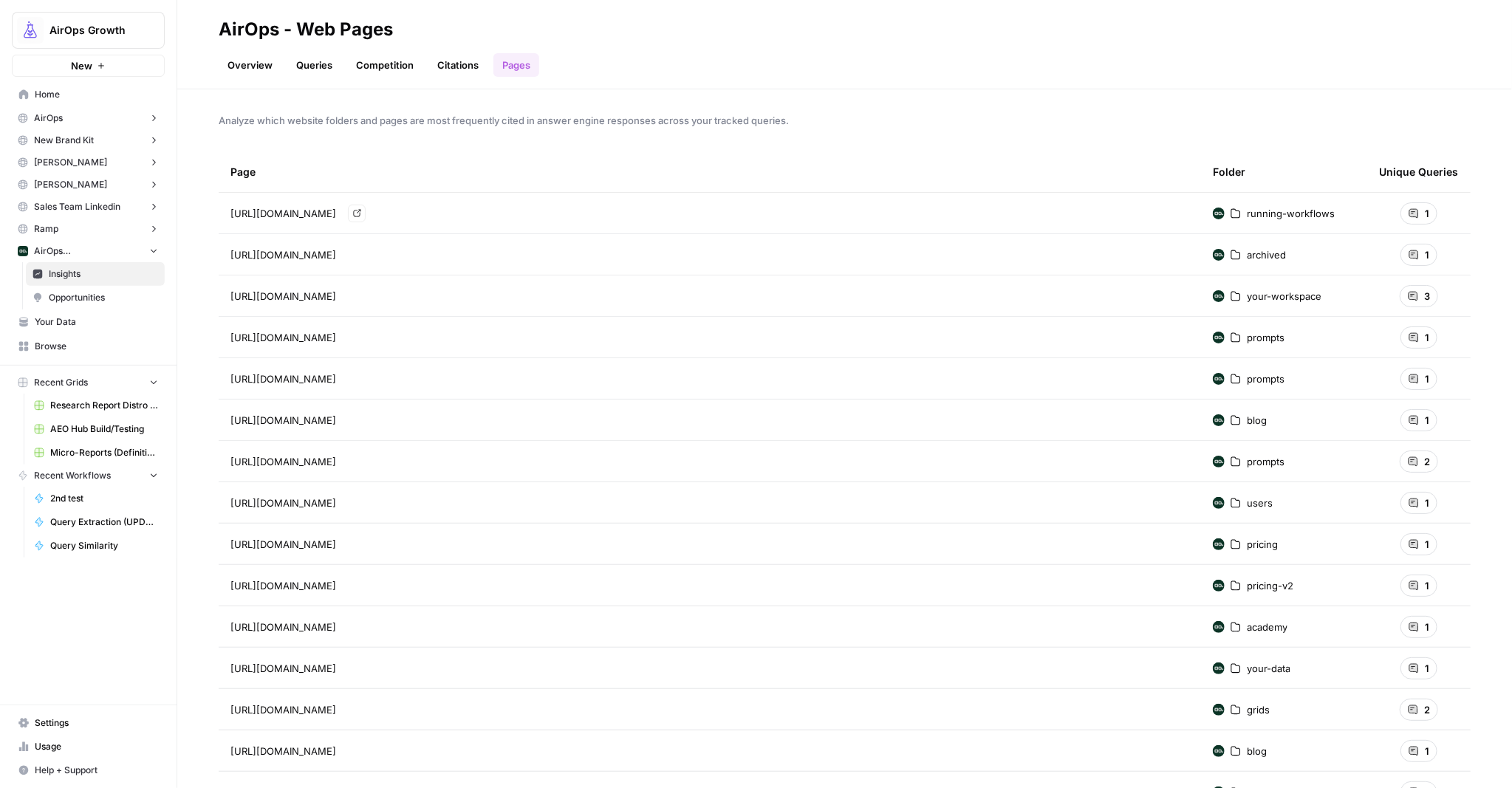
click at [1087, 213] on div "[URL][DOMAIN_NAME] Go to page" at bounding box center [710, 213] width 958 height 18
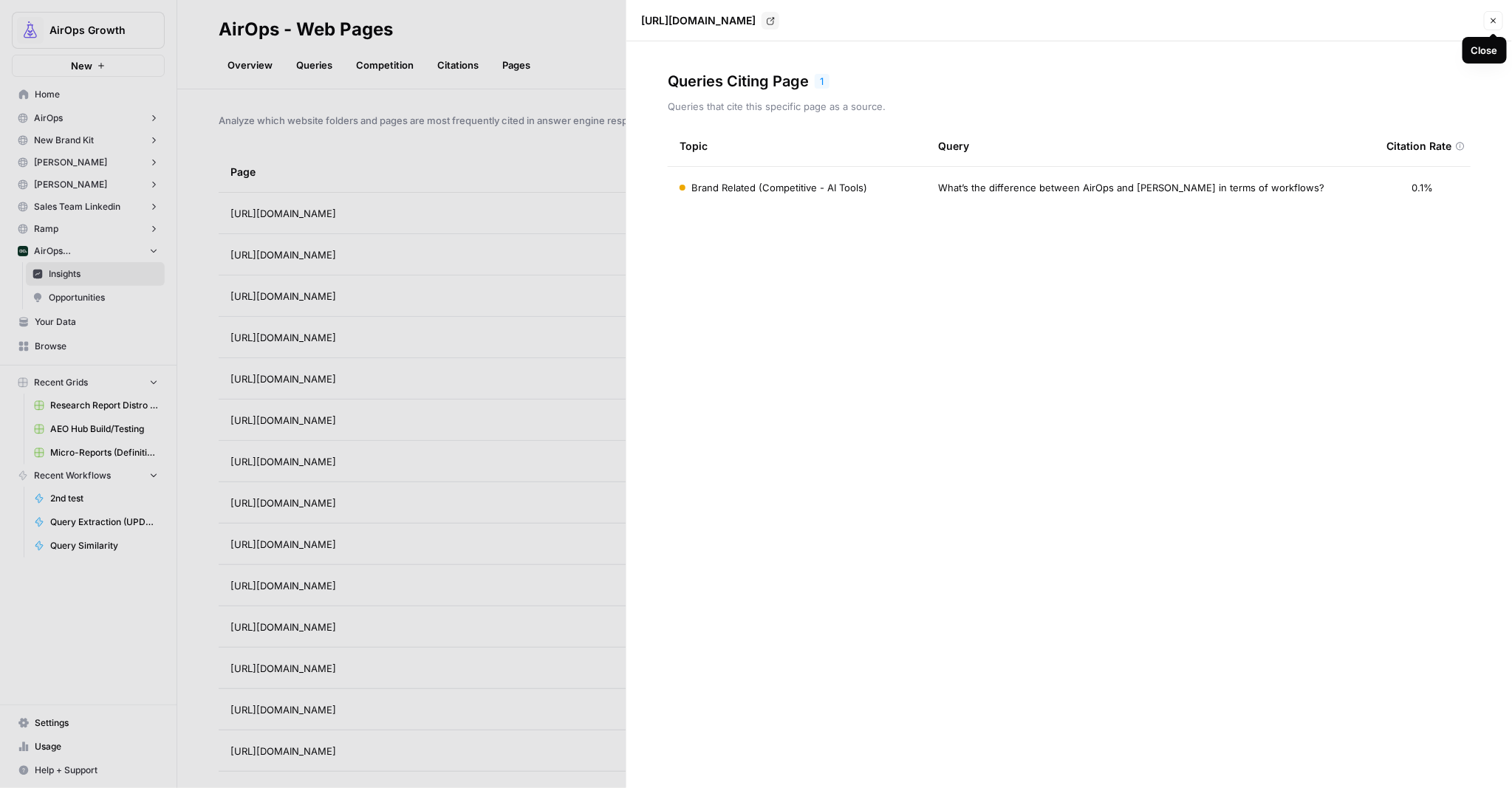
click at [1484, 19] on button "Close" at bounding box center [1493, 20] width 19 height 19
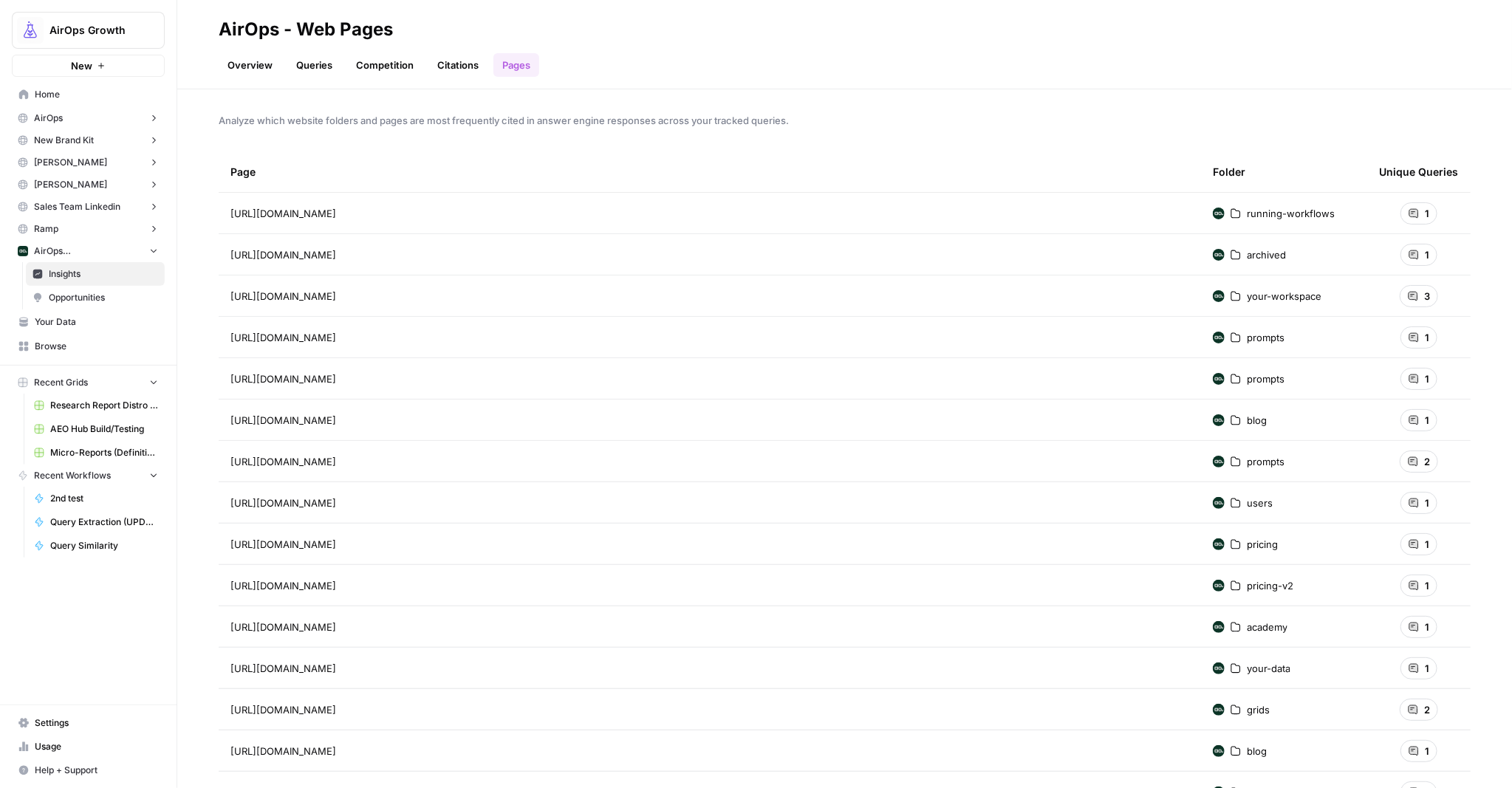
click at [1247, 213] on span "running-workflows" at bounding box center [1291, 213] width 88 height 15
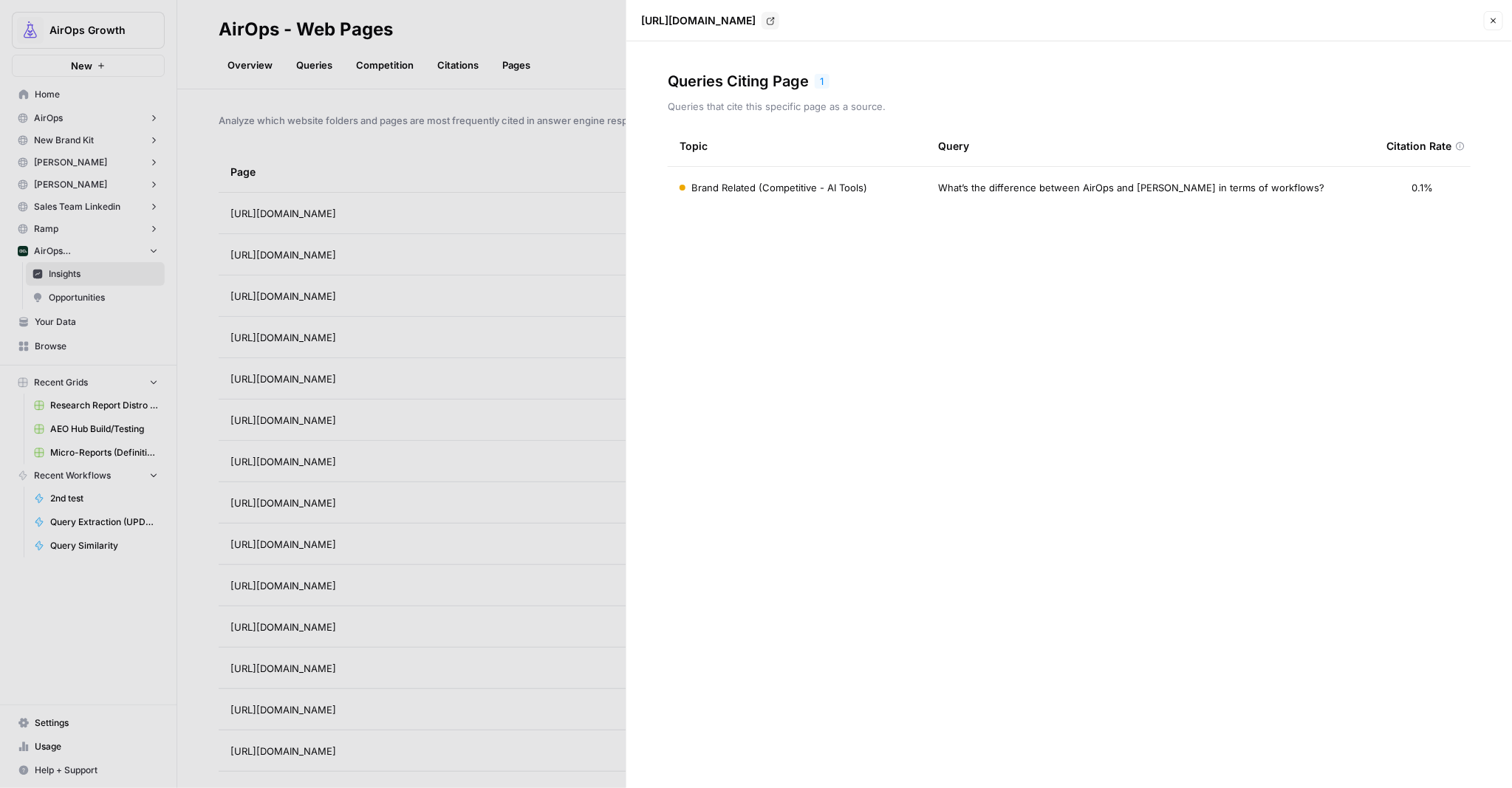
click at [1501, 14] on button "Close" at bounding box center [1493, 20] width 19 height 19
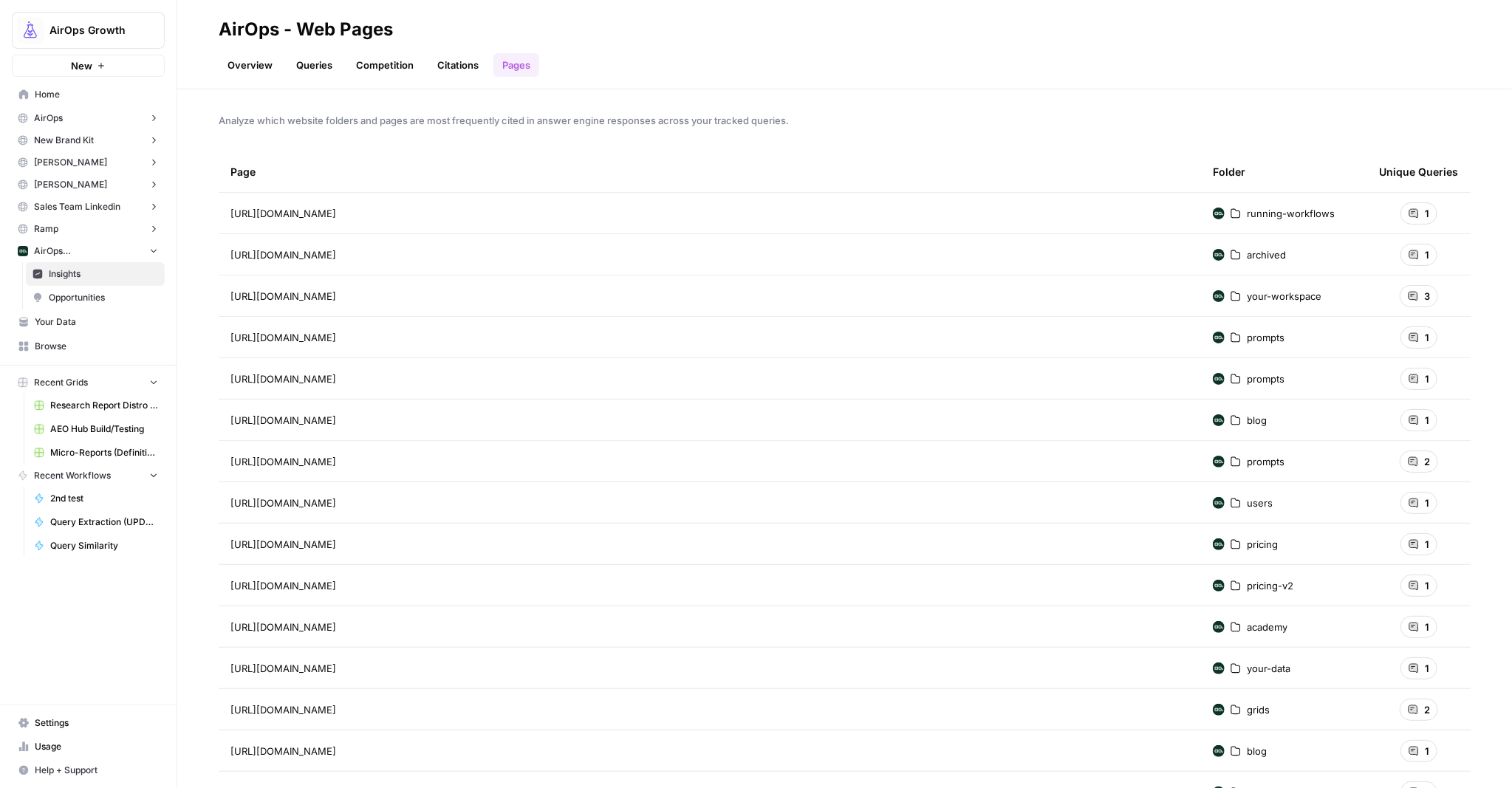
click at [1407, 219] on div "1" at bounding box center [1419, 213] width 37 height 22
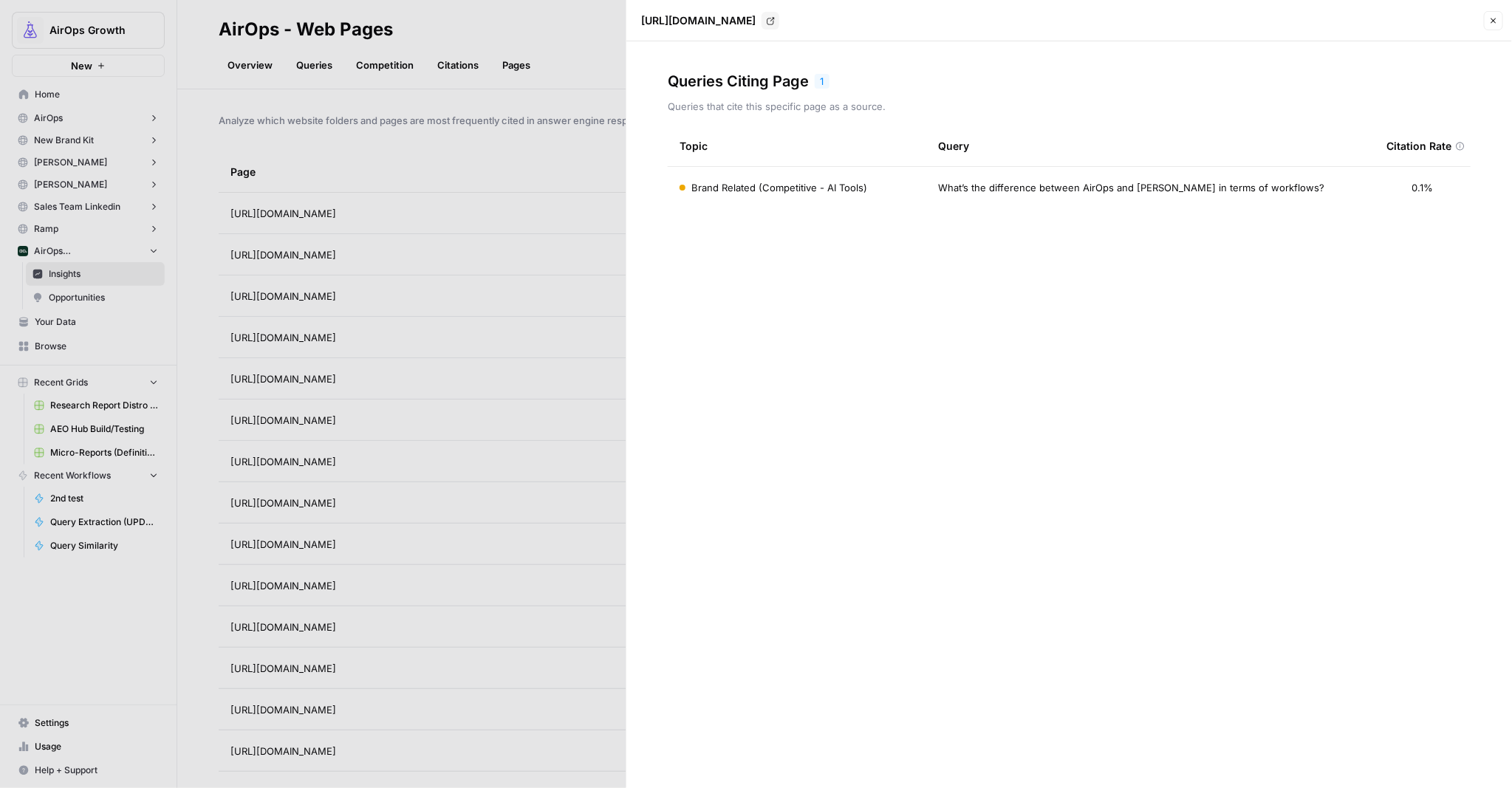
click at [1496, 19] on icon "button" at bounding box center [1493, 20] width 9 height 9
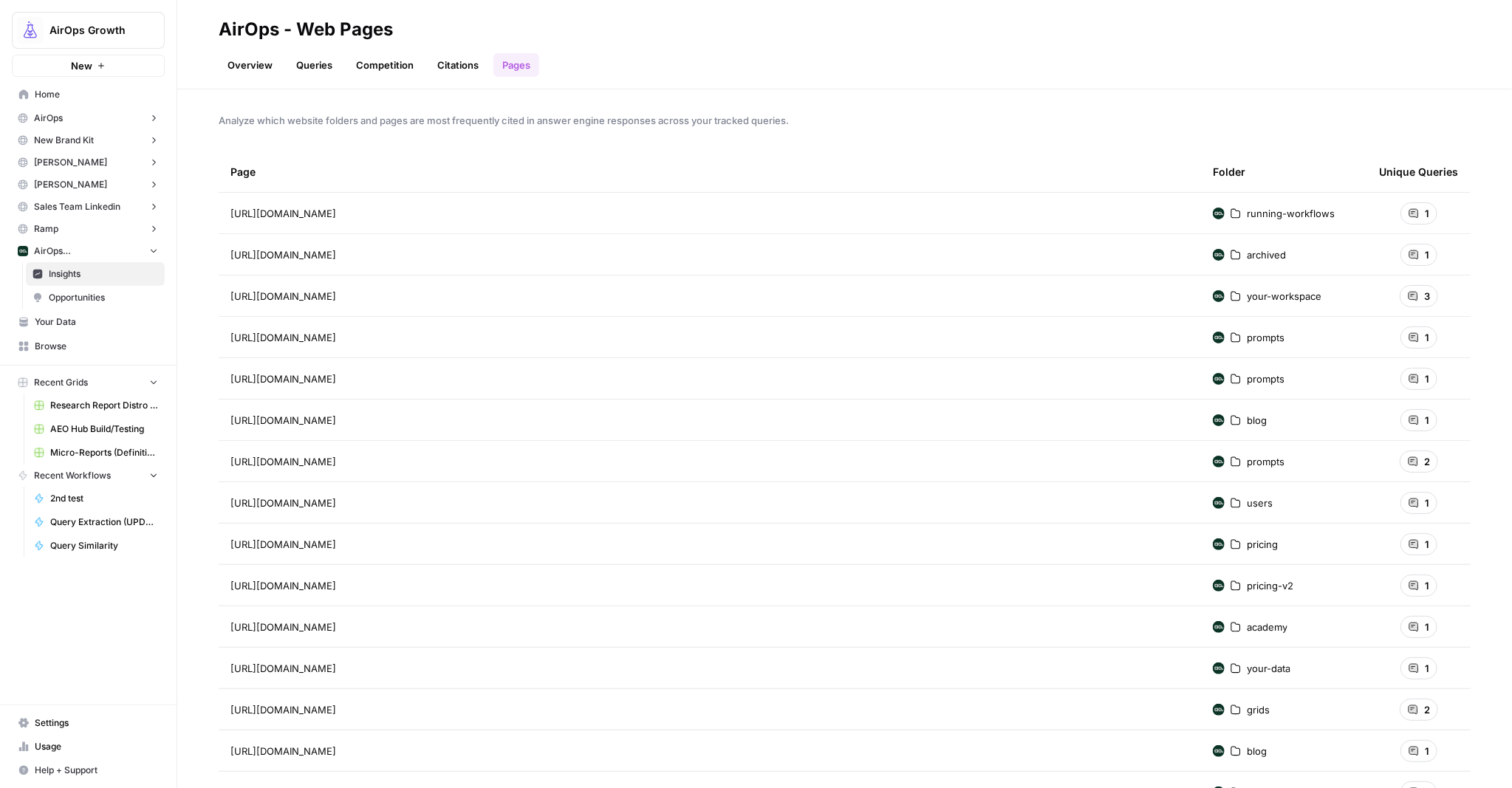
click at [318, 587] on span "[URL][DOMAIN_NAME]" at bounding box center [283, 586] width 105 height 15
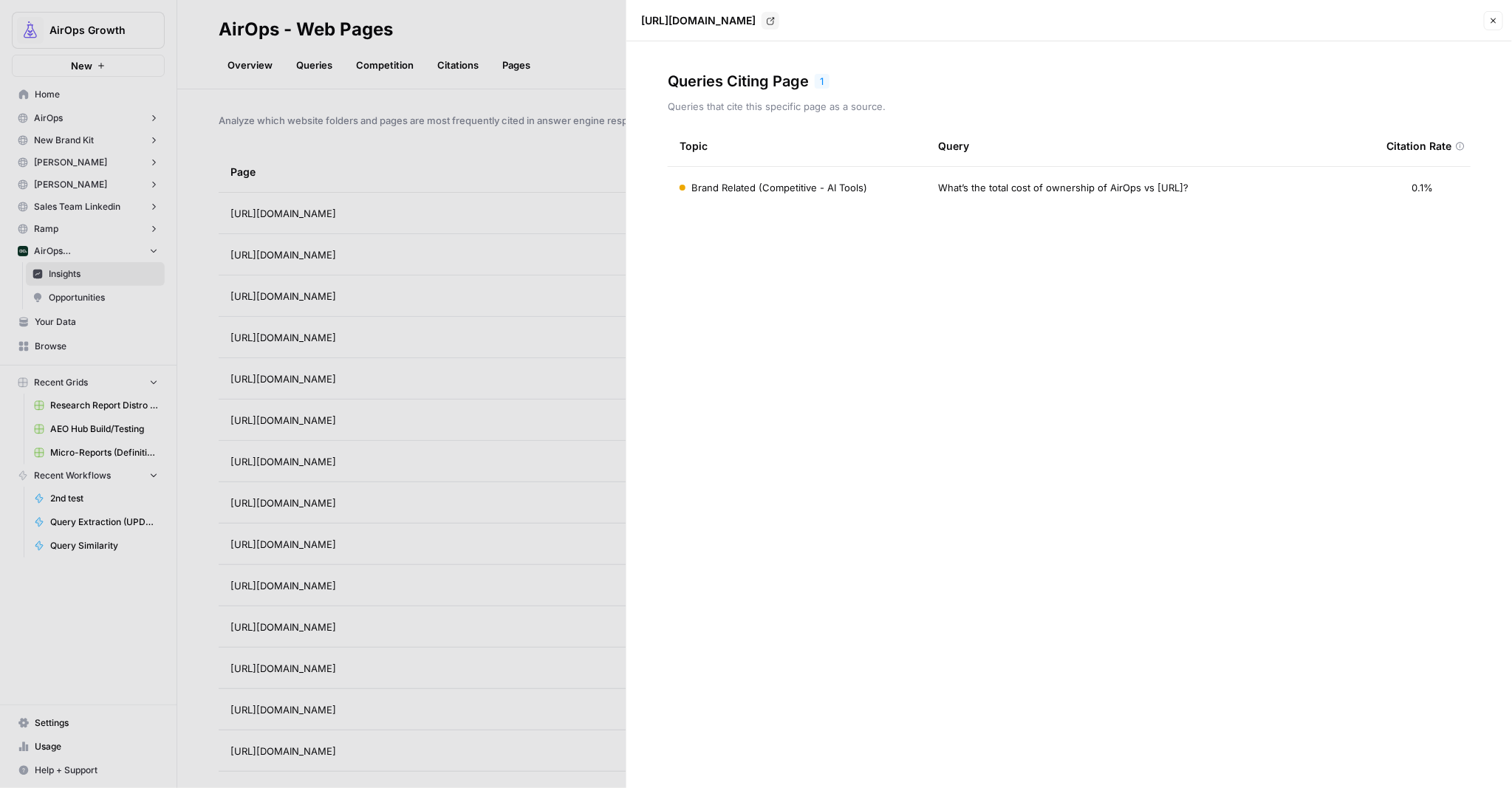
click at [319, 587] on div at bounding box center [756, 394] width 1512 height 788
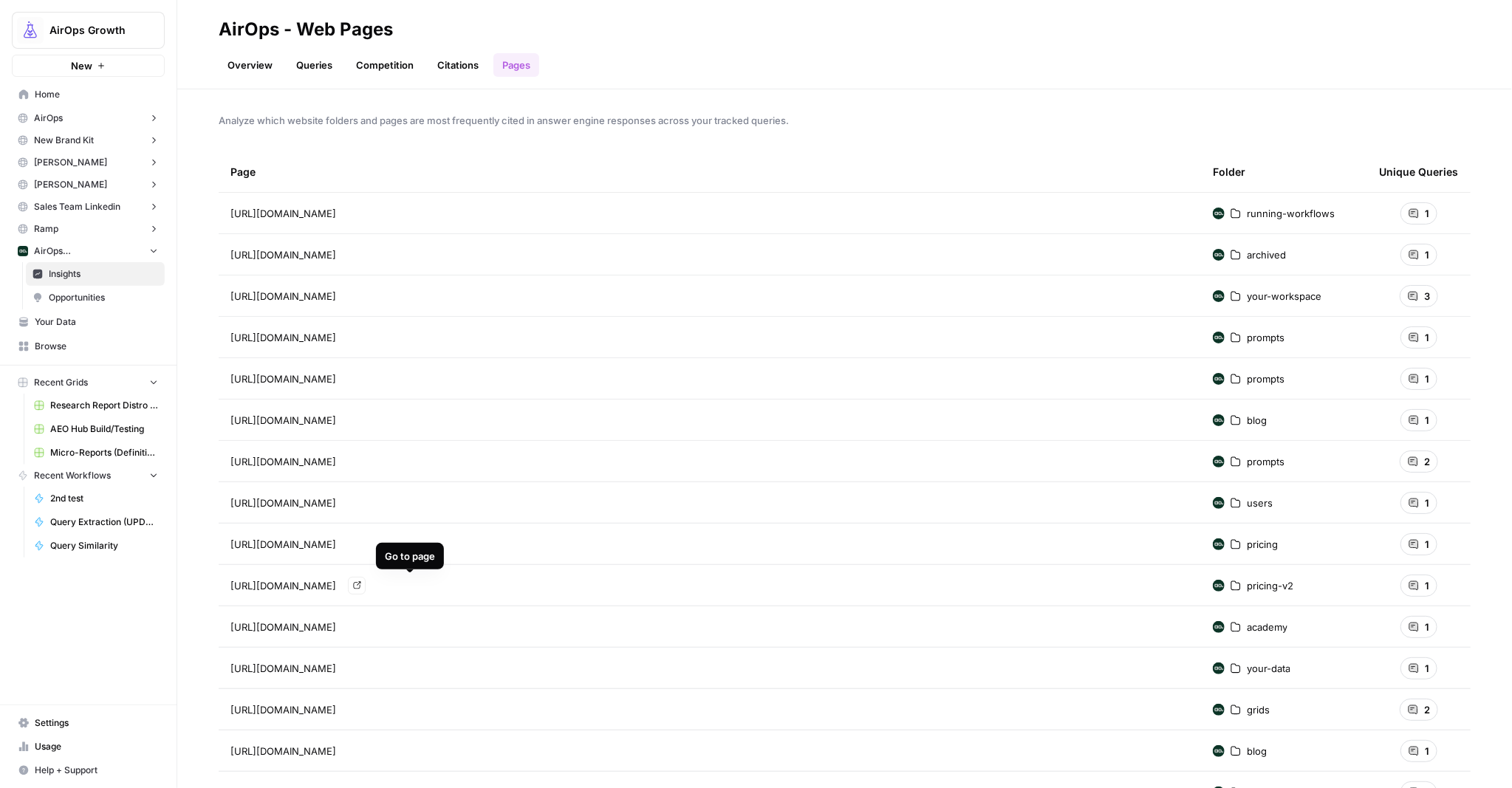
click at [365, 586] on link "Go to page" at bounding box center [356, 586] width 18 height 18
